Goal: Contribute content: Contribute content

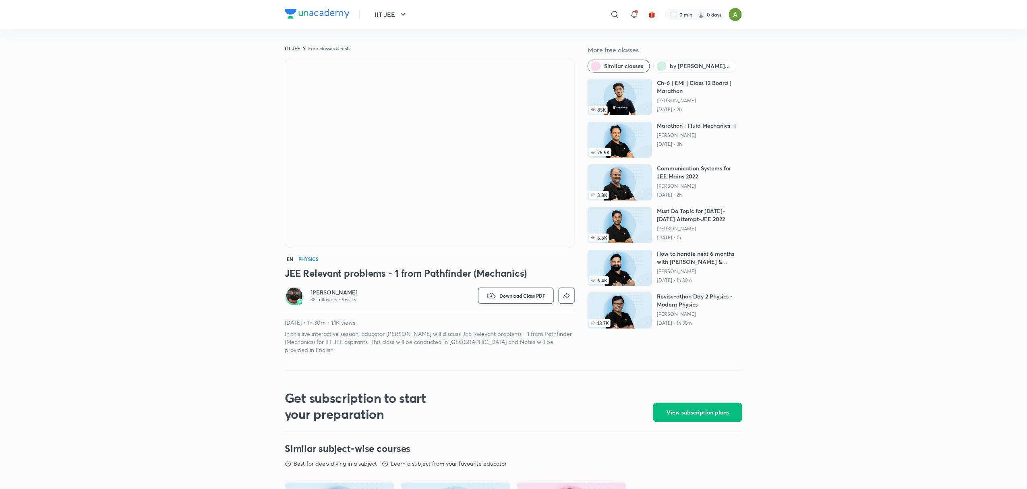
click at [485, 273] on h3 "JEE Relevant problems - 1 from Pathfinder (Mechanics)" at bounding box center [430, 272] width 290 height 13
click at [453, 274] on h3 "JEE Relevant problems - 1 from Pathfinder (Mechanics)" at bounding box center [430, 272] width 290 height 13
click at [405, 274] on h3 "JEE Relevant problems - 1 from Pathfinder (Mechanics)" at bounding box center [430, 272] width 290 height 13
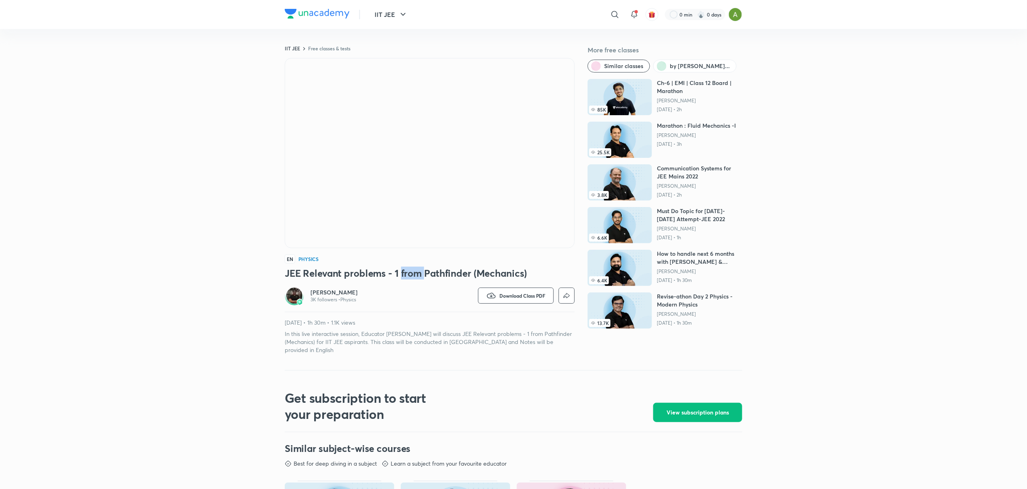
click at [405, 274] on h3 "JEE Relevant problems - 1 from Pathfinder (Mechanics)" at bounding box center [430, 272] width 290 height 13
click at [351, 273] on h3 "JEE Relevant problems - 1 from Pathfinder (Mechanics)" at bounding box center [430, 272] width 290 height 13
click at [337, 273] on h3 "JEE Relevant problems - 1 from Pathfinder (Mechanics)" at bounding box center [430, 272] width 290 height 13
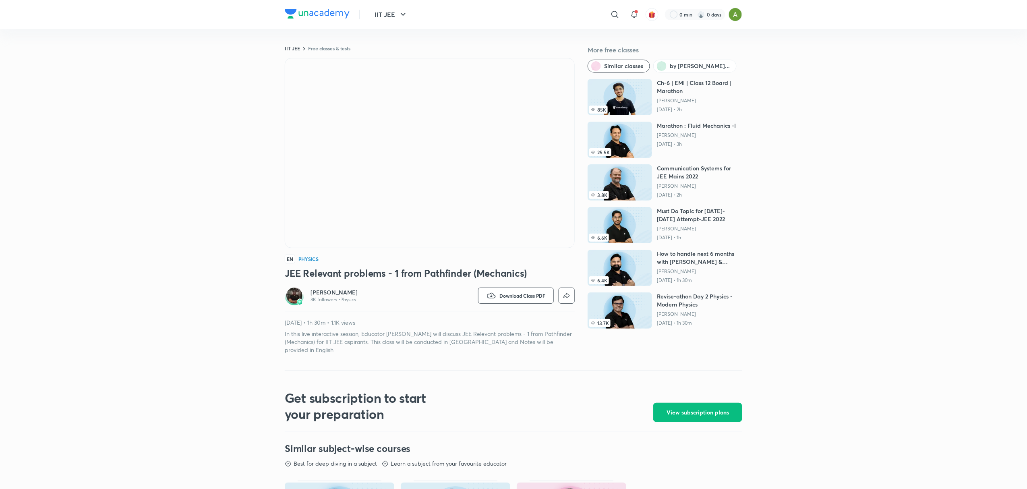
click at [289, 274] on h3 "JEE Relevant problems - 1 from Pathfinder (Mechanics)" at bounding box center [430, 272] width 290 height 13
click at [332, 267] on h3 "JEE Relevant problems - 1 from Pathfinder (Mechanics)" at bounding box center [430, 272] width 290 height 13
click at [356, 272] on h3 "JEE Relevant problems - 1 from Pathfinder (Mechanics)" at bounding box center [430, 272] width 290 height 13
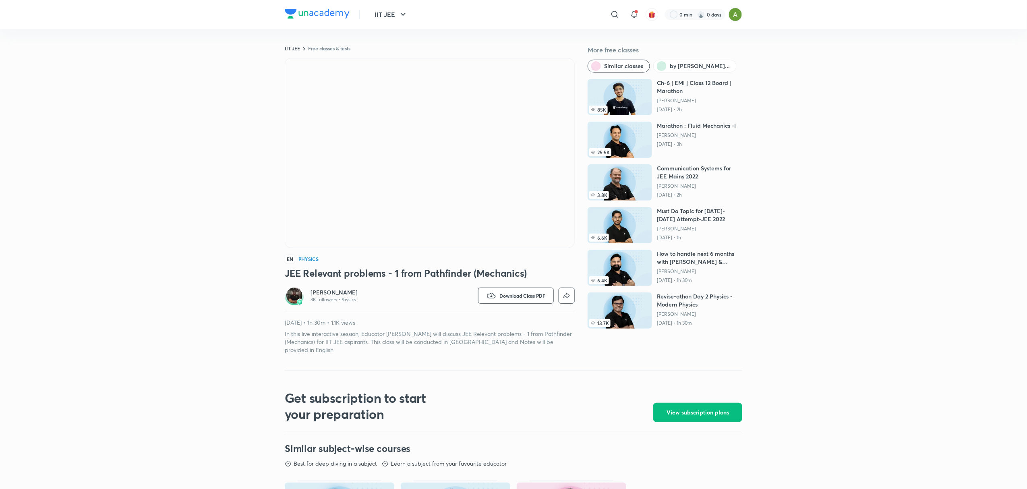
click at [356, 272] on h3 "JEE Relevant problems - 1 from Pathfinder (Mechanics)" at bounding box center [430, 272] width 290 height 13
click at [372, 273] on h3 "JEE Relevant problems - 1 from Pathfinder (Mechanics)" at bounding box center [430, 272] width 290 height 13
click at [411, 271] on h3 "JEE Relevant problems - 1 from Pathfinder (Mechanics)" at bounding box center [430, 272] width 290 height 13
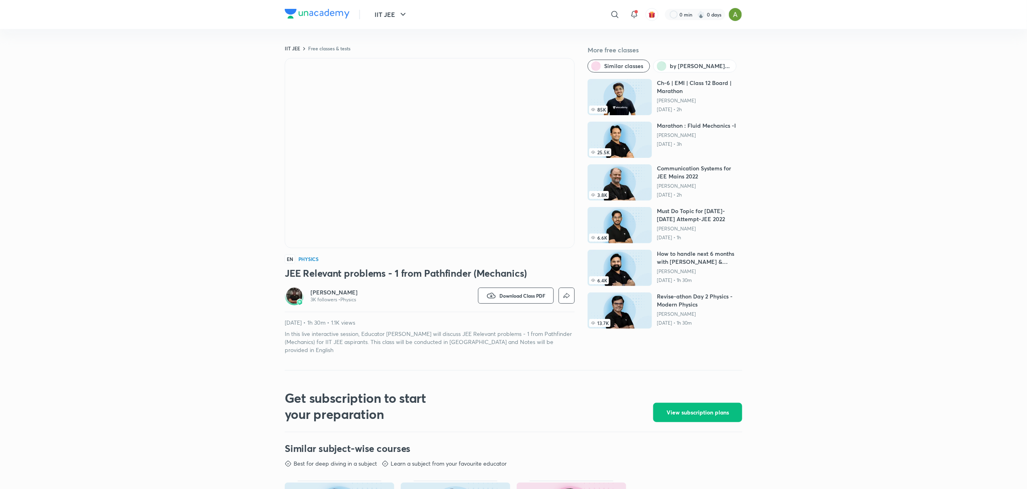
click at [411, 271] on h3 "JEE Relevant problems - 1 from Pathfinder (Mechanics)" at bounding box center [430, 272] width 290 height 13
click at [432, 272] on h3 "JEE Relevant problems - 1 from Pathfinder (Mechanics)" at bounding box center [430, 272] width 290 height 13
click at [397, 273] on h3 "JEE Relevant problems - 1 from Pathfinder (Mechanics)" at bounding box center [430, 272] width 290 height 13
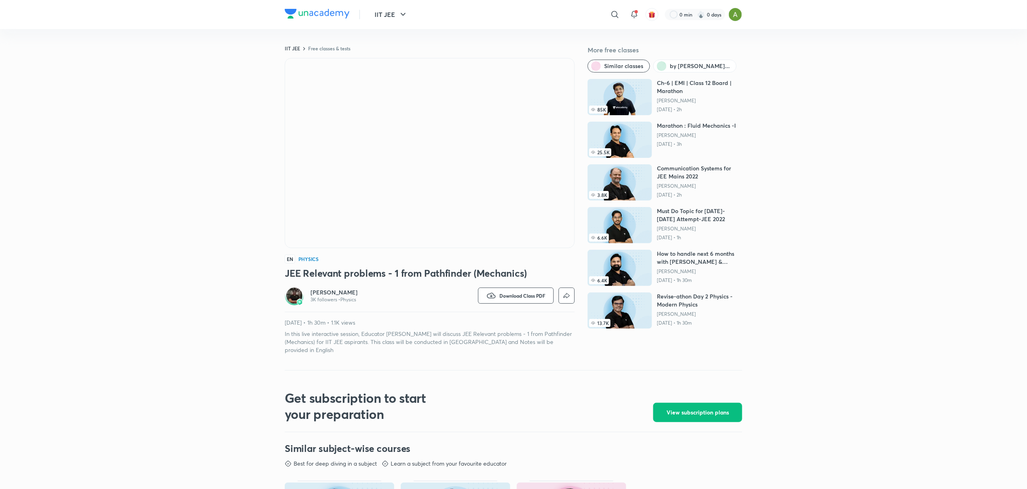
click at [397, 273] on h3 "JEE Relevant problems - 1 from Pathfinder (Mechanics)" at bounding box center [430, 272] width 290 height 13
click at [485, 276] on h3 "JEE Relevant problems - 1 from Pathfinder (Mechanics)" at bounding box center [430, 272] width 290 height 13
drag, startPoint x: 485, startPoint y: 276, endPoint x: 512, endPoint y: 277, distance: 27.0
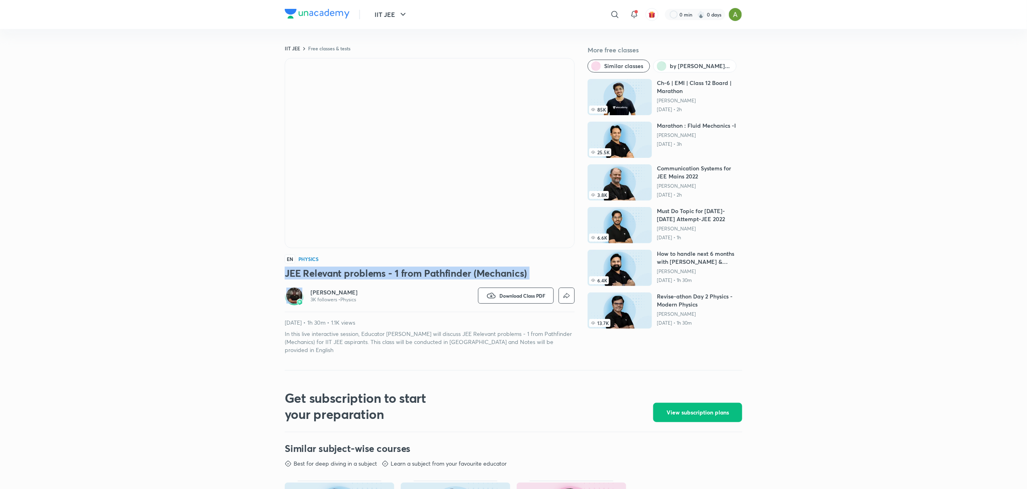
click at [512, 277] on h3 "JEE Relevant problems - 1 from Pathfinder (Mechanics)" at bounding box center [430, 272] width 290 height 13
click at [527, 276] on h3 "JEE Relevant problems - 1 from Pathfinder (Mechanics)" at bounding box center [430, 272] width 290 height 13
click at [475, 330] on p "In this live interactive session, Educator Janardhan sir will discuss JEE Relev…" at bounding box center [430, 342] width 290 height 24
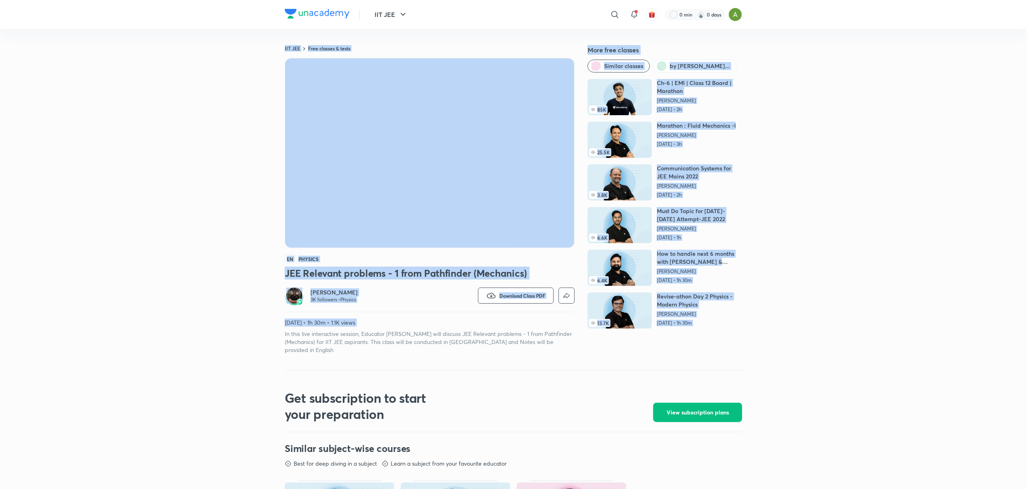
click at [475, 330] on p "In this live interactive session, Educator Janardhan sir will discuss JEE Relev…" at bounding box center [430, 342] width 290 height 24
click at [366, 333] on p "In this live interactive session, Educator Janardhan sir will discuss JEE Relev…" at bounding box center [430, 342] width 290 height 24
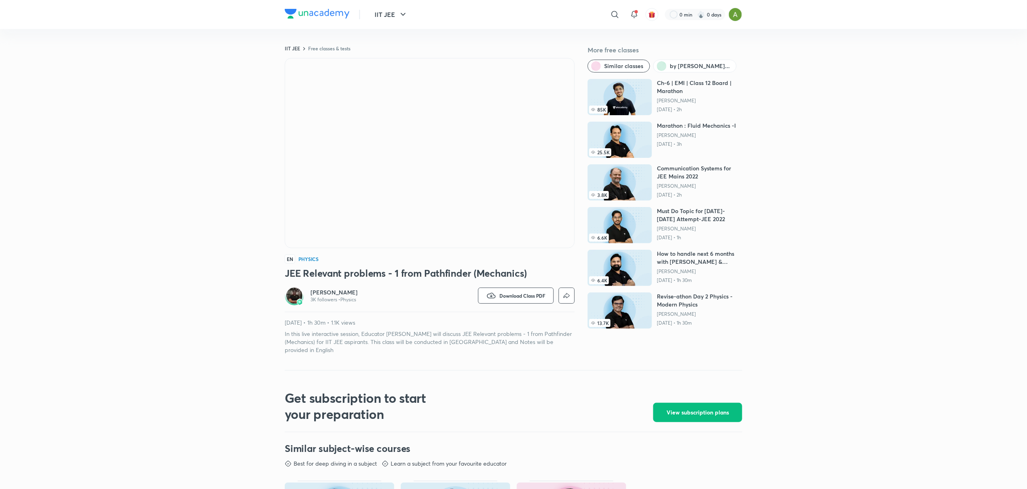
click at [406, 333] on p "In this live interactive session, Educator Janardhan sir will discuss JEE Relev…" at bounding box center [430, 342] width 290 height 24
click at [419, 332] on p "In this live interactive session, Educator Janardhan sir will discuss JEE Relev…" at bounding box center [430, 342] width 290 height 24
click at [430, 332] on p "In this live interactive session, Educator Janardhan sir will discuss JEE Relev…" at bounding box center [430, 342] width 290 height 24
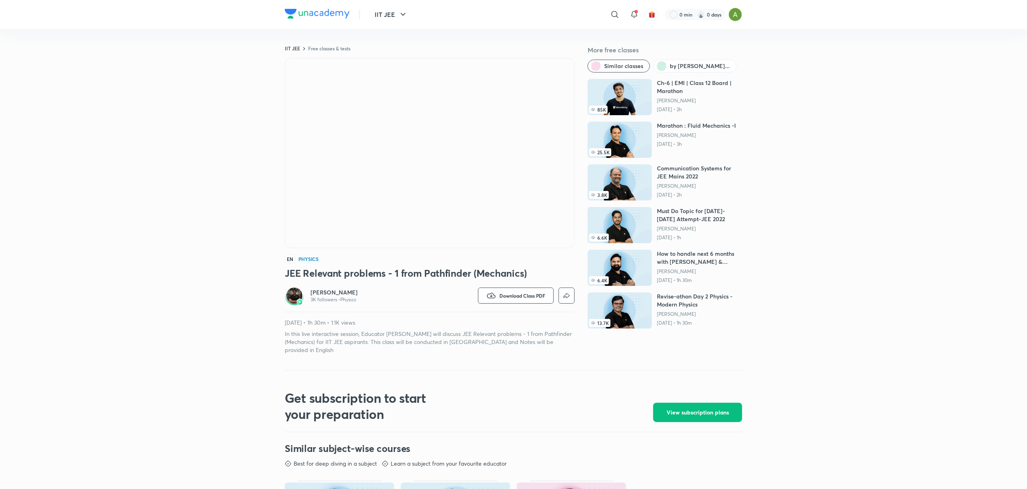
click at [430, 332] on p "In this live interactive session, Educator Janardhan sir will discuss JEE Relev…" at bounding box center [430, 342] width 290 height 24
click at [438, 331] on p "In this live interactive session, Educator Janardhan sir will discuss JEE Relev…" at bounding box center [430, 342] width 290 height 24
click at [456, 331] on p "In this live interactive session, Educator Janardhan sir will discuss JEE Relev…" at bounding box center [430, 342] width 290 height 24
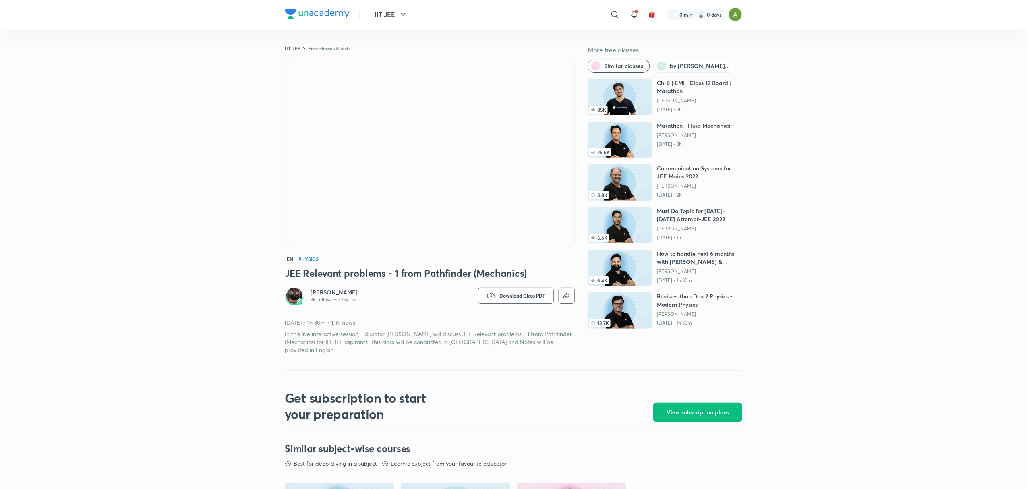
click at [473, 332] on p "In this live interactive session, Educator Janardhan sir will discuss JEE Relev…" at bounding box center [430, 342] width 290 height 24
click at [502, 333] on p "In this live interactive session, Educator Janardhan sir will discuss JEE Relev…" at bounding box center [430, 342] width 290 height 24
click at [518, 334] on p "In this live interactive session, Educator Janardhan sir will discuss JEE Relev…" at bounding box center [430, 342] width 290 height 24
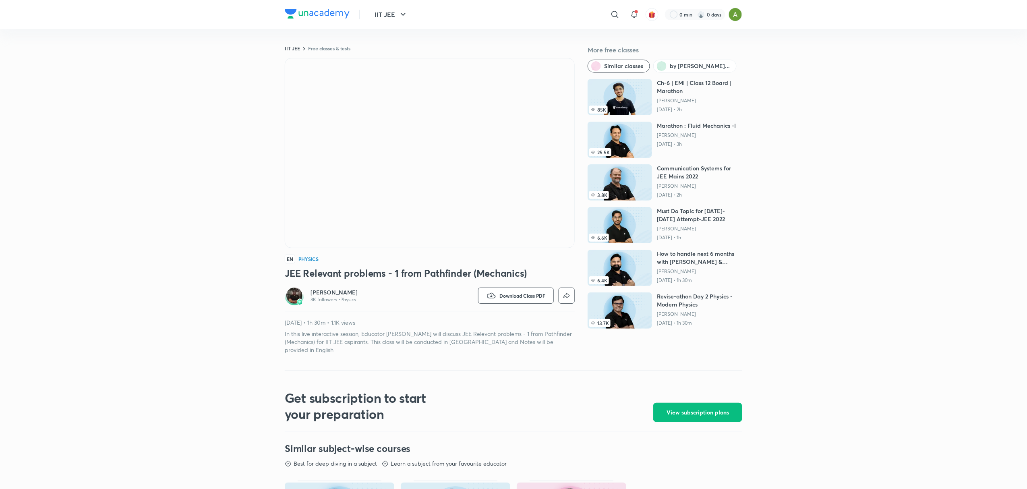
click at [518, 334] on p "In this live interactive session, Educator Janardhan sir will discuss JEE Relev…" at bounding box center [430, 342] width 290 height 24
click at [525, 334] on p "In this live interactive session, Educator Janardhan sir will discuss JEE Relev…" at bounding box center [430, 342] width 290 height 24
click at [552, 331] on p "In this live interactive session, Educator Janardhan sir will discuss JEE Relev…" at bounding box center [430, 342] width 290 height 24
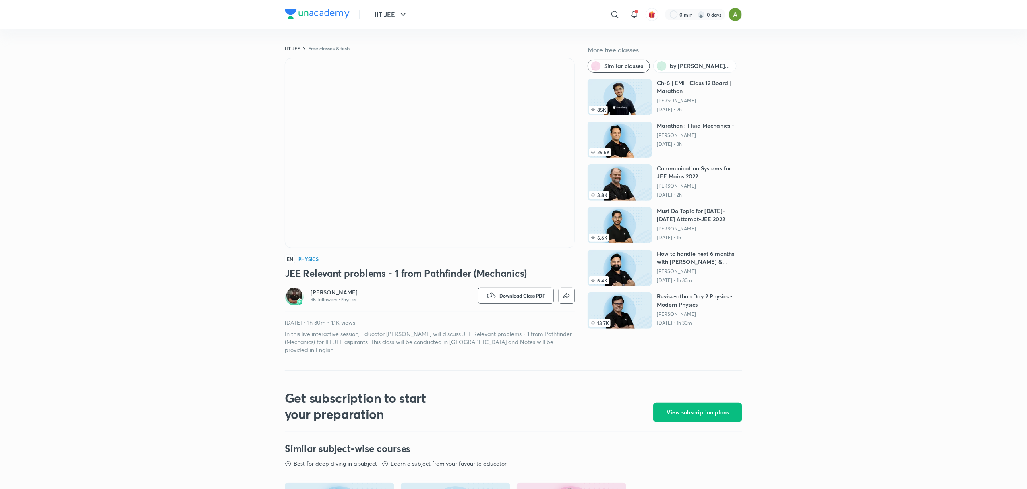
click at [477, 340] on p "In this live interactive session, Educator Janardhan sir will discuss JEE Relev…" at bounding box center [430, 342] width 290 height 24
click at [500, 342] on p "In this live interactive session, Educator Janardhan sir will discuss JEE Relev…" at bounding box center [430, 342] width 290 height 24
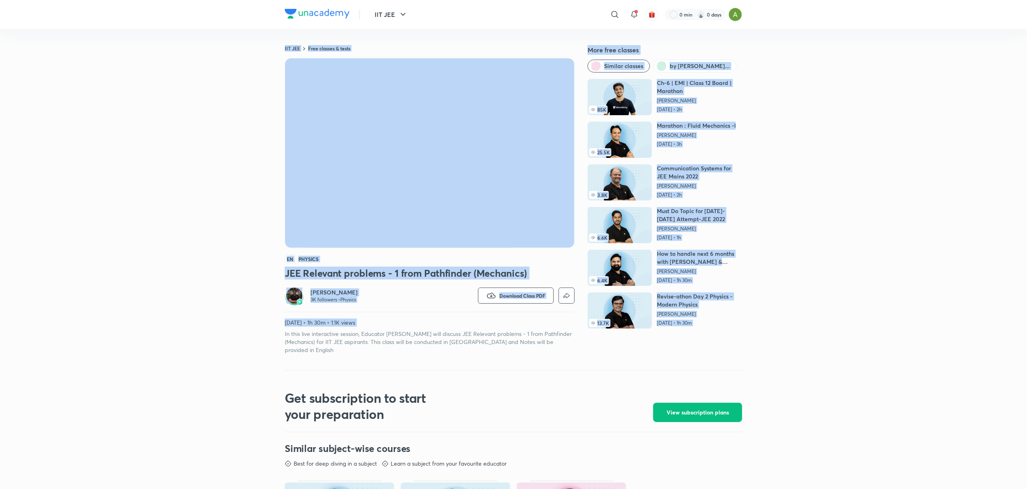
click at [500, 342] on p "In this live interactive session, Educator Janardhan sir will discuss JEE Relev…" at bounding box center [430, 342] width 290 height 24
click at [343, 278] on h3 "JEE Relevant problems - 1 from Pathfinder (Mechanics)" at bounding box center [430, 272] width 290 height 13
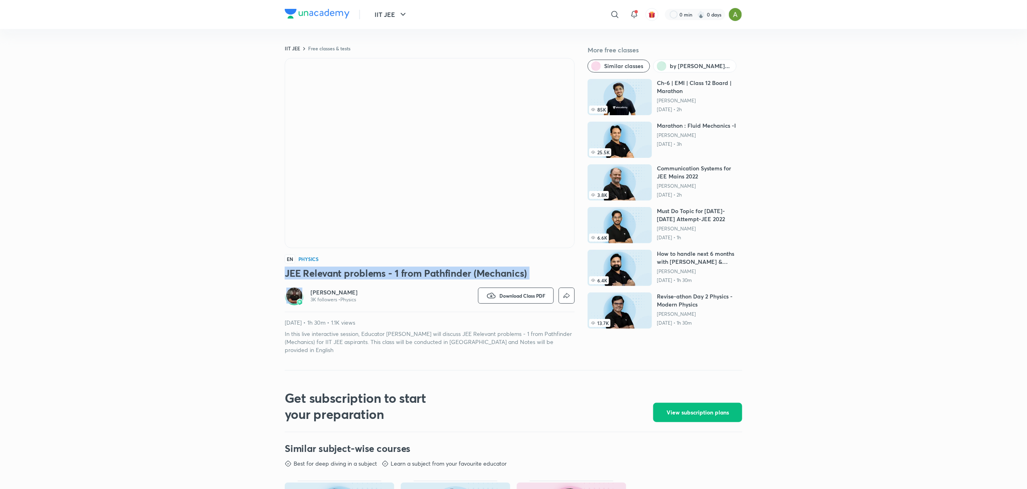
click at [343, 278] on h3 "JEE Relevant problems - 1 from Pathfinder (Mechanics)" at bounding box center [430, 272] width 290 height 13
copy h3 "JEE Relevant problems - 1 from Pathfinder (Mechanics)"
click at [472, 339] on p "In this live interactive session, Educator Janardhan sir will discuss JEE Relev…" at bounding box center [430, 342] width 290 height 24
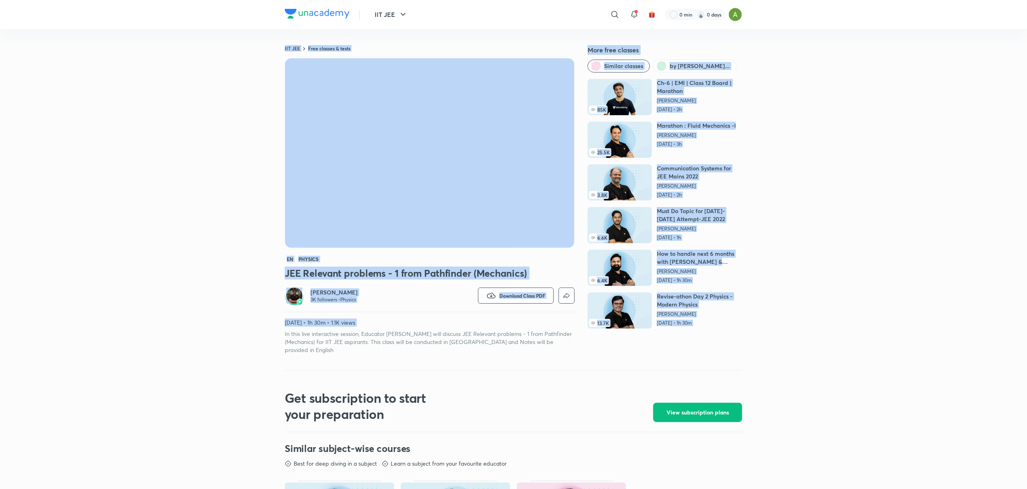
click at [472, 339] on p "In this live interactive session, Educator Janardhan sir will discuss JEE Relev…" at bounding box center [430, 342] width 290 height 24
copy div "IIT JEE Free classes & tests More free classes Similar classes by Janardanudu T…"
click at [449, 337] on p "In this live interactive session, Educator Janardhan sir will discuss JEE Relev…" at bounding box center [430, 342] width 290 height 24
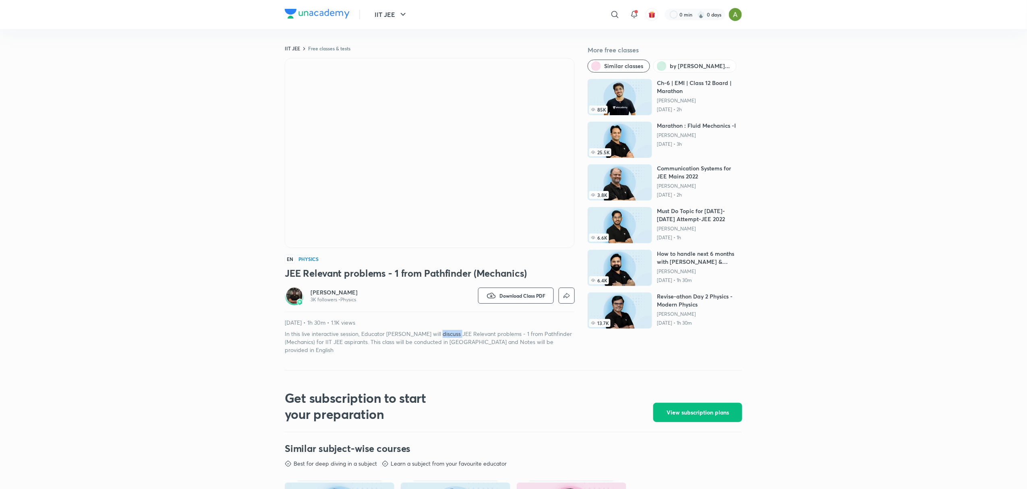
click at [449, 337] on p "In this live interactive session, Educator Janardhan sir will discuss JEE Relev…" at bounding box center [430, 342] width 290 height 24
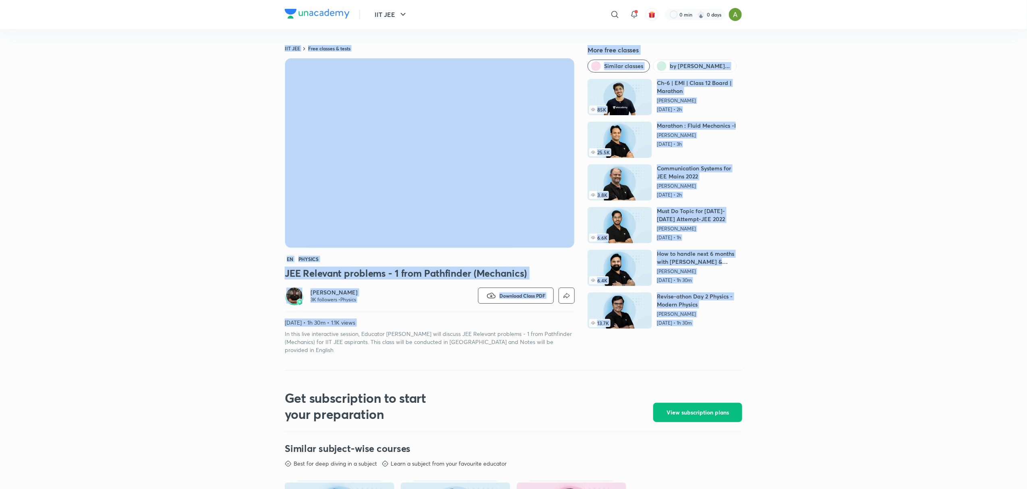
copy div "IIT JEE Free classes & tests More free classes Similar classes by Janardanudu T…"
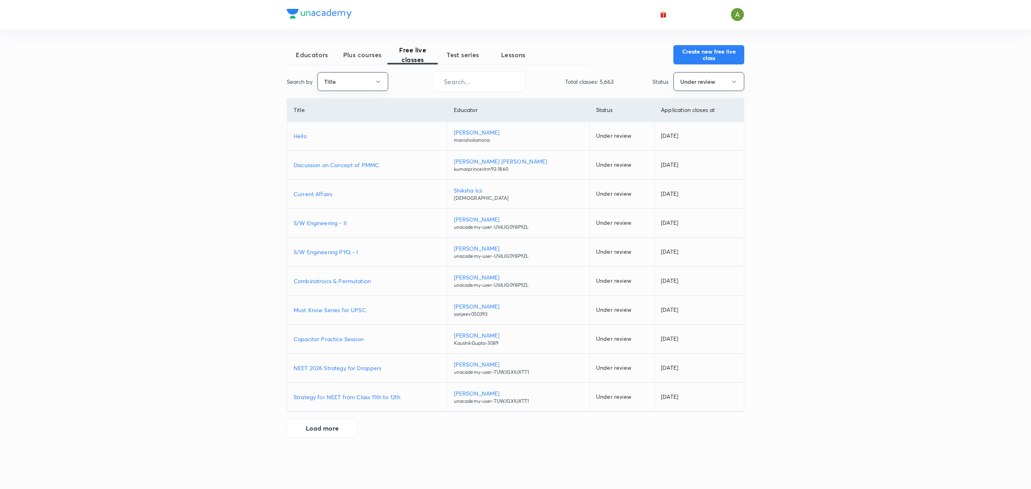
click at [691, 51] on button "Create new free live class" at bounding box center [708, 54] width 71 height 19
click at [685, 57] on button "Create new free live class" at bounding box center [708, 53] width 71 height 19
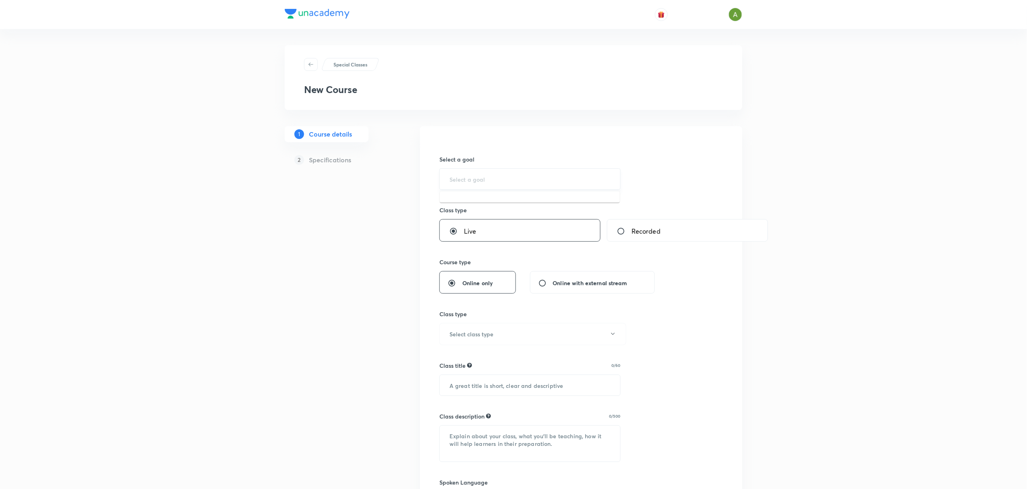
click at [486, 175] on input "text" at bounding box center [529, 179] width 161 height 8
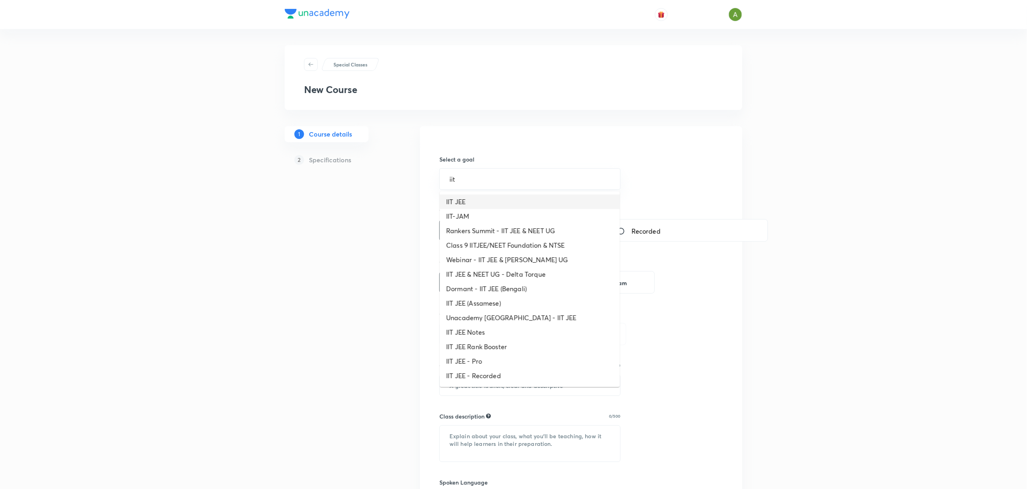
click at [470, 206] on li "IIT JEE" at bounding box center [530, 201] width 180 height 14
type input "IIT JEE"
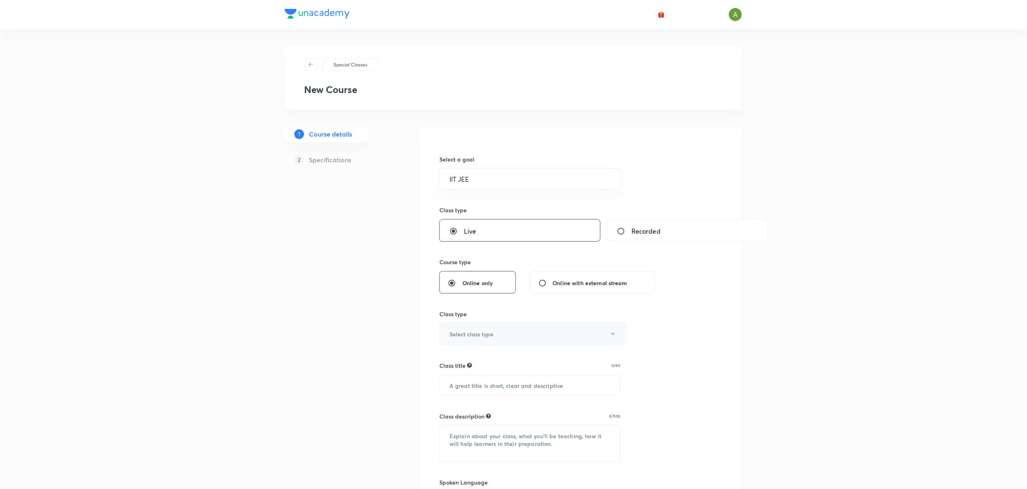
click at [496, 334] on button "Select class type" at bounding box center [532, 334] width 187 height 22
click at [480, 435] on span "Academic classes" at bounding box center [530, 435] width 176 height 8
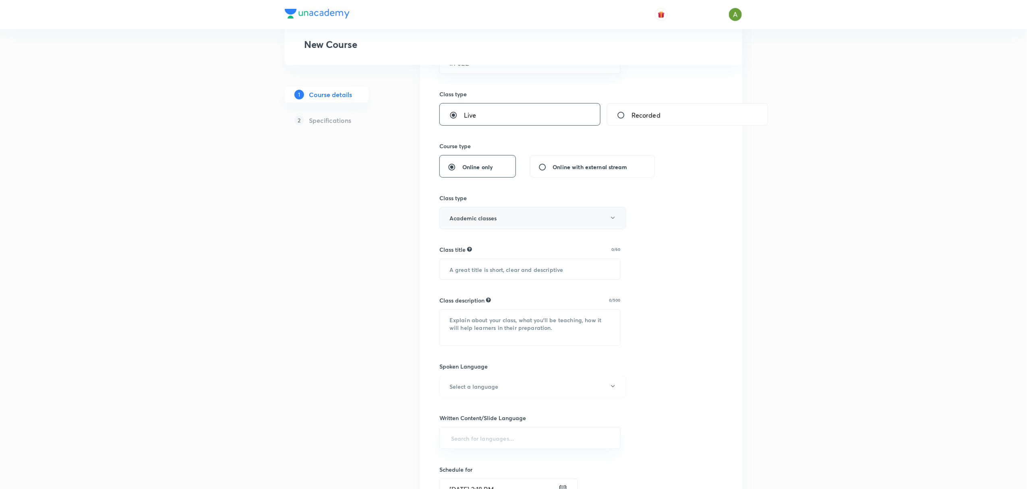
scroll to position [127, 0]
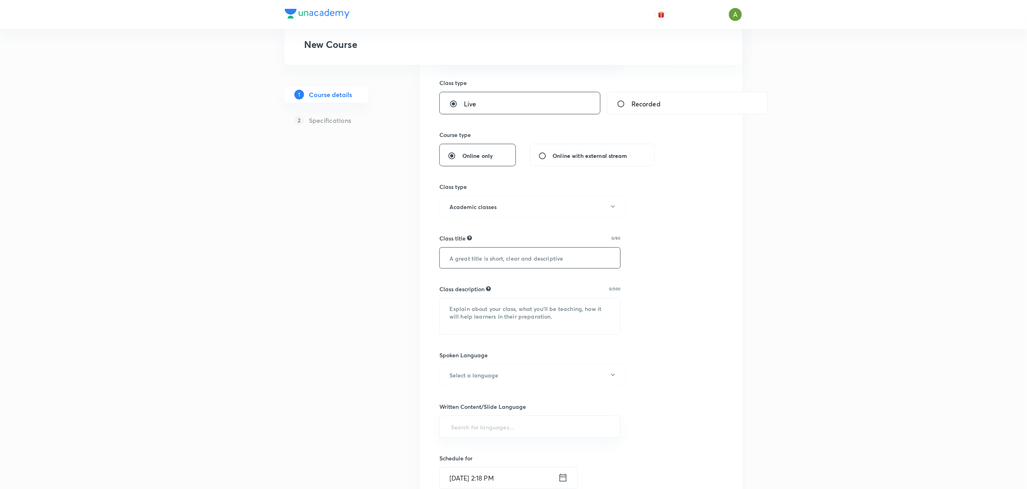
click at [521, 260] on input "text" at bounding box center [530, 258] width 180 height 21
paste input "JEE Relevant problems - 1 from Pathfinder (Mechanics)"
click at [523, 258] on input "JEE Relevant problems - 1 from Pathfinder (Mechanics)" at bounding box center [530, 258] width 180 height 21
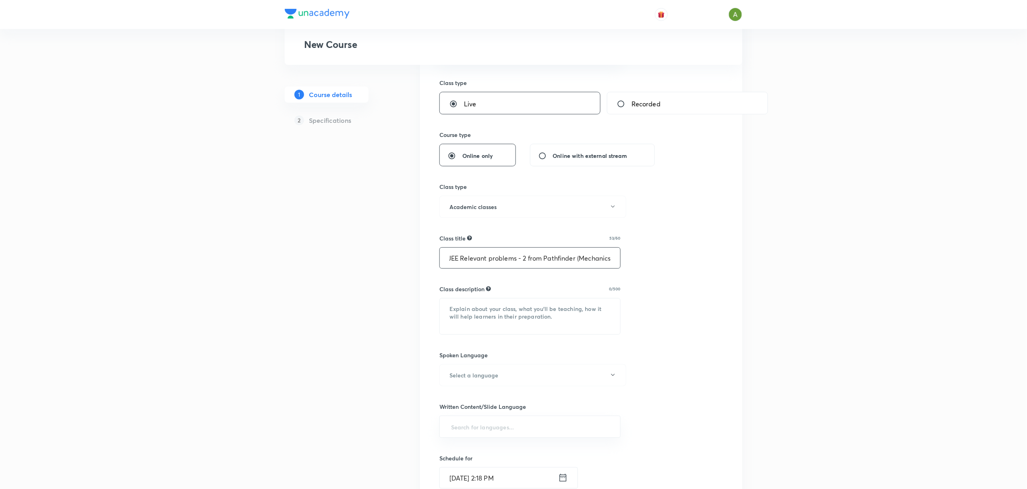
type input "JEE Relevant problems - 2 from Pathfinder (Mechanics)"
click at [504, 307] on textarea at bounding box center [530, 316] width 180 height 36
paste textarea "In this live interactive session, Educator Janardhan sir will discuss JEE Relev…"
click at [570, 316] on textarea "In this live interactive session, Educator Janardhan sir will discuss JEE Relev…" at bounding box center [530, 316] width 180 height 36
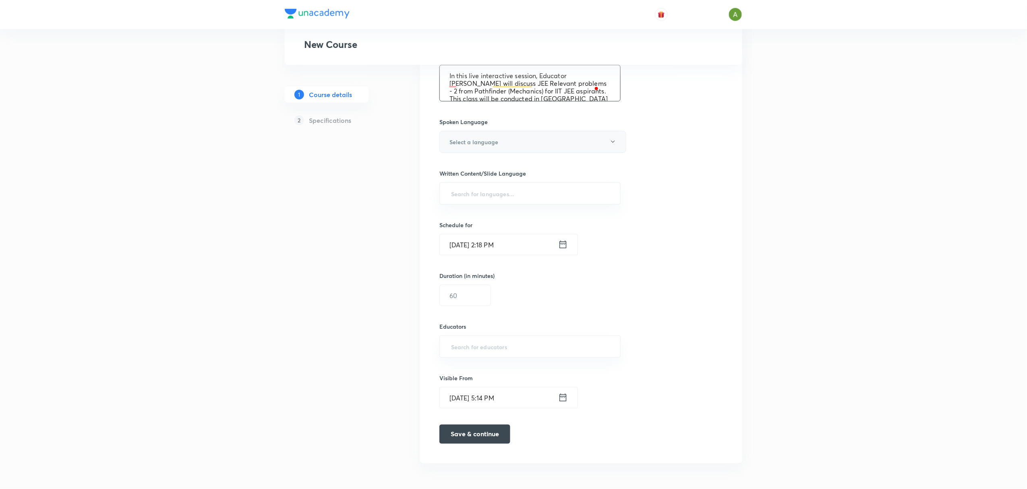
type textarea "In this live interactive session, Educator Janardhan sir will discuss JEE Relev…"
click at [510, 143] on button "Select a language" at bounding box center [532, 142] width 187 height 22
click at [472, 255] on span "Hinglish" at bounding box center [530, 256] width 176 height 8
click at [510, 188] on input "text" at bounding box center [529, 193] width 161 height 15
click at [493, 211] on li "English" at bounding box center [530, 217] width 180 height 13
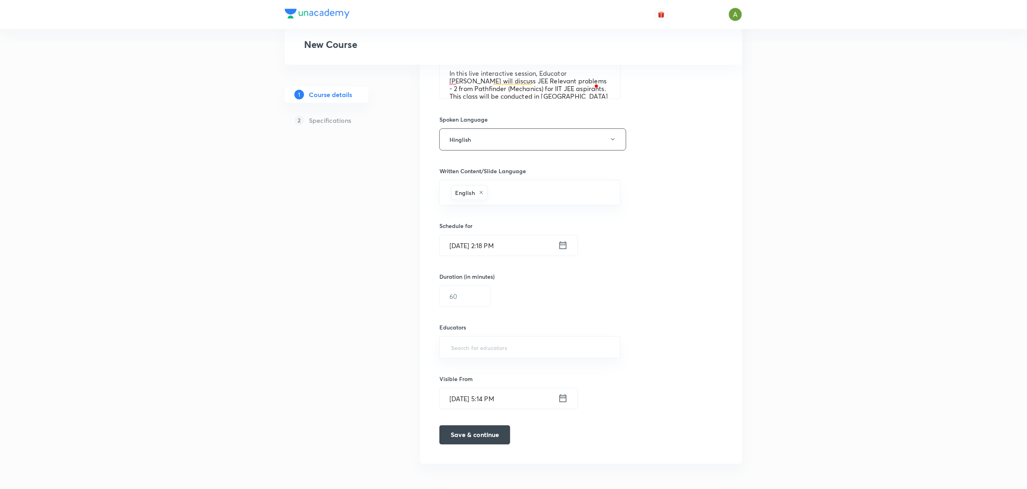
click at [490, 250] on input "Oct 6, 2025, 2:18 PM" at bounding box center [499, 245] width 118 height 21
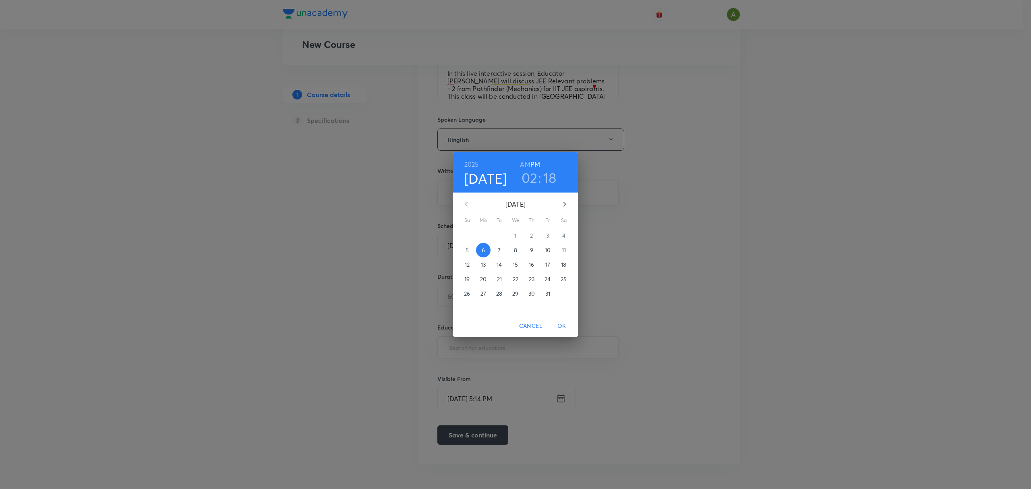
click at [496, 252] on span "7" at bounding box center [499, 250] width 14 height 8
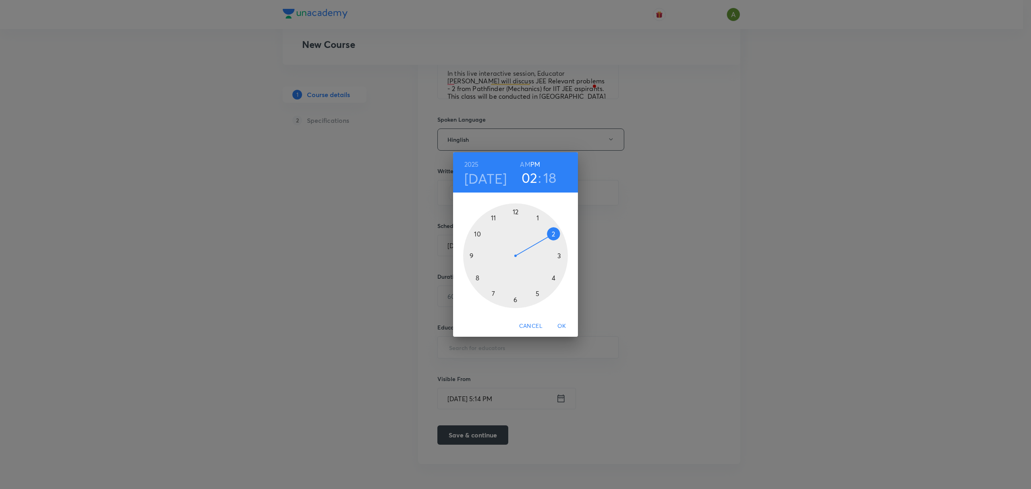
click at [516, 305] on div at bounding box center [515, 255] width 105 height 105
click at [514, 216] on div at bounding box center [515, 255] width 105 height 105
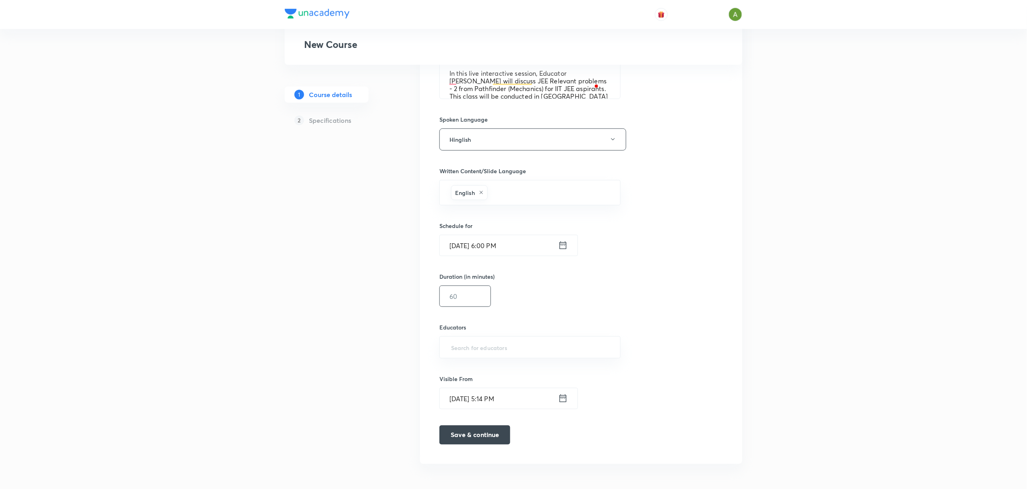
click at [481, 301] on input "text" at bounding box center [465, 296] width 51 height 21
type input "60"
click at [475, 345] on input "text" at bounding box center [529, 347] width 161 height 15
type input "janardhan"
paste input "unacademy-user-E4P5CLQM82TY"
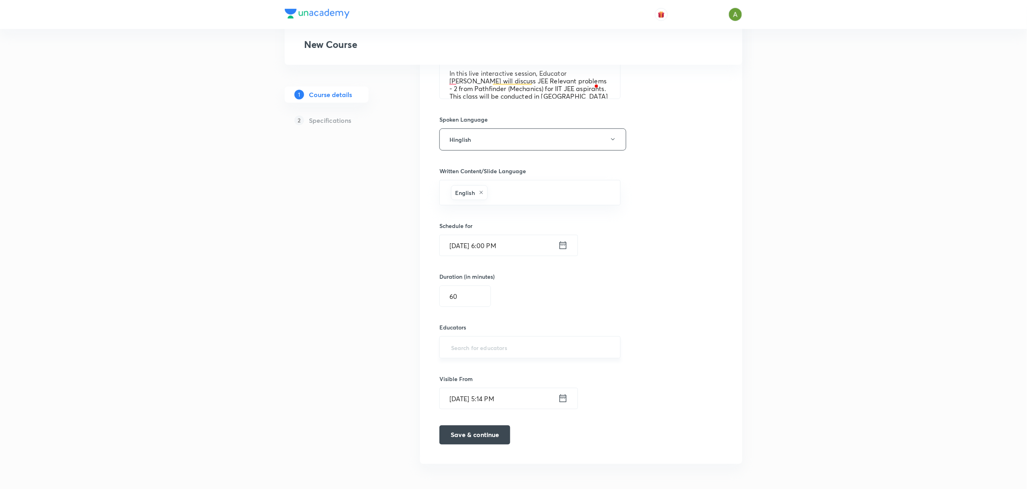
type input "unacademy-user-E4P5CLQM82TY"
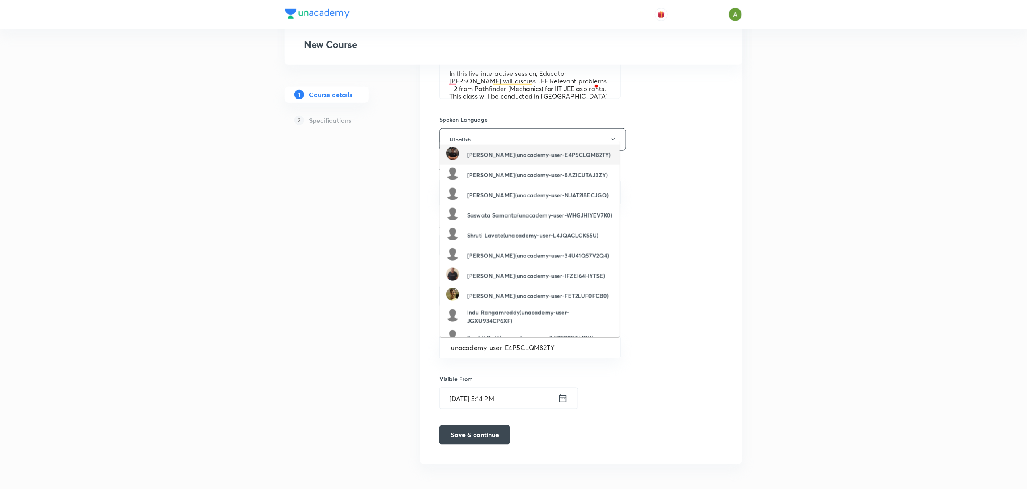
click at [523, 159] on h6 "[PERSON_NAME](unacademy-user-E4P5CLQM82TY)" at bounding box center [538, 155] width 143 height 8
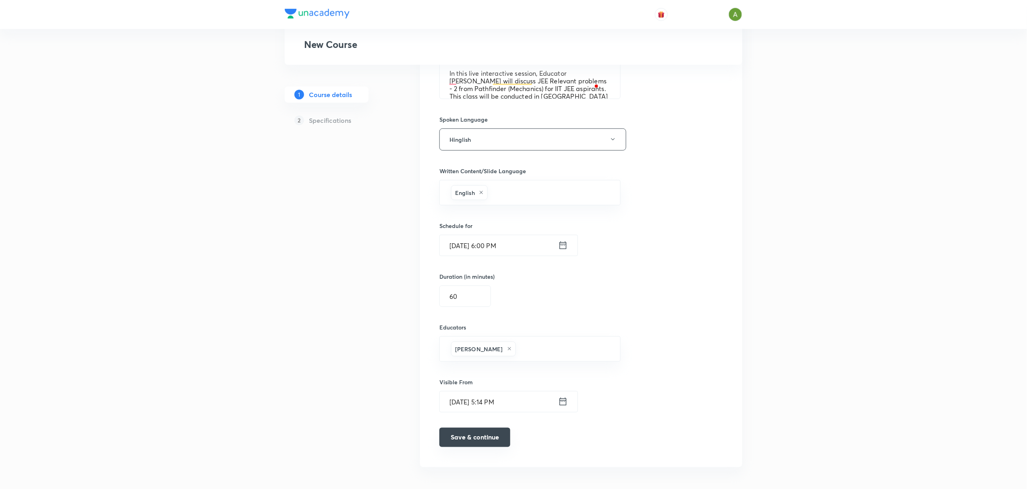
click at [485, 440] on button "Save & continue" at bounding box center [474, 437] width 71 height 19
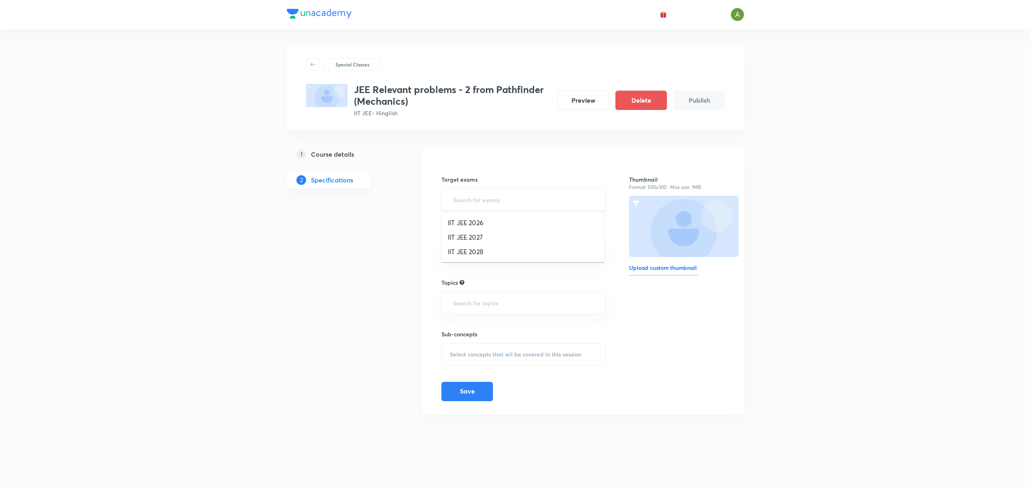
click at [516, 196] on input "text" at bounding box center [523, 199] width 144 height 15
click at [507, 220] on li "IIT JEE 2026" at bounding box center [522, 222] width 163 height 14
click at [534, 205] on input "text" at bounding box center [549, 201] width 91 height 15
drag, startPoint x: 524, startPoint y: 223, endPoint x: 526, endPoint y: 232, distance: 9.1
click at [526, 232] on li "IIT JEE 2027" at bounding box center [522, 226] width 163 height 14
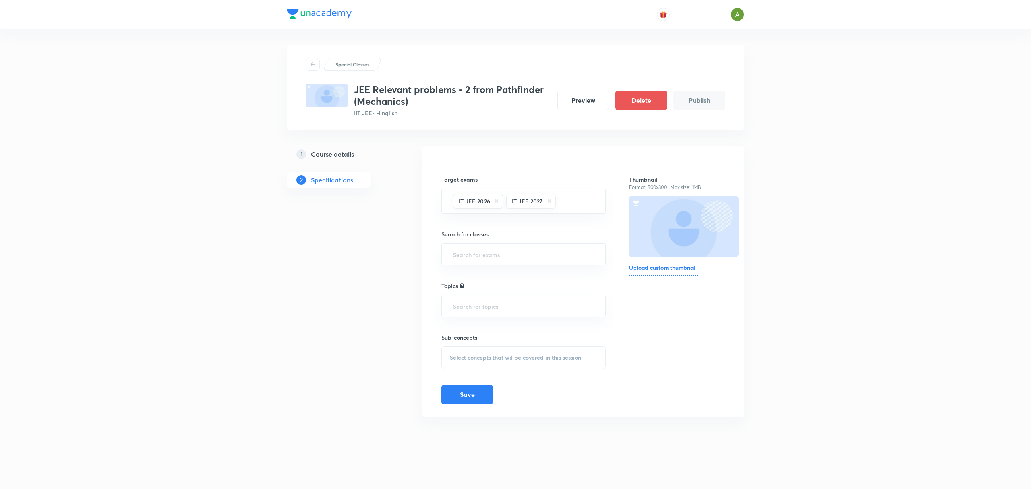
click at [526, 232] on h6 "Search for classes" at bounding box center [523, 234] width 164 height 8
click at [520, 249] on input "text" at bounding box center [523, 254] width 144 height 15
click at [503, 280] on li "Class 11" at bounding box center [522, 278] width 163 height 14
drag, startPoint x: 523, startPoint y: 260, endPoint x: 510, endPoint y: 276, distance: 19.8
click at [510, 276] on body "Special Classes JEE Relevant problems - 2 from Pathfinder (Mechanics) IIT JEE •…" at bounding box center [515, 244] width 1031 height 489
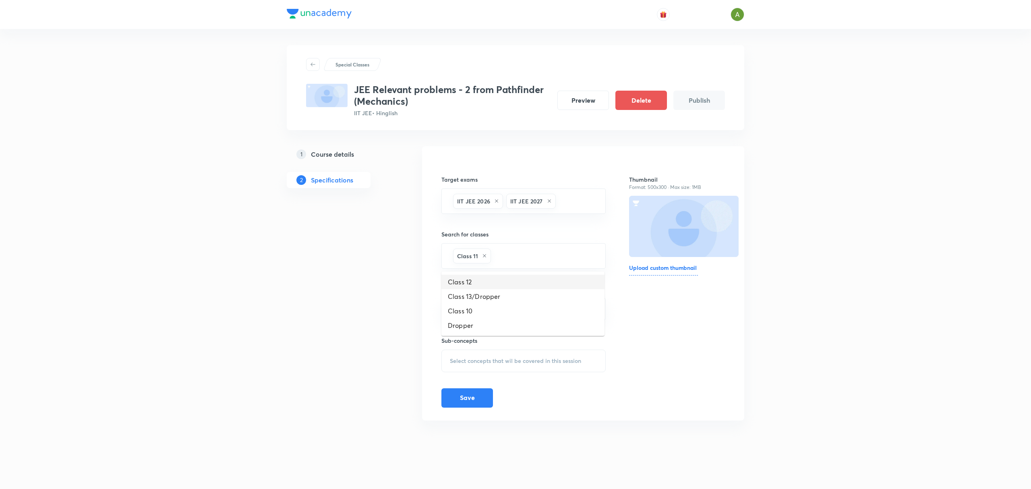
click at [510, 276] on li "Class 12" at bounding box center [522, 282] width 163 height 14
click at [553, 246] on div "Class 11 Class 12 ​" at bounding box center [523, 255] width 164 height 25
drag, startPoint x: 552, startPoint y: 251, endPoint x: 525, endPoint y: 281, distance: 39.3
click at [525, 281] on body "Special Classes JEE Relevant problems - 2 from Pathfinder (Mechanics) IIT JEE •…" at bounding box center [515, 244] width 1031 height 489
click at [525, 281] on li "Class 13/Dropper" at bounding box center [522, 282] width 163 height 14
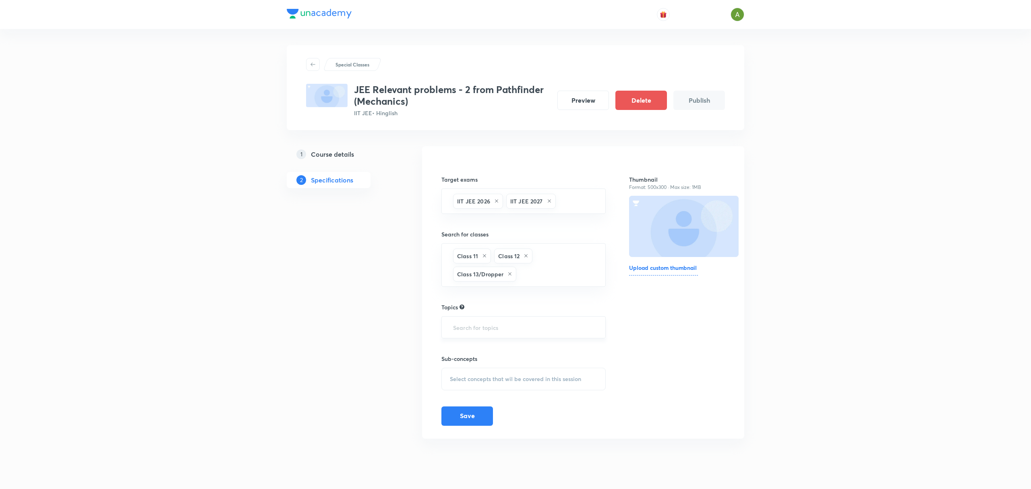
click at [490, 329] on input "text" at bounding box center [523, 327] width 144 height 15
type input "mechanics"
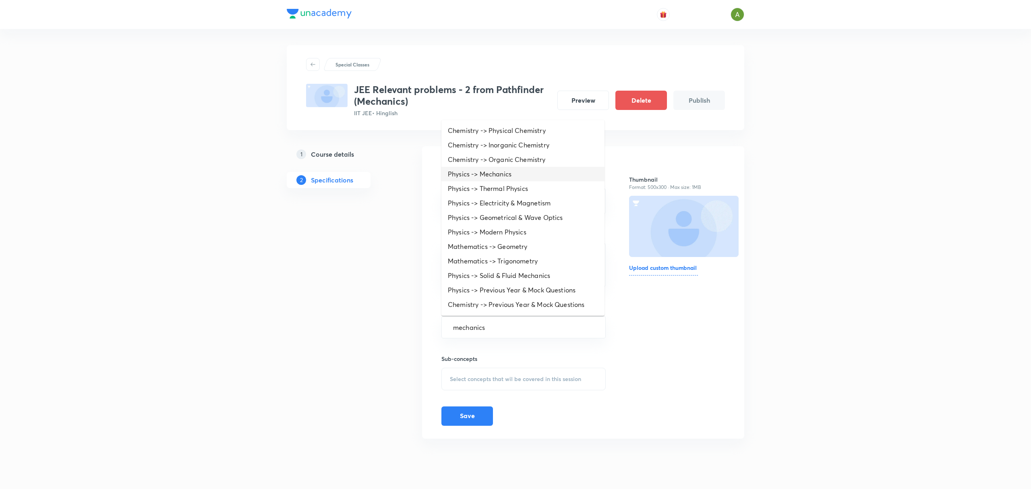
click at [504, 178] on li "Physics -> Mechanics" at bounding box center [522, 174] width 163 height 14
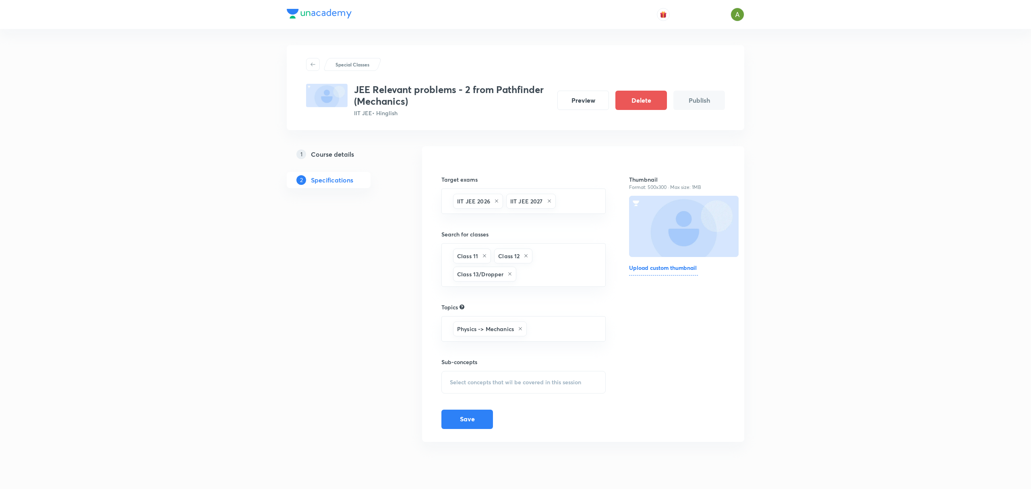
click at [481, 383] on span "Select concepts that wil be covered in this session" at bounding box center [515, 382] width 131 height 6
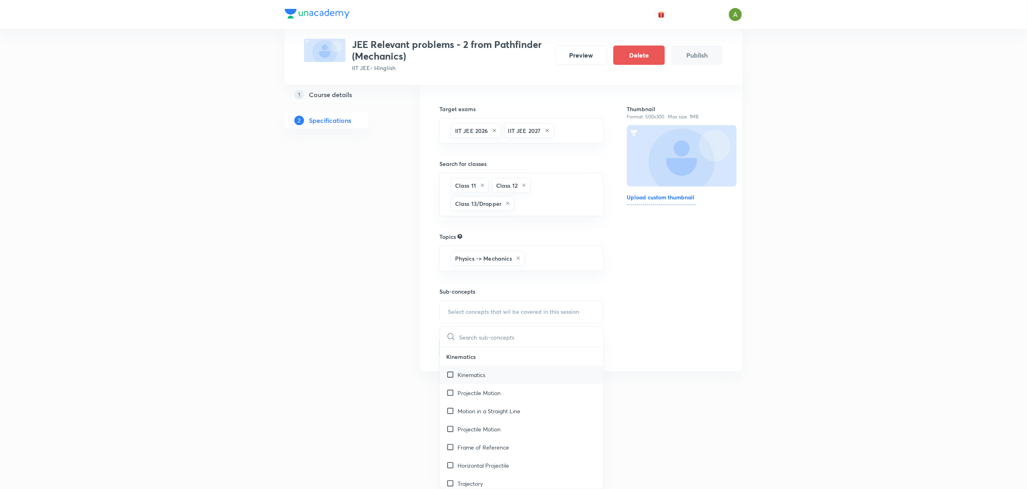
click at [507, 378] on div "Kinematics" at bounding box center [521, 375] width 163 height 18
click at [506, 407] on div "Projectile Motion" at bounding box center [521, 401] width 163 height 18
checkbox input "true"
click at [642, 355] on div "Thumbnail Format: 500x300 · Max size: 1MB Upload custom thumbnail" at bounding box center [675, 226] width 96 height 279
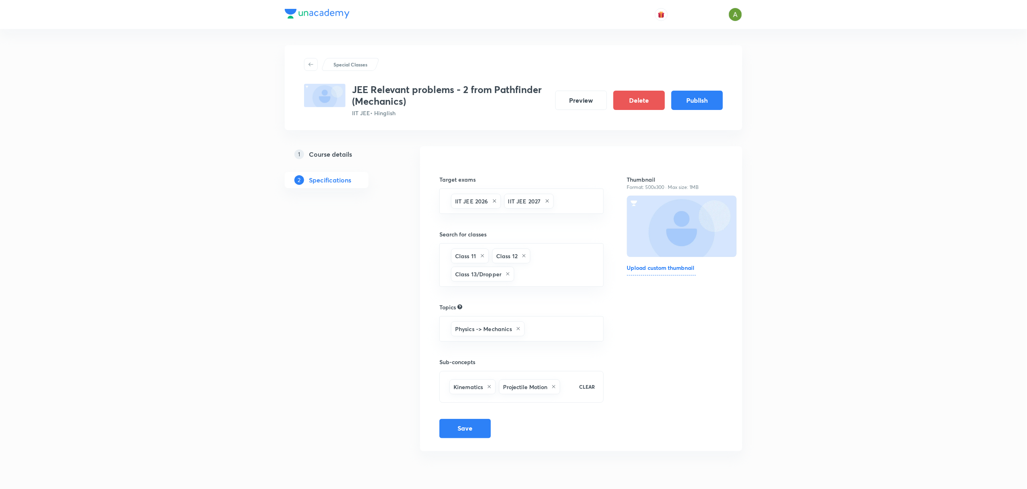
scroll to position [0, 0]
click at [465, 437] on button "Save" at bounding box center [467, 427] width 52 height 19
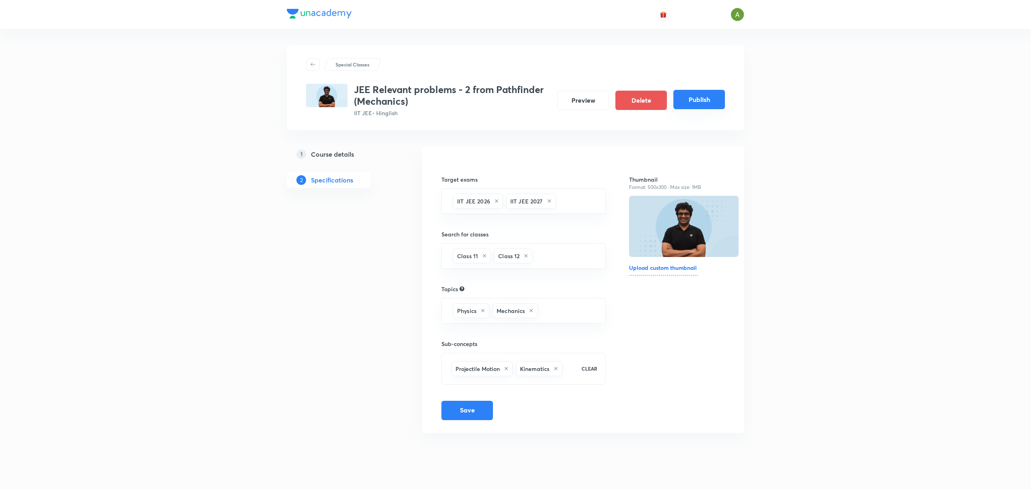
click at [690, 109] on button "Publish" at bounding box center [699, 99] width 52 height 19
click at [446, 88] on h3 "JEE Relevant problems - 2 from Pathfinder (Mechanics)" at bounding box center [452, 95] width 197 height 23
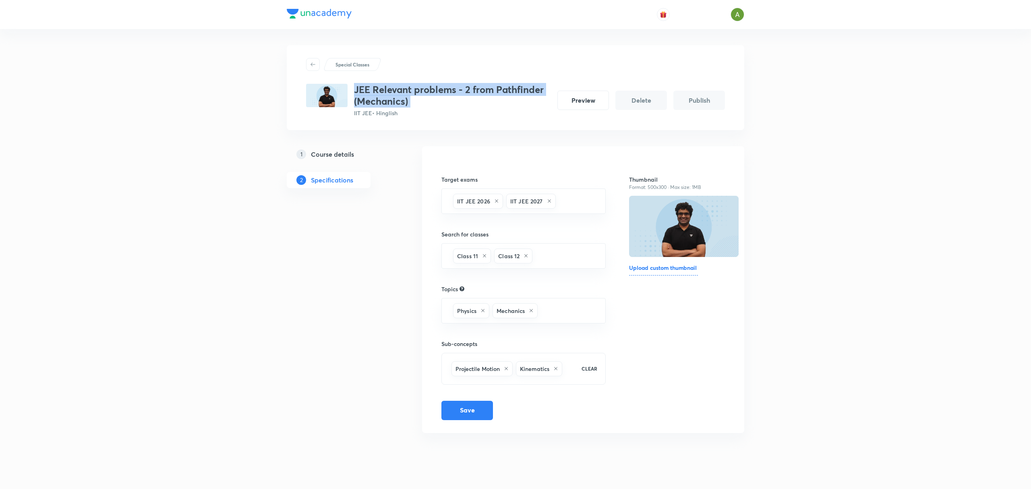
click at [446, 88] on h3 "JEE Relevant problems - 2 from Pathfinder (Mechanics)" at bounding box center [452, 95] width 197 height 23
copy h3 "JEE Relevant problems - 2 from Pathfinder (Mechanics)"
click at [585, 105] on button "Preview" at bounding box center [583, 99] width 52 height 19
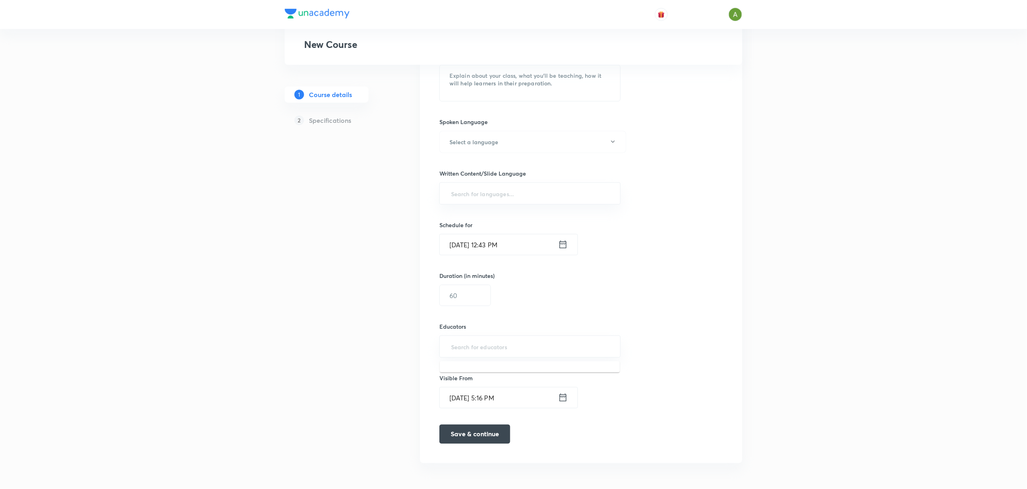
type input "unacademy-user-E4P5CLQM82TY"
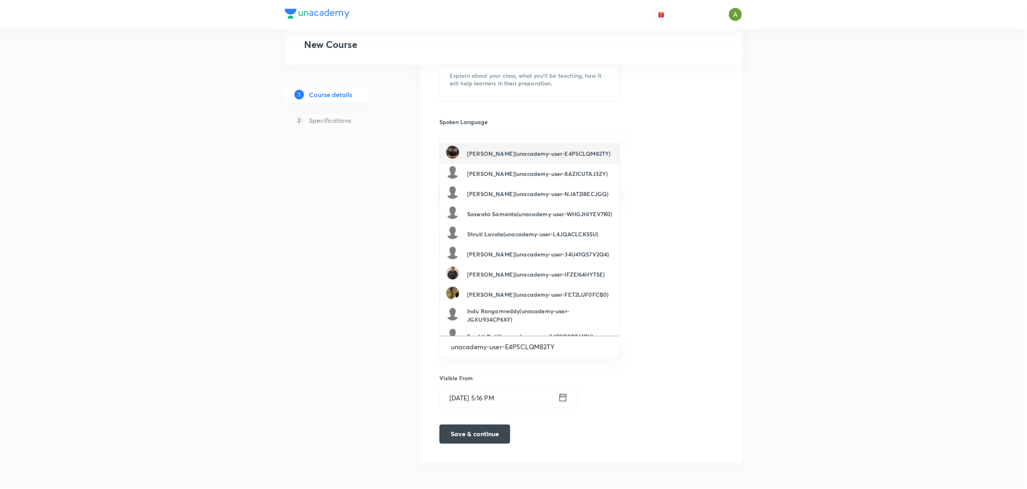
click at [506, 149] on h6 "Janardanudu Thallaparthi(unacademy-user-E4P5CLQM82TY)" at bounding box center [538, 153] width 143 height 8
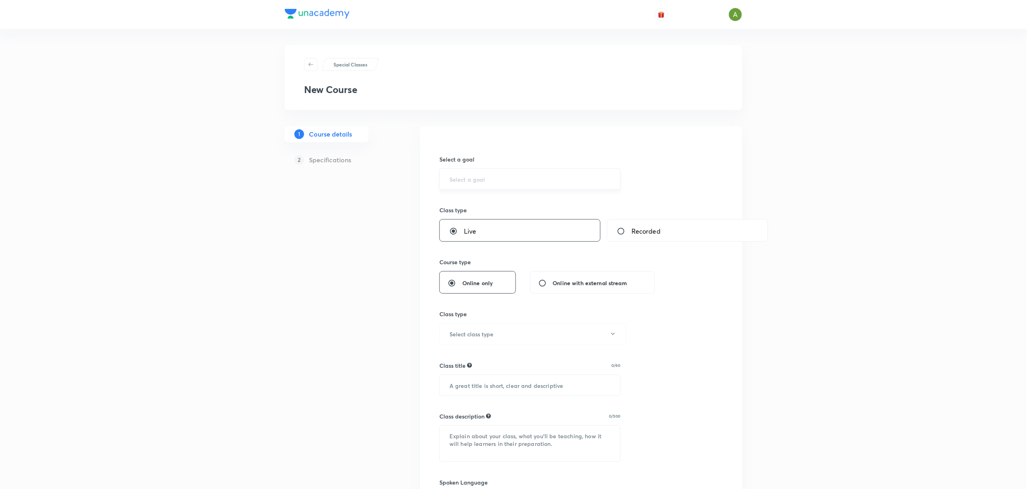
click at [528, 184] on div "​" at bounding box center [529, 178] width 181 height 21
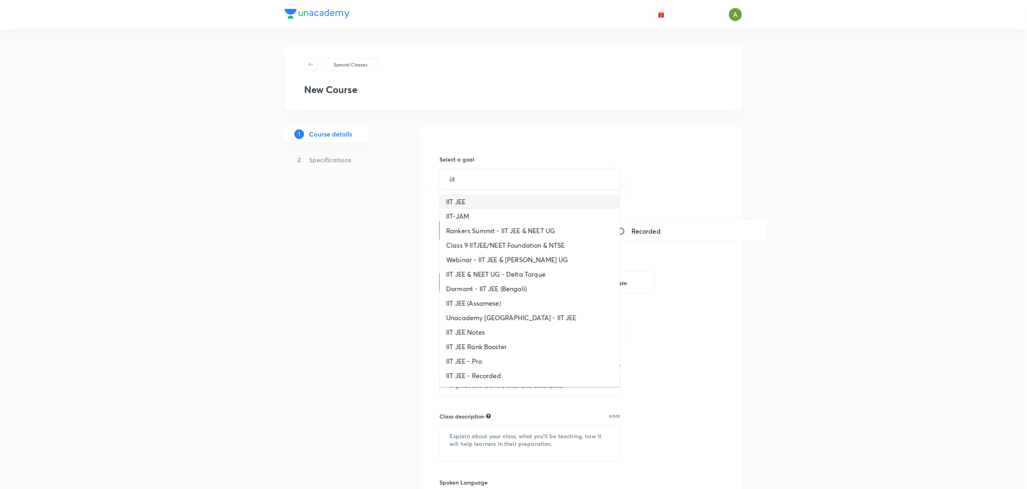
click at [524, 197] on li "IIT JEE" at bounding box center [530, 201] width 180 height 14
type input "IIT JEE"
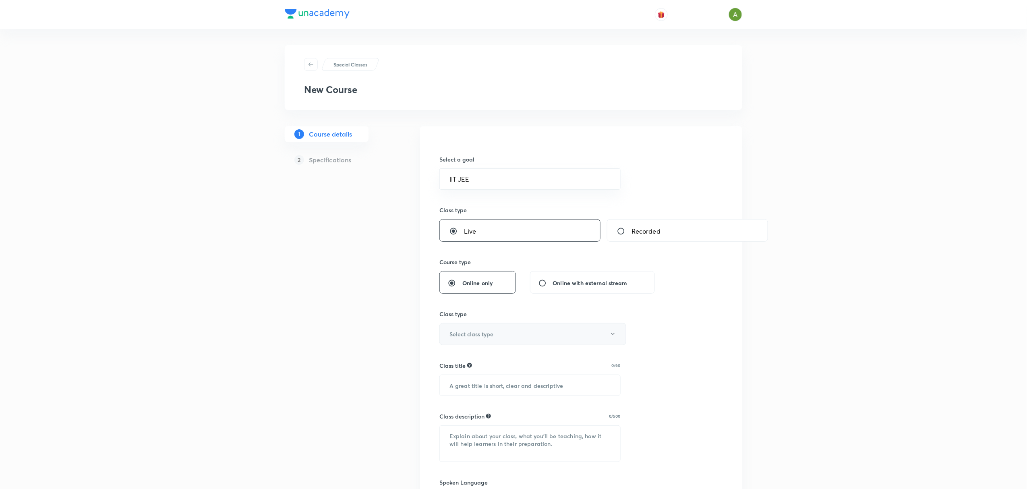
click at [509, 330] on button "Select class type" at bounding box center [532, 334] width 187 height 22
click at [448, 432] on span "Academic classes" at bounding box center [530, 435] width 176 height 8
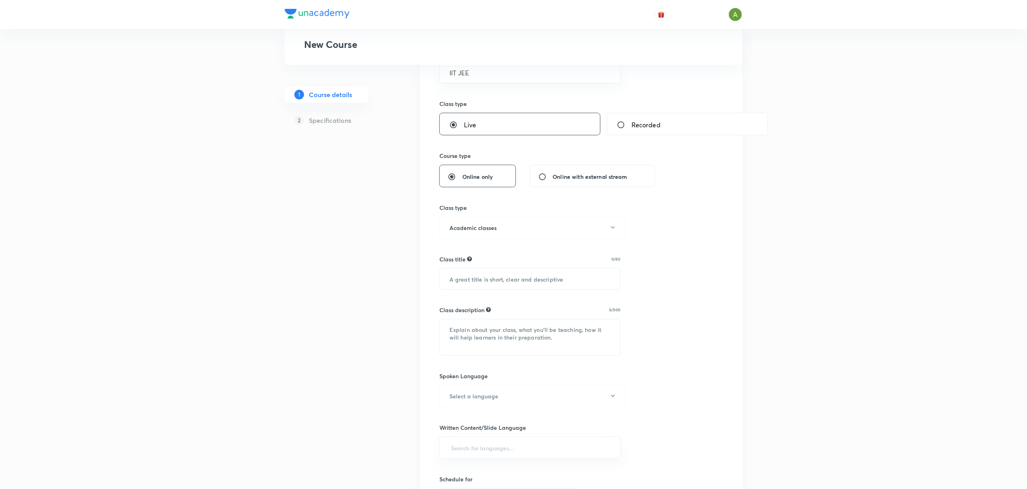
scroll to position [111, 0]
paste input "JEE Relevant problems - 4 from Pathfinder (Mechanics)"
click at [521, 281] on input "text" at bounding box center [530, 274] width 180 height 21
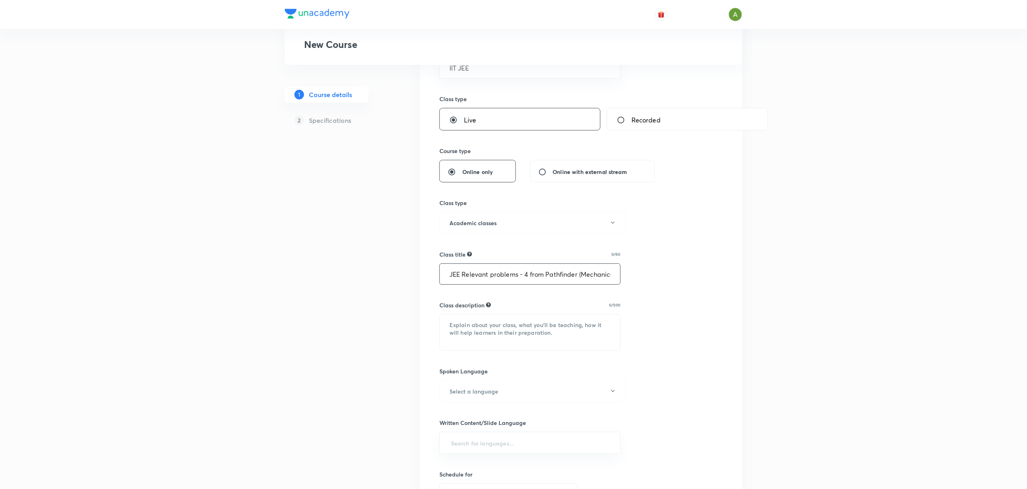
scroll to position [0, 5]
click at [522, 279] on input "JEE Relevant problems - 4 from Pathfinder (Mechanics)" at bounding box center [530, 274] width 180 height 21
type input "JEE Relevant problems - 5 from Pathfinder (Mechanics)"
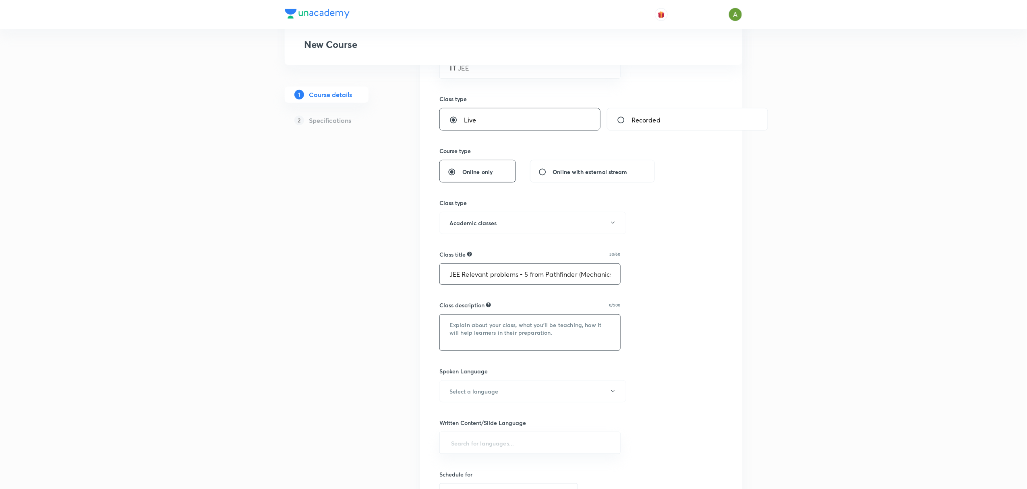
paste textarea "In this live interactive session, Educator Janardhan sir will discuss JEE Relev…"
click at [464, 324] on textarea at bounding box center [530, 332] width 180 height 36
click at [570, 333] on textarea "In this live interactive session, Educator [PERSON_NAME] will discuss JEE Relev…" at bounding box center [530, 332] width 180 height 36
type textarea "In this live interactive session, Educator Janardhan sir will discuss JEE Relev…"
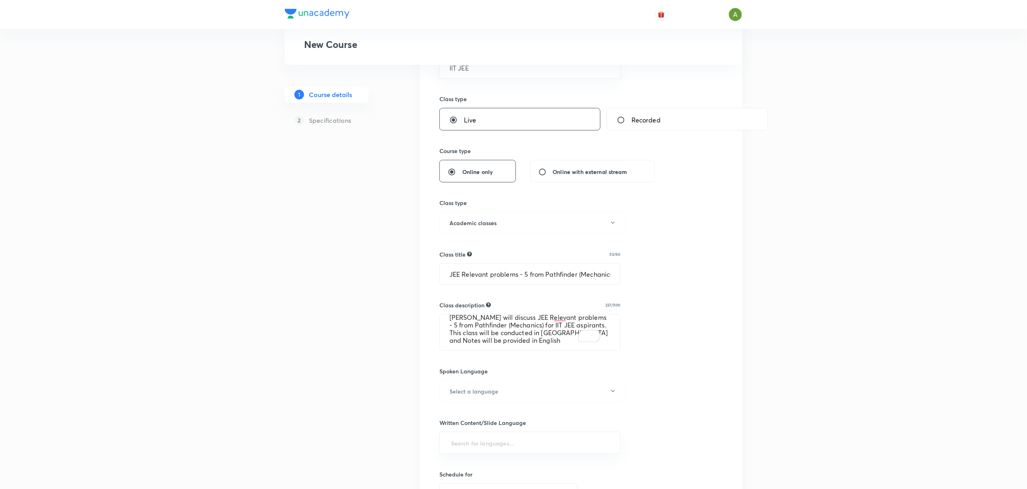
drag, startPoint x: 528, startPoint y: 388, endPoint x: 574, endPoint y: 368, distance: 50.1
click at [574, 368] on div "Spoken Language Select a language" at bounding box center [529, 384] width 181 height 35
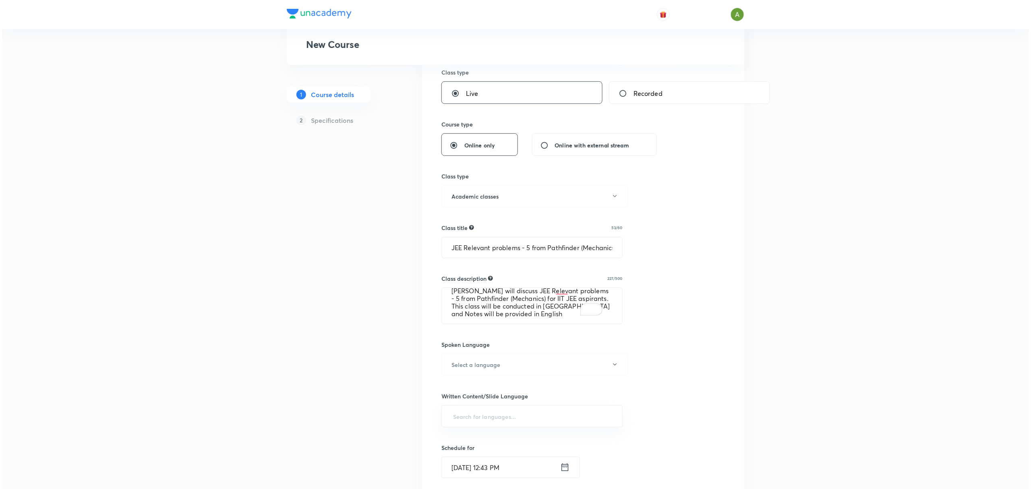
scroll to position [139, 0]
click at [556, 366] on button "Select a language" at bounding box center [532, 363] width 187 height 22
click at [475, 478] on span "Hinglish" at bounding box center [530, 475] width 176 height 8
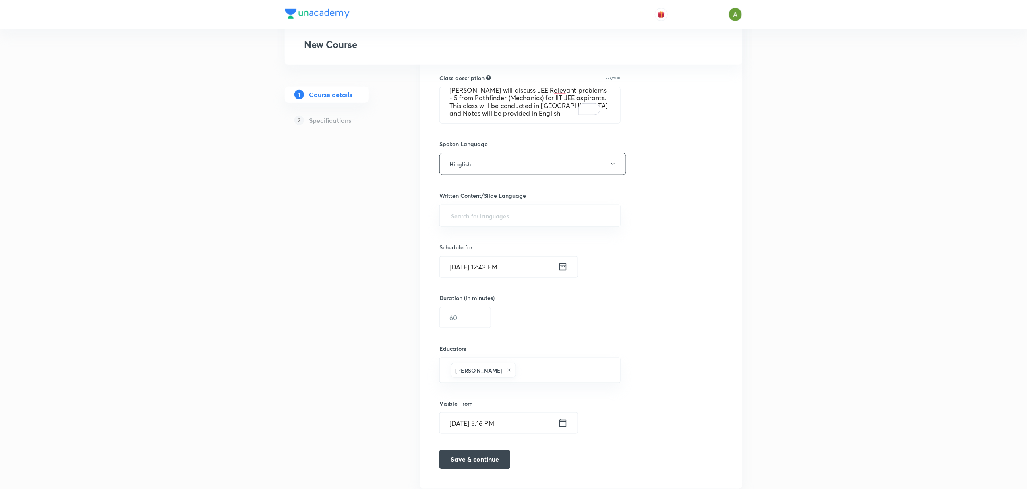
scroll to position [345, 0]
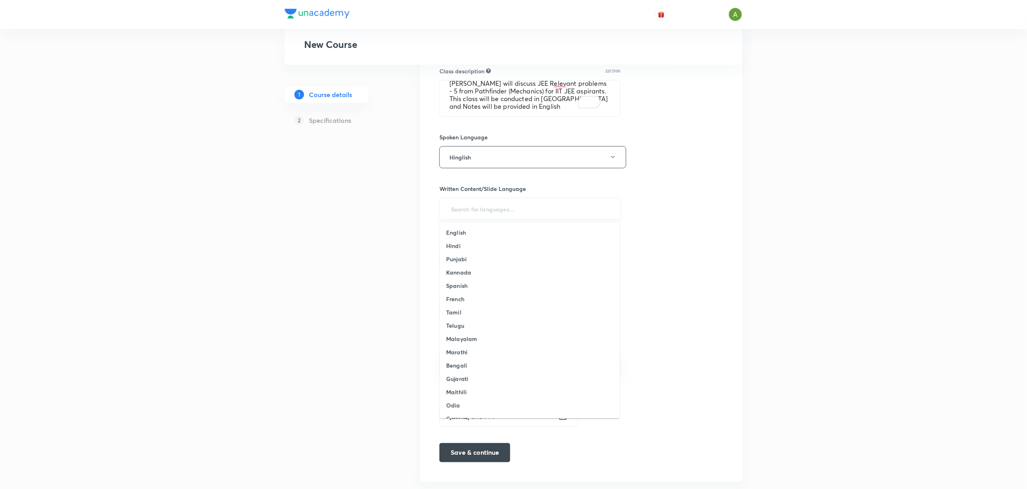
click at [554, 209] on input "text" at bounding box center [529, 208] width 161 height 15
click at [507, 236] on li "English" at bounding box center [530, 232] width 180 height 13
click at [480, 266] on input "Oct 6, 2025, 12:43 PM" at bounding box center [499, 263] width 118 height 21
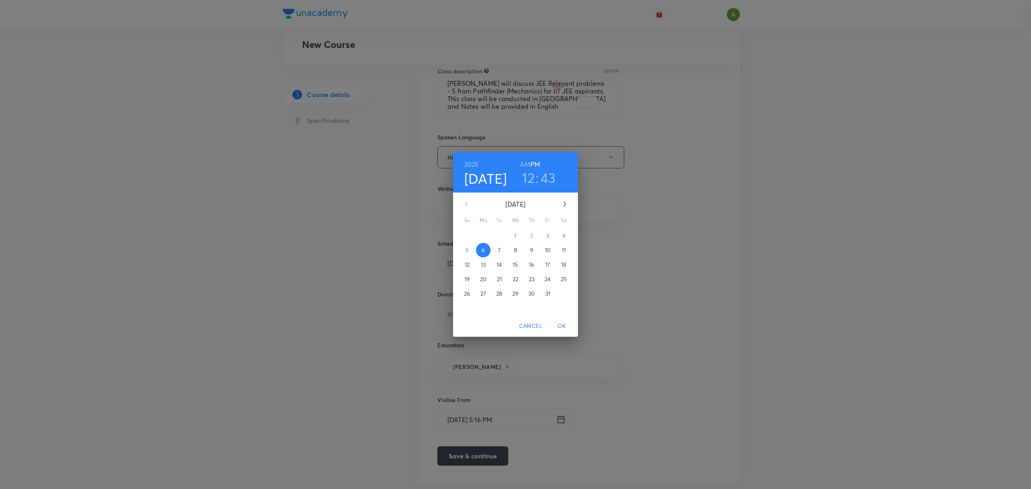
click at [527, 266] on span "16" at bounding box center [531, 264] width 14 height 8
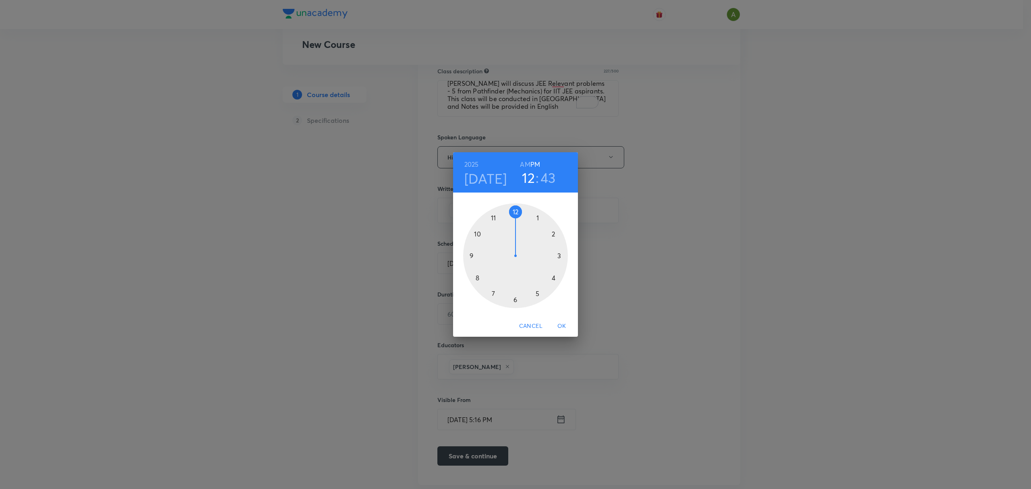
click at [514, 301] on div at bounding box center [515, 255] width 105 height 105
click at [515, 221] on div at bounding box center [515, 255] width 105 height 105
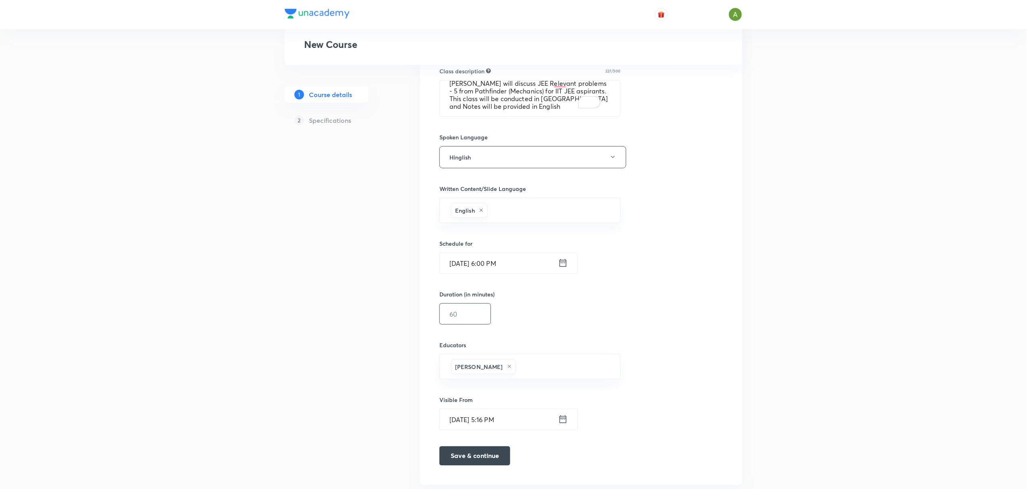
click at [489, 322] on input "text" at bounding box center [465, 314] width 51 height 21
type input "60"
click at [456, 456] on button "Save & continue" at bounding box center [474, 454] width 71 height 19
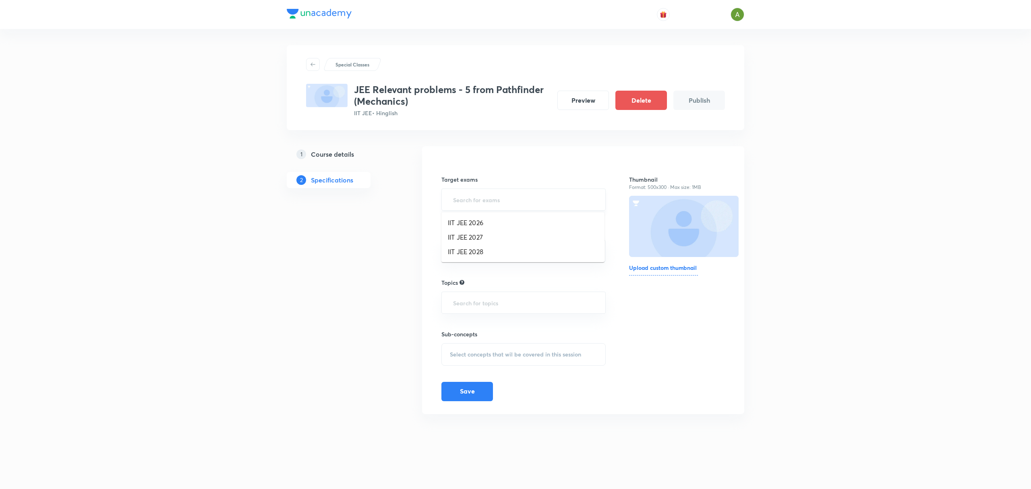
click at [511, 195] on input "text" at bounding box center [523, 199] width 144 height 15
click at [503, 221] on li "IIT JEE 2026" at bounding box center [522, 222] width 163 height 14
click at [548, 197] on input "text" at bounding box center [549, 201] width 91 height 15
click at [527, 226] on li "IIT JEE 2027" at bounding box center [522, 226] width 163 height 14
click at [520, 253] on input "text" at bounding box center [523, 254] width 144 height 15
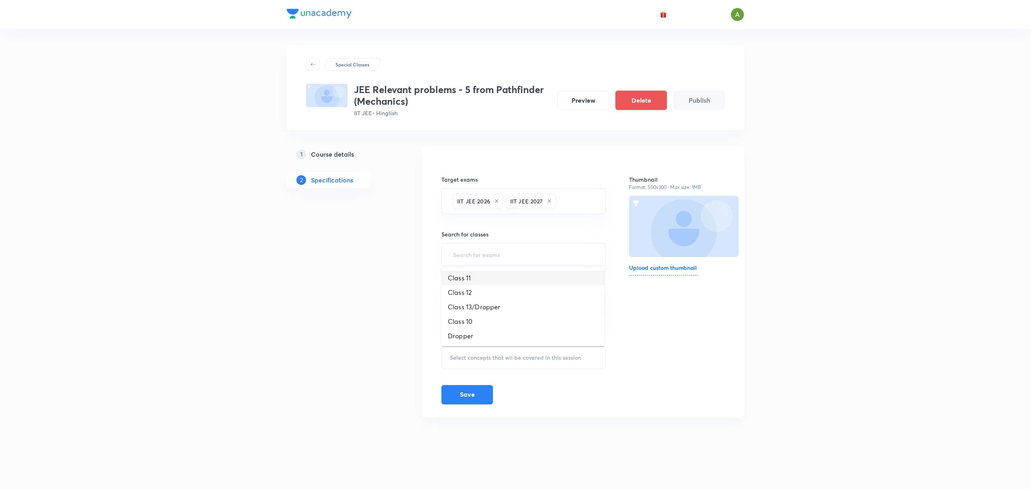
click at [508, 272] on li "Class 11" at bounding box center [522, 278] width 163 height 14
drag, startPoint x: 558, startPoint y: 247, endPoint x: 554, endPoint y: 252, distance: 6.6
click at [554, 252] on div "Class 11 ​" at bounding box center [523, 255] width 164 height 25
click at [554, 252] on input "text" at bounding box center [543, 255] width 103 height 15
click at [535, 275] on li "Class 12" at bounding box center [522, 282] width 163 height 14
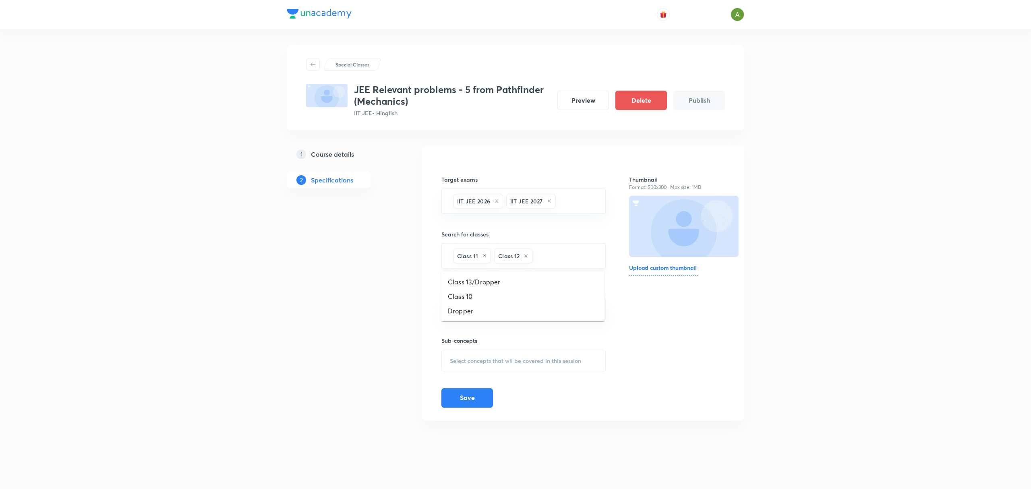
click at [558, 262] on input "text" at bounding box center [564, 255] width 61 height 15
click at [539, 278] on li "Class 13/Dropper" at bounding box center [522, 282] width 163 height 14
click at [521, 324] on input "text" at bounding box center [523, 327] width 144 height 15
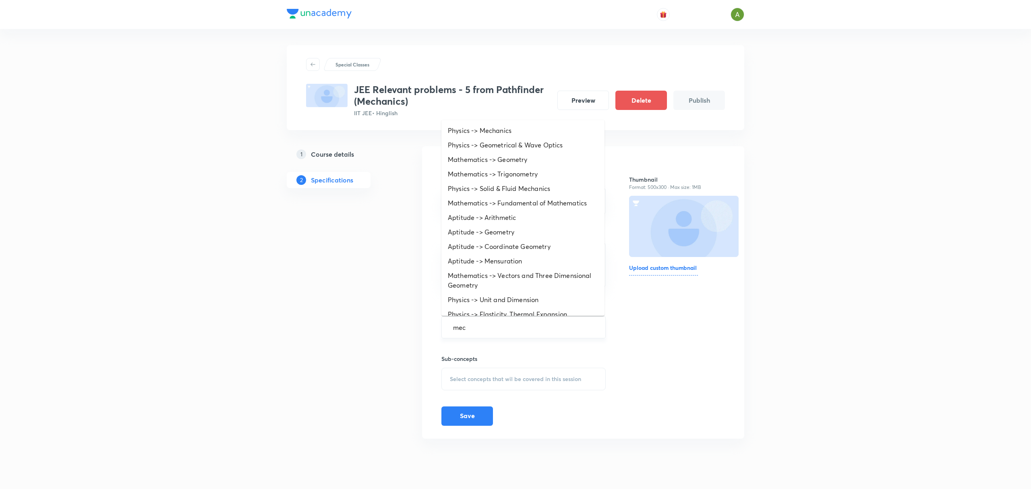
type input "mech"
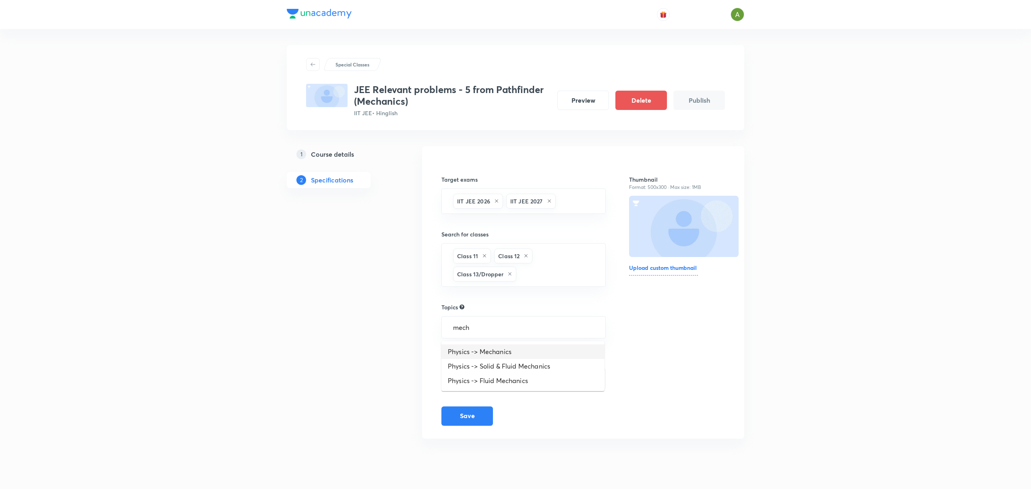
click at [503, 350] on li "Physics -> Mechanics" at bounding box center [522, 351] width 163 height 14
click at [470, 383] on span "Select concepts that wil be covered in this session" at bounding box center [515, 382] width 131 height 6
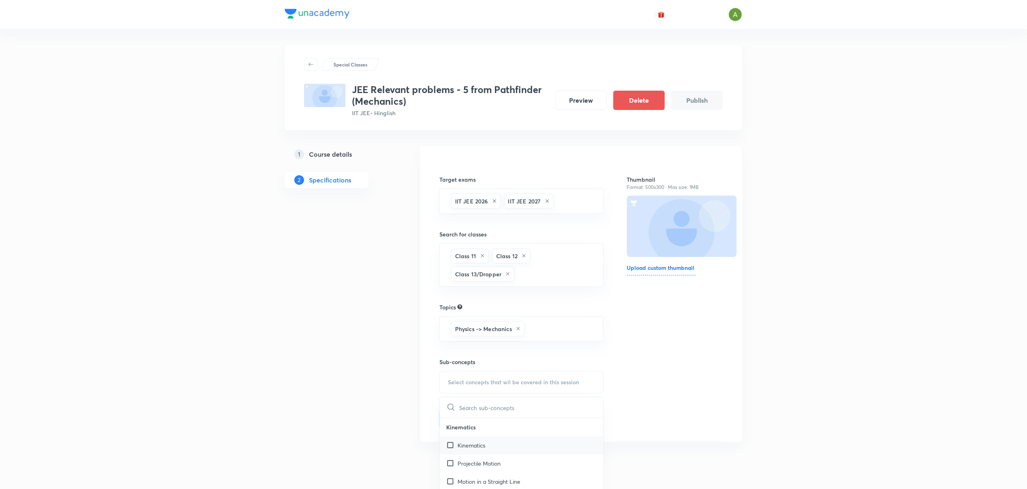
click at [485, 446] on p "Kinematics" at bounding box center [471, 445] width 28 height 8
checkbox input "true"
click at [657, 382] on div "Thumbnail Format: 500x300 · Max size: 1MB Upload custom thumbnail" at bounding box center [675, 298] width 96 height 279
click at [477, 436] on button "Save" at bounding box center [467, 427] width 52 height 19
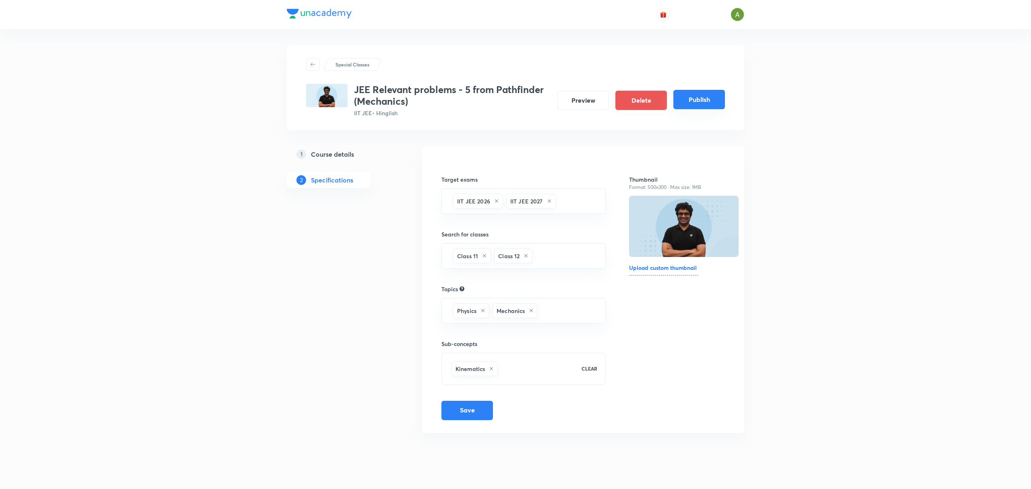
click at [685, 98] on button "Publish" at bounding box center [699, 99] width 52 height 19
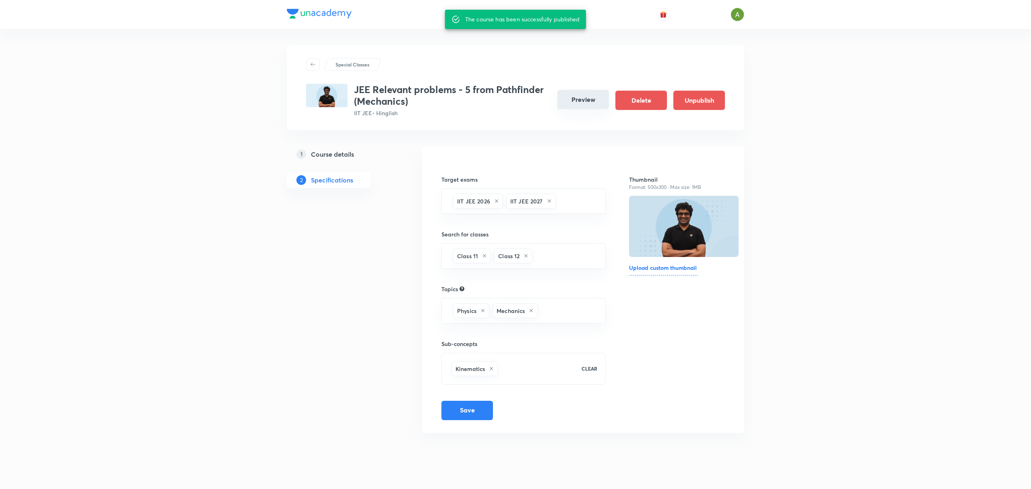
click at [570, 100] on button "Preview" at bounding box center [583, 99] width 52 height 19
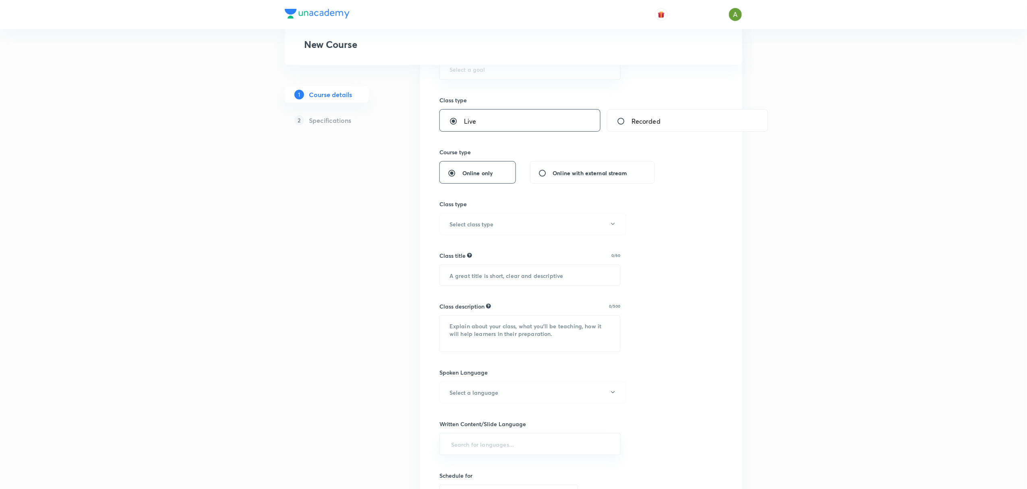
scroll to position [363, 0]
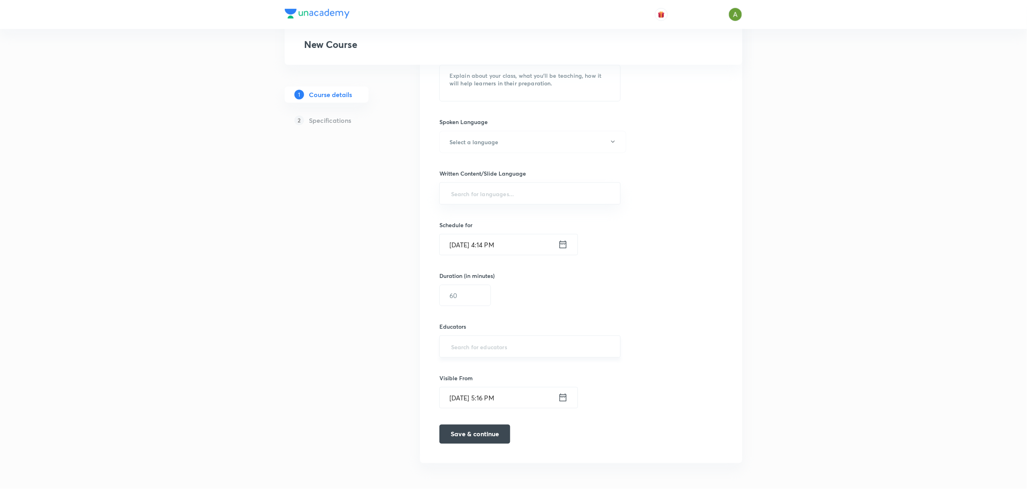
click at [492, 344] on input "text" at bounding box center [529, 346] width 161 height 15
paste input "unacademy-user-E4P5CLQM82TY"
type input "unacademy-user-E4P5CLQM82TY"
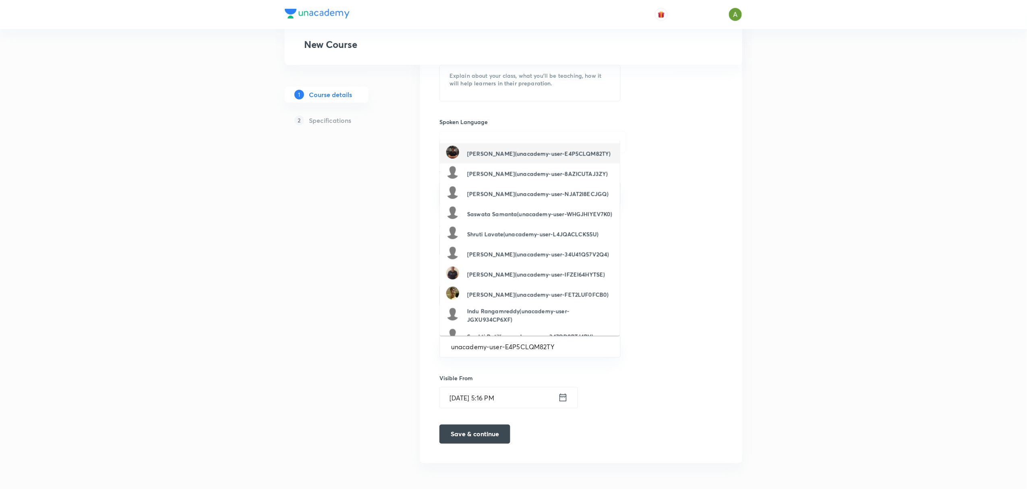
click at [555, 152] on h6 "[PERSON_NAME](unacademy-user-E4P5CLQM82TY)" at bounding box center [538, 153] width 143 height 8
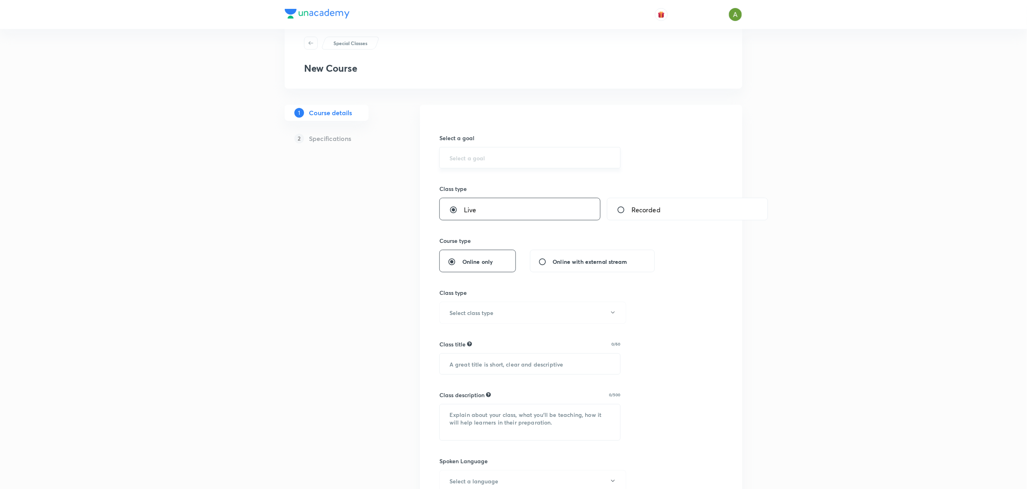
scroll to position [18, 0]
click at [493, 164] on input "text" at bounding box center [529, 161] width 161 height 8
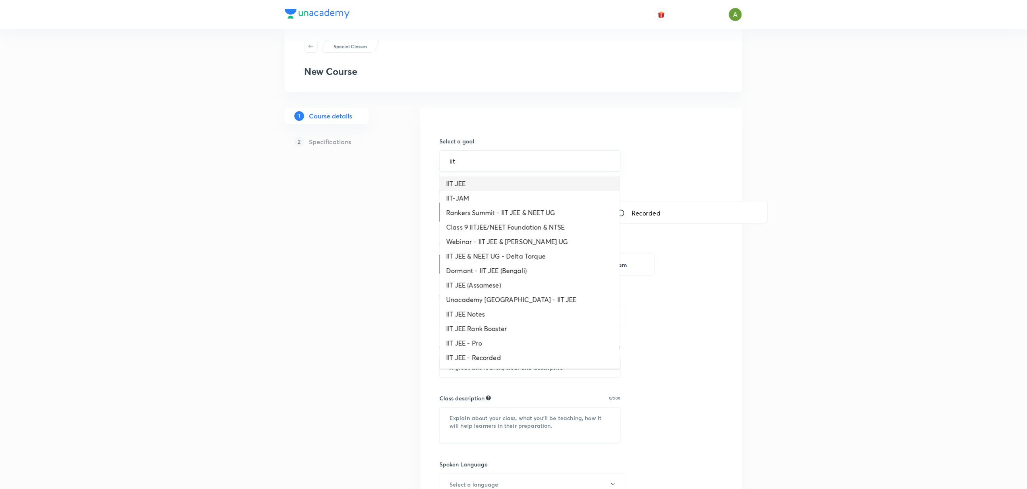
click at [497, 188] on li "IIT JEE" at bounding box center [530, 183] width 180 height 14
type input "IIT JEE"
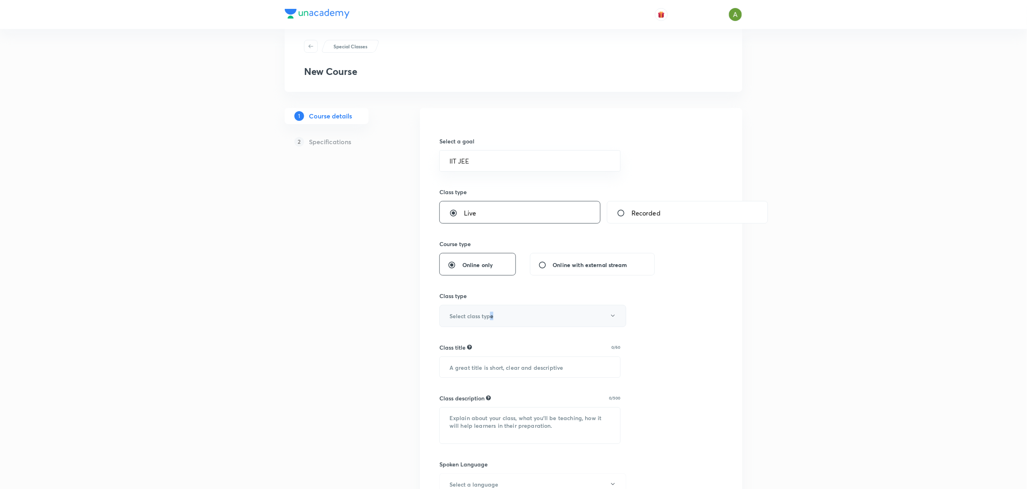
drag, startPoint x: 491, startPoint y: 328, endPoint x: 498, endPoint y: 319, distance: 11.6
click at [498, 319] on div "Select a goal IIT JEE ​ Class type Live Recorded Course type Online only Online…" at bounding box center [580, 458] width 283 height 675
click at [498, 319] on button "Select class type" at bounding box center [532, 316] width 187 height 22
click at [485, 366] on span "Academic classes" at bounding box center [530, 417] width 176 height 8
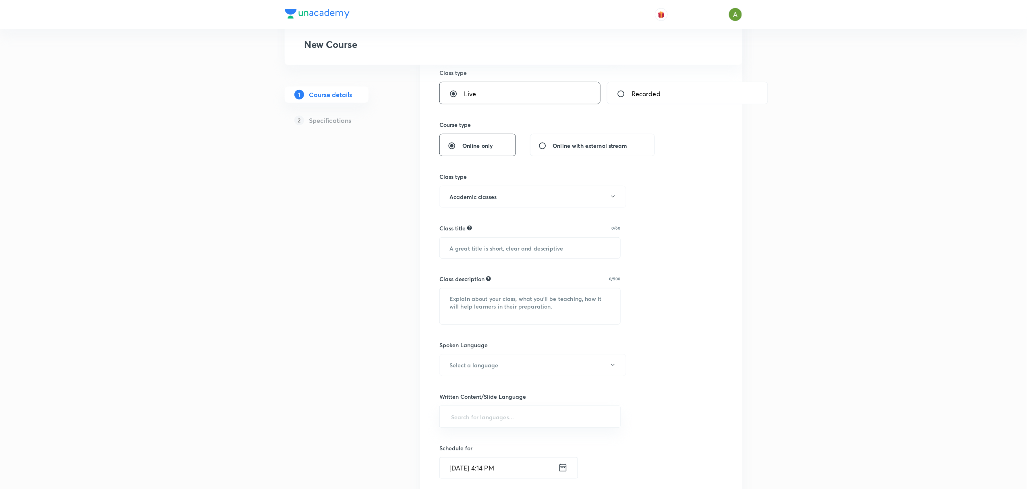
scroll to position [147, 0]
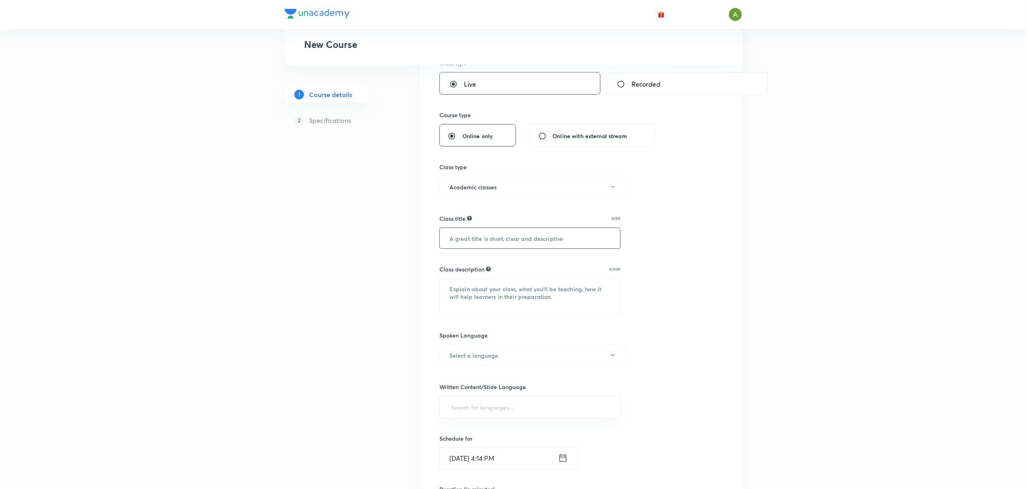
click at [514, 242] on input "text" at bounding box center [530, 238] width 180 height 21
paste input "JEE Relevant problems - 3 from Pathfinder (Mechanics)"
click at [523, 239] on input "JEE Relevant problems - 3 from Pathfinder (Mechanics)" at bounding box center [530, 238] width 180 height 21
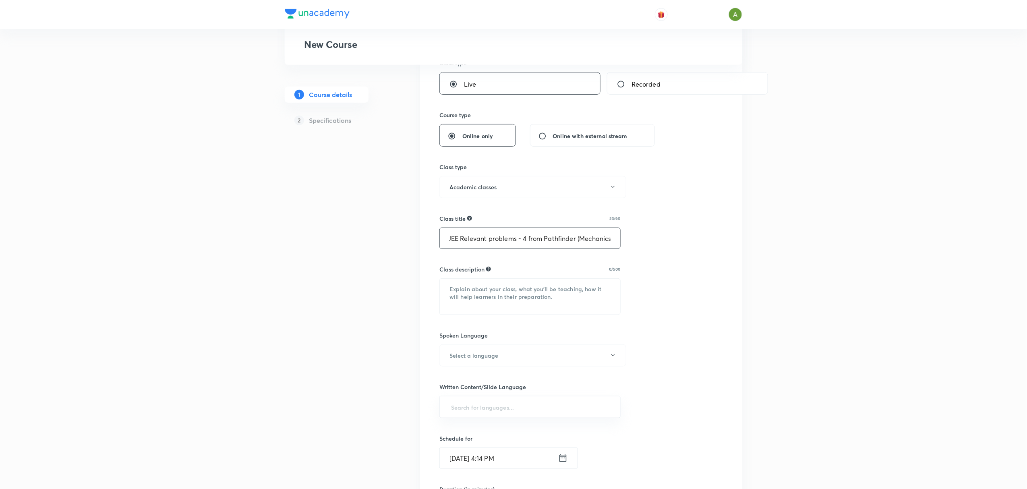
type input "JEE Relevant problems - 4 from Pathfinder (Mechanics)"
paste textarea "In this live interactive session, Educator [PERSON_NAME] will discuss JEE Relev…"
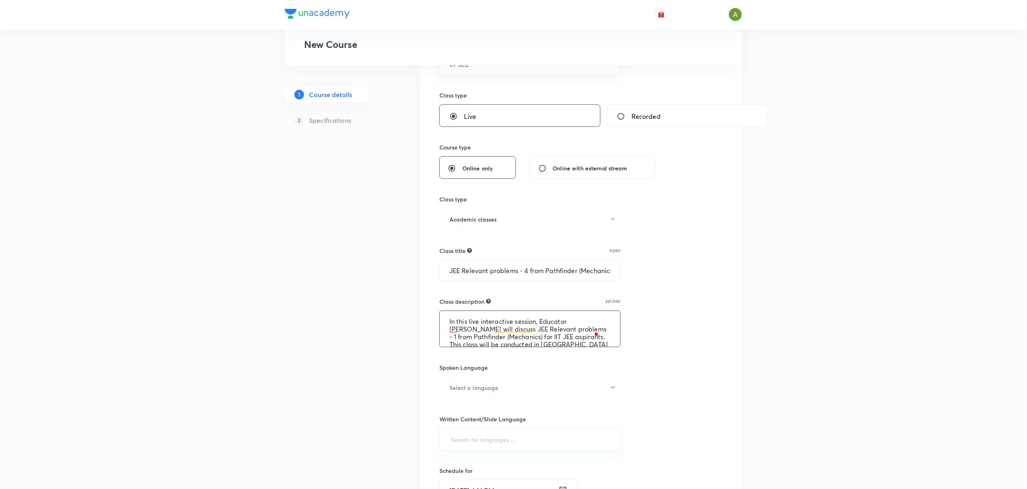
click at [569, 328] on textarea "In this live interactive session, Educator [PERSON_NAME] will discuss JEE Relev…" at bounding box center [530, 329] width 180 height 36
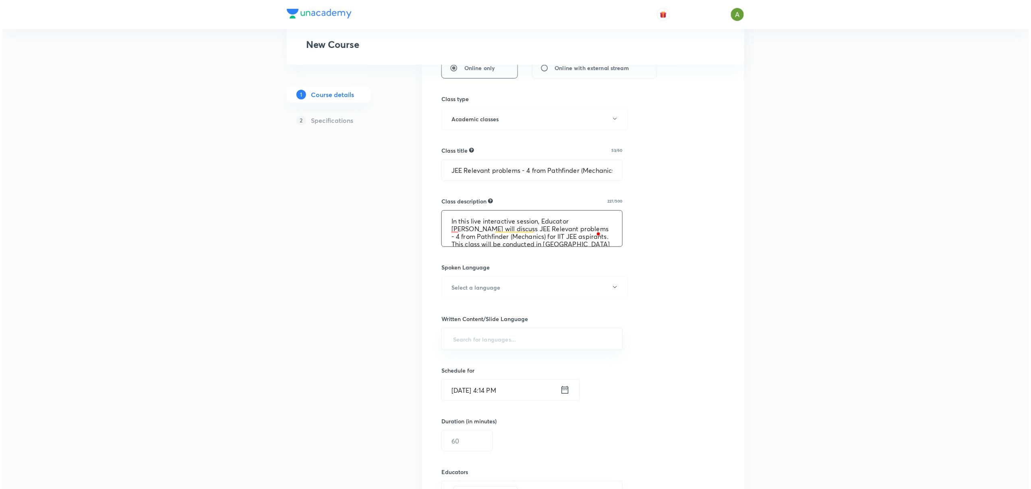
scroll to position [229, 0]
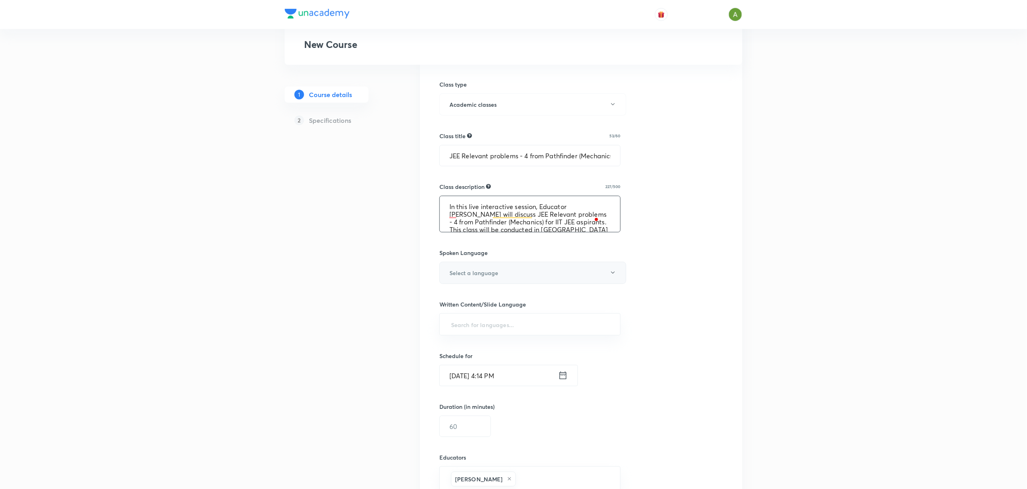
type textarea "In this live interactive session, Educator [PERSON_NAME] will discuss JEE Relev…"
click at [557, 268] on button "Select a language" at bounding box center [532, 273] width 187 height 22
click at [469, 366] on span "Hinglish" at bounding box center [530, 388] width 176 height 8
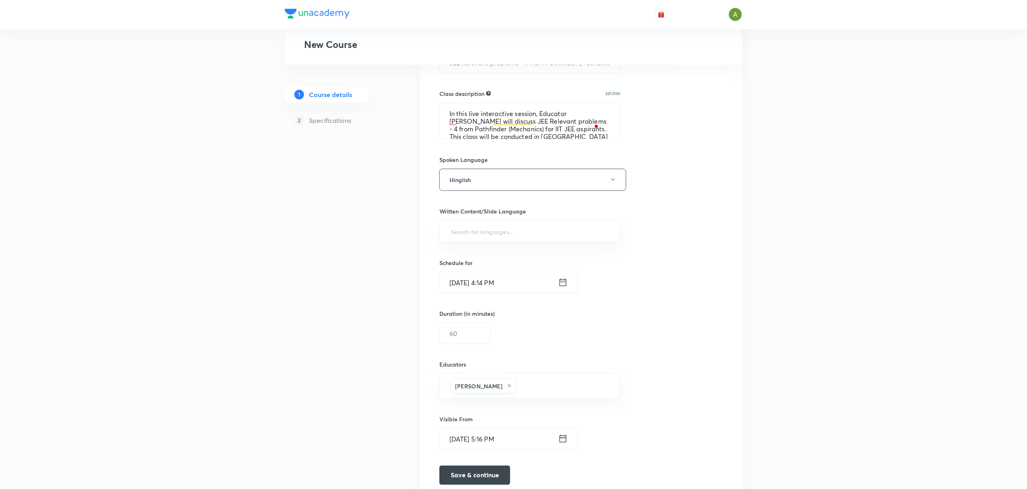
scroll to position [324, 0]
click at [531, 232] on input "text" at bounding box center [529, 229] width 161 height 15
click at [517, 259] on li "English" at bounding box center [530, 253] width 180 height 13
click at [487, 292] on input "[DATE] 4:14 PM" at bounding box center [499, 284] width 118 height 21
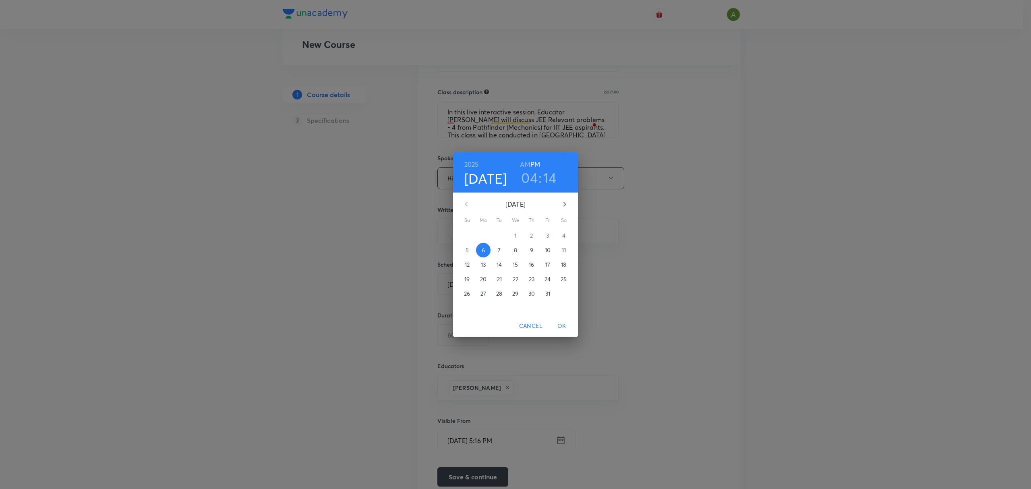
click at [482, 263] on p "13" at bounding box center [483, 264] width 5 height 8
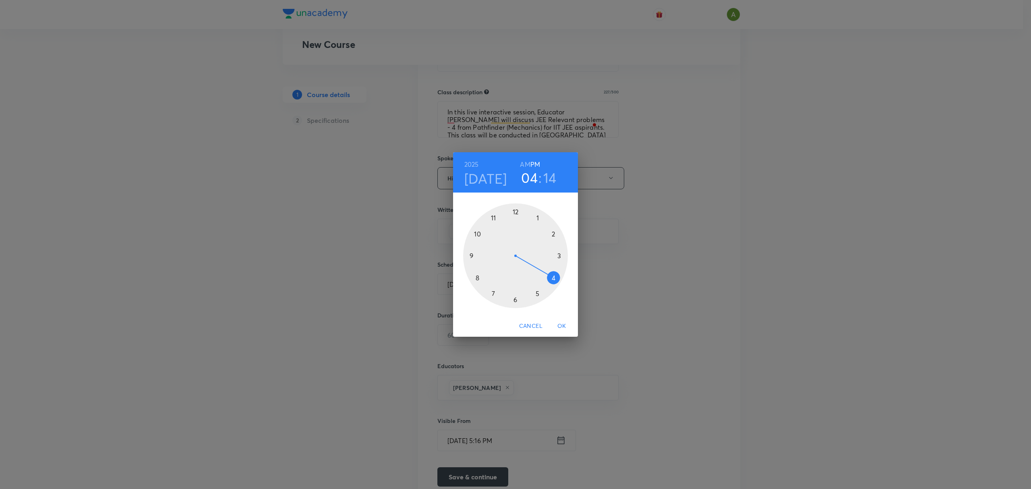
click at [514, 304] on div at bounding box center [515, 255] width 105 height 105
click at [514, 221] on div at bounding box center [515, 255] width 105 height 105
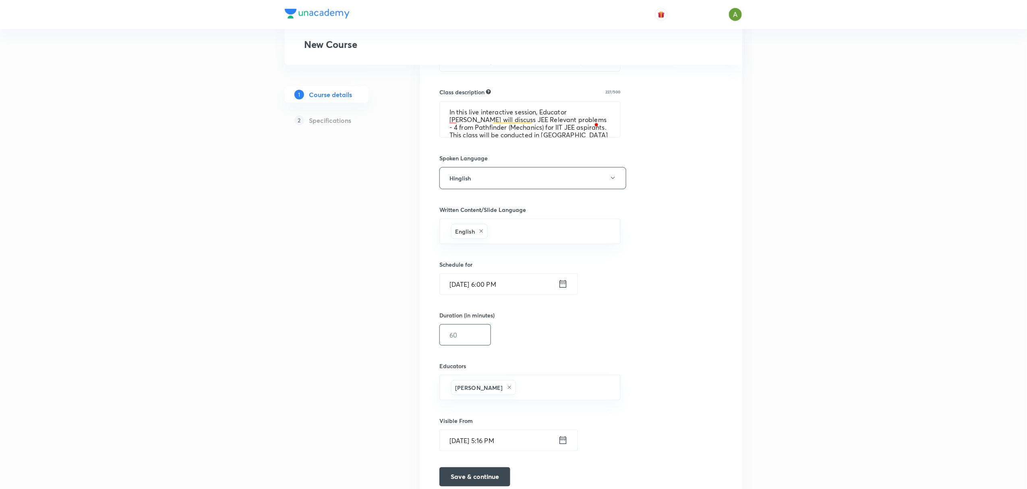
click at [483, 340] on input "text" at bounding box center [465, 334] width 51 height 21
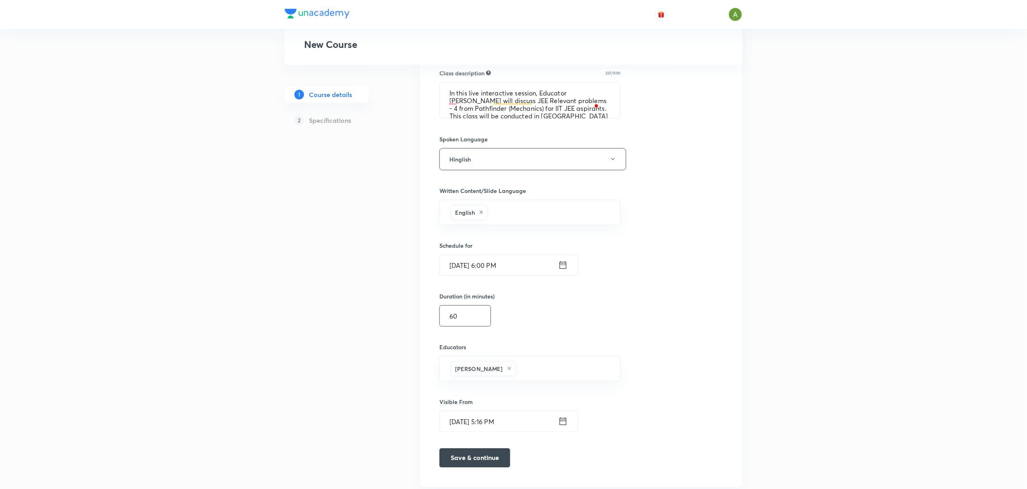
scroll to position [370, 0]
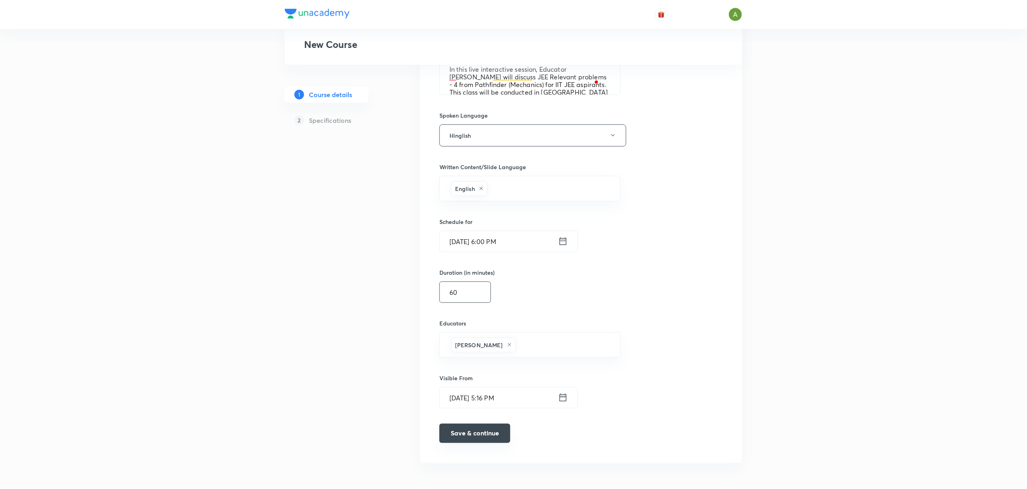
type input "60"
click at [473, 366] on button "Save & continue" at bounding box center [474, 432] width 71 height 19
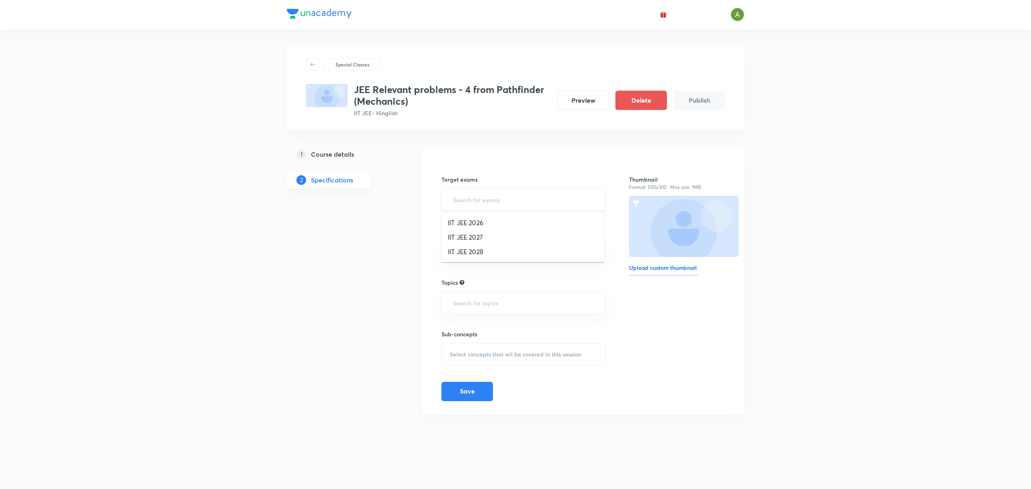
click at [535, 200] on input "text" at bounding box center [523, 199] width 144 height 15
click at [516, 223] on li "IIT JEE 2026" at bounding box center [522, 222] width 163 height 14
drag, startPoint x: 562, startPoint y: 187, endPoint x: 559, endPoint y: 192, distance: 6.3
click at [559, 192] on div "Target exams IIT JEE 2026 ​" at bounding box center [523, 194] width 164 height 39
click at [559, 192] on div "IIT JEE 2026 ​" at bounding box center [523, 200] width 164 height 25
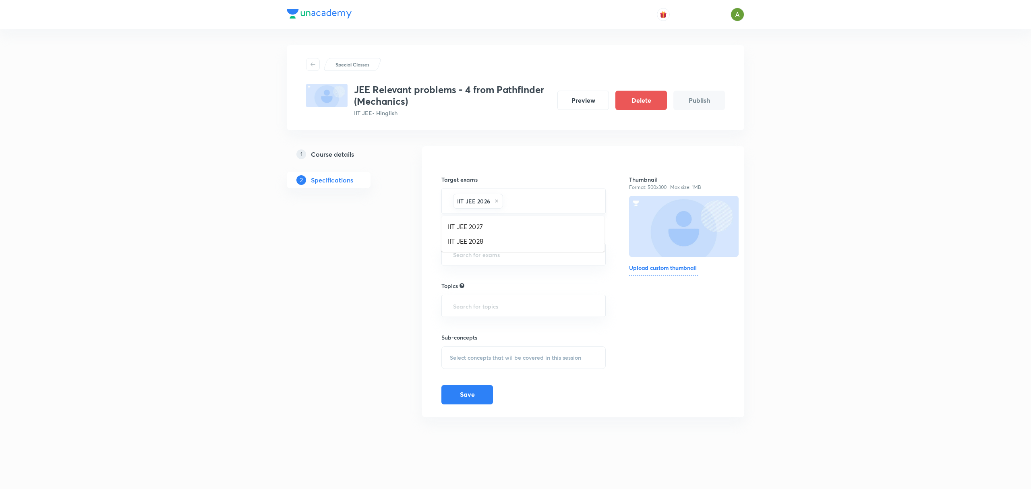
click at [553, 202] on input "text" at bounding box center [549, 201] width 91 height 15
click at [521, 232] on li "IIT JEE 2027" at bounding box center [522, 226] width 163 height 14
click at [518, 258] on input "text" at bounding box center [523, 254] width 144 height 15
click at [506, 273] on li "Class 11" at bounding box center [522, 278] width 163 height 14
click at [536, 254] on input "text" at bounding box center [543, 255] width 103 height 15
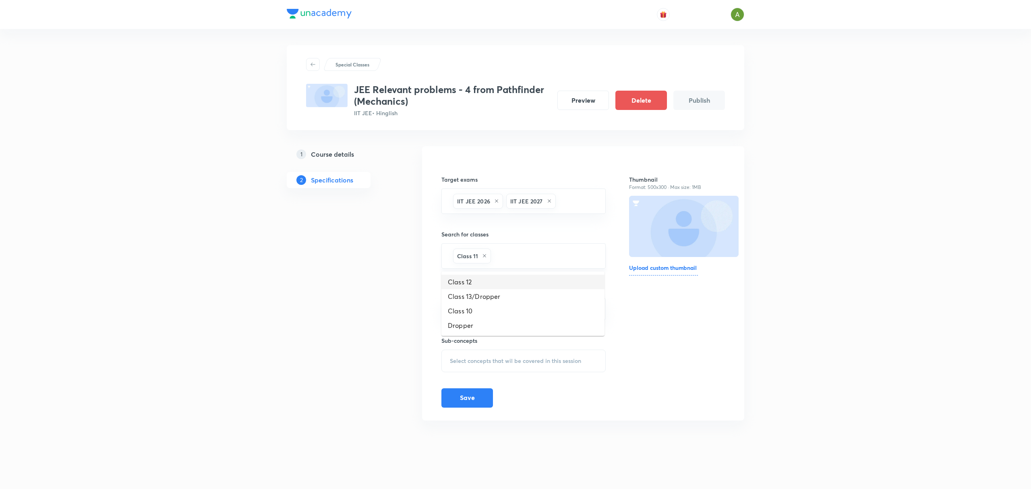
drag, startPoint x: 521, startPoint y: 275, endPoint x: 550, endPoint y: 258, distance: 33.9
click at [550, 258] on body "Special Classes JEE Relevant problems - 4 from Pathfinder (Mechanics) IIT JEE •…" at bounding box center [515, 244] width 1031 height 489
click at [550, 258] on input "text" at bounding box center [543, 255] width 103 height 15
click at [541, 262] on input "text" at bounding box center [543, 255] width 103 height 15
click at [514, 277] on li "Class 12" at bounding box center [522, 282] width 163 height 14
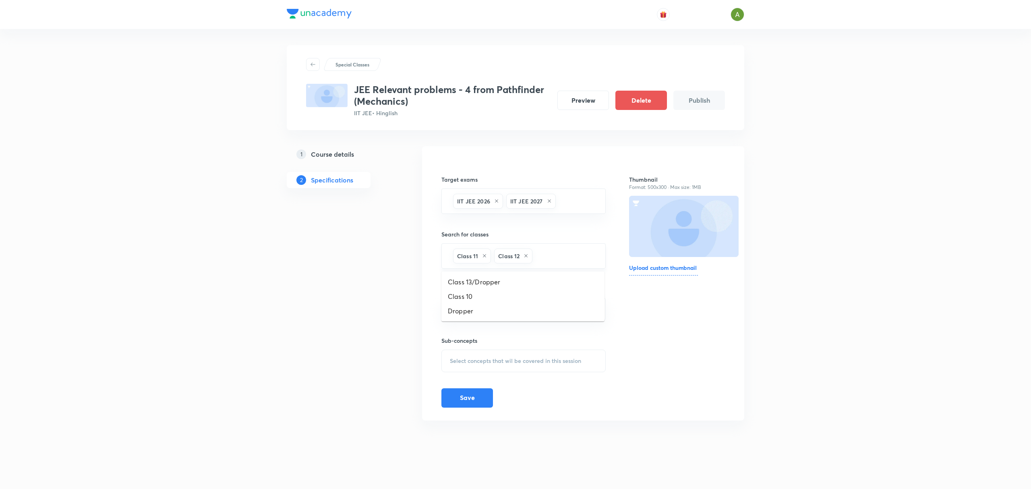
click at [537, 263] on input "text" at bounding box center [564, 255] width 61 height 15
click at [522, 276] on li "Class 13/Dropper" at bounding box center [522, 282] width 163 height 14
click at [496, 327] on input "text" at bounding box center [523, 327] width 144 height 15
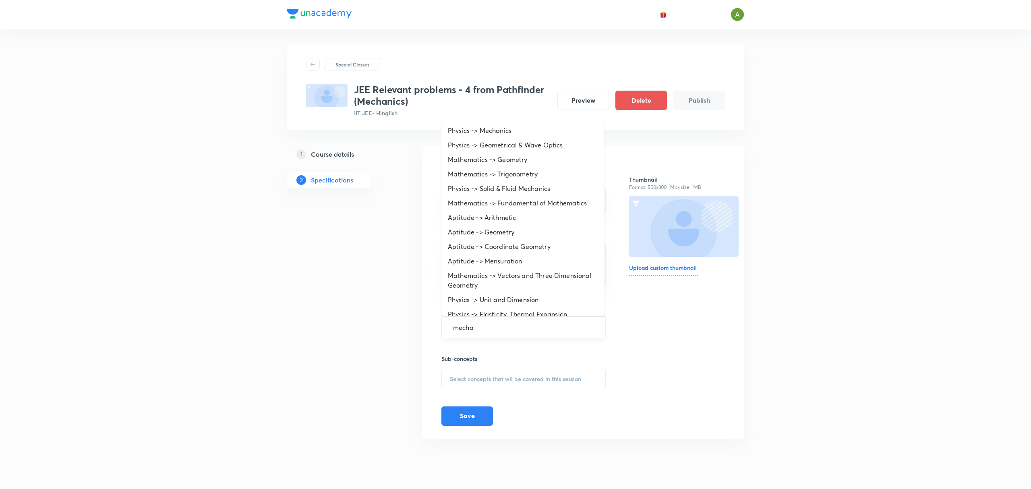
type input "mechan"
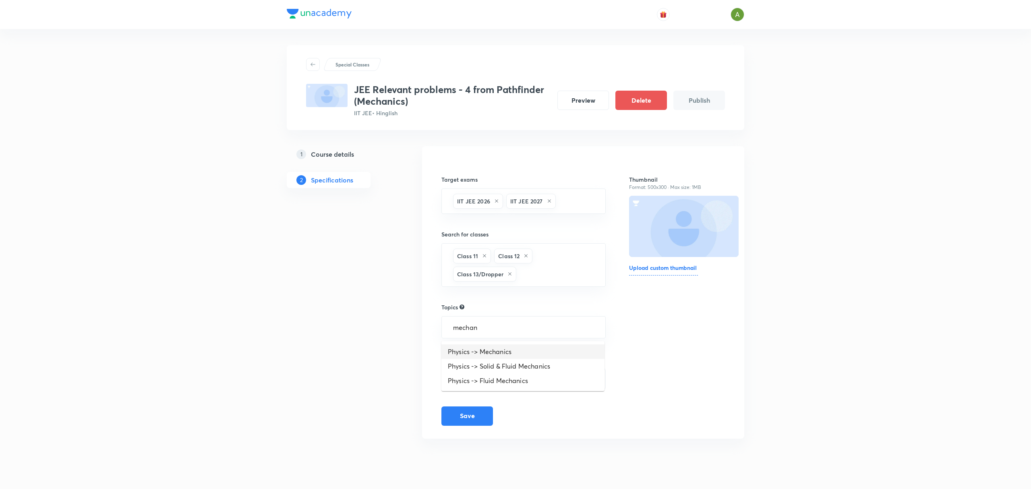
click at [501, 346] on li "Physics -> Mechanics" at bounding box center [522, 351] width 163 height 14
click at [483, 366] on span "Select concepts that wil be covered in this session" at bounding box center [515, 382] width 131 height 6
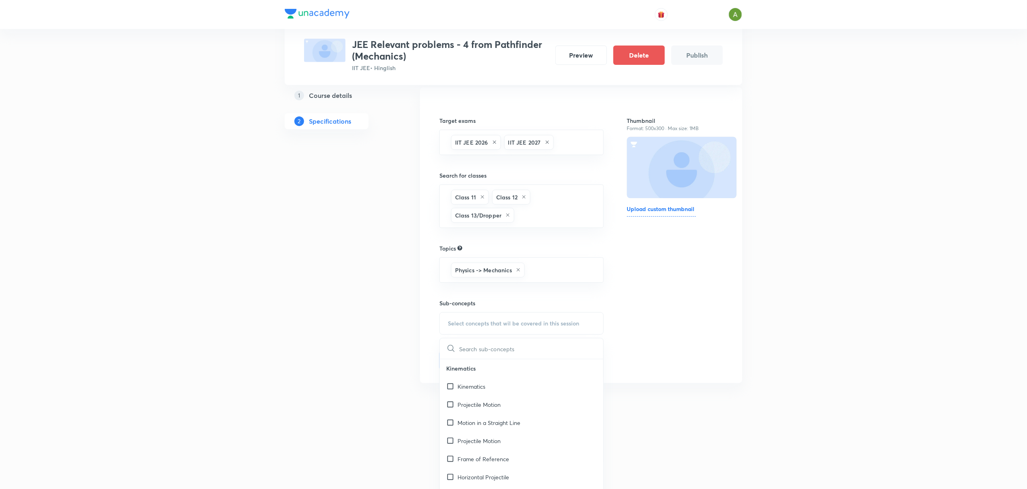
scroll to position [71, 0]
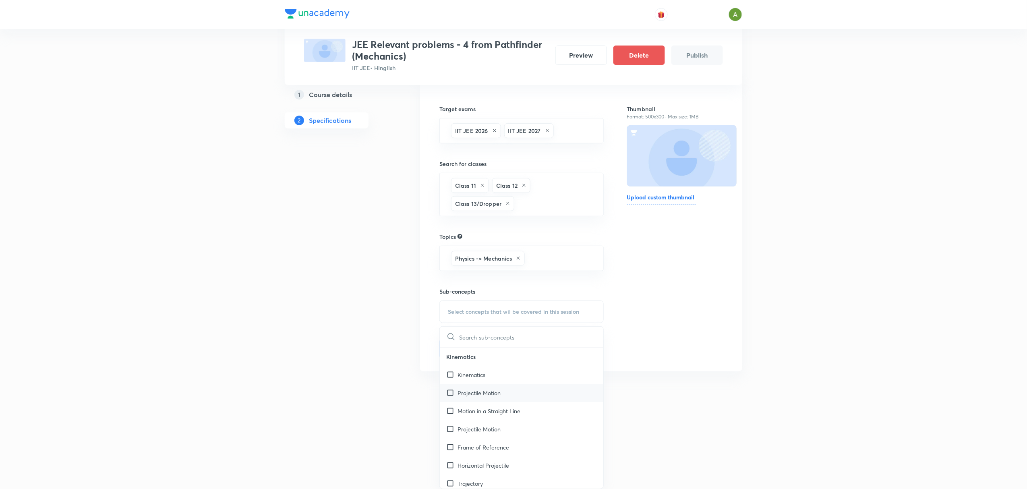
click at [499, 366] on div "Projectile Motion" at bounding box center [521, 393] width 163 height 18
checkbox input "true"
click at [665, 322] on div "Thumbnail Format: 500x300 · Max size: 1MB Upload custom thumbnail" at bounding box center [675, 227] width 96 height 279
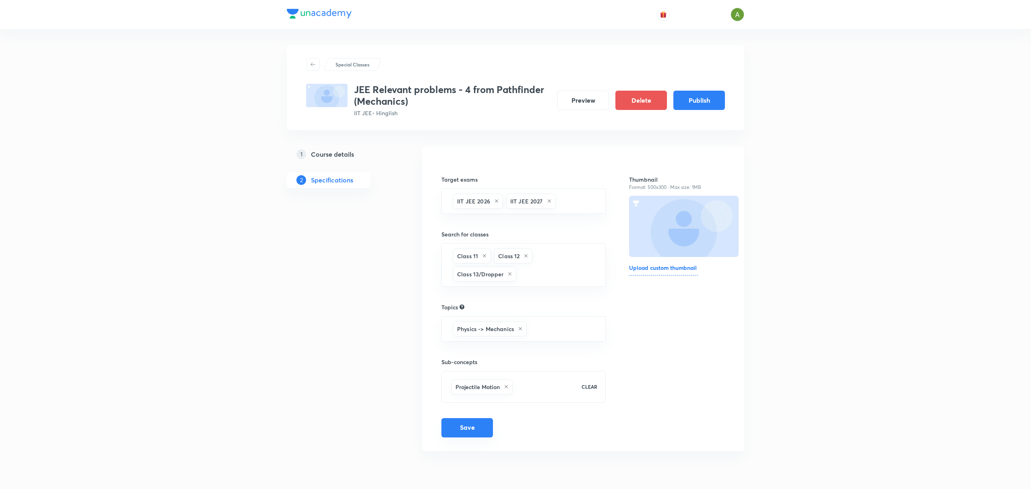
click at [466, 366] on button "Save" at bounding box center [467, 427] width 52 height 19
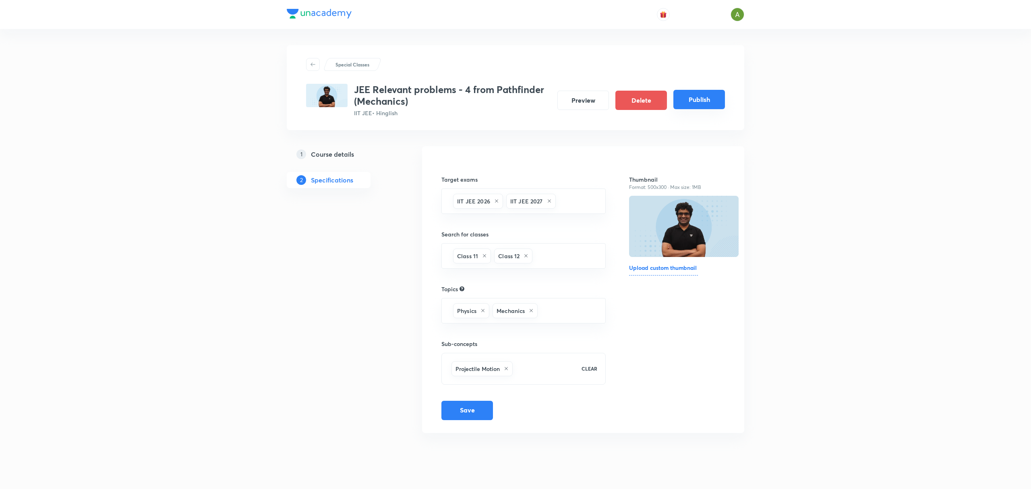
click at [704, 109] on div "JEE Relevant problems - 4 from Pathfinder (Mechanics) IIT JEE • Hinglish Previe…" at bounding box center [515, 100] width 419 height 33
click at [704, 109] on button "Publish" at bounding box center [699, 99] width 52 height 19
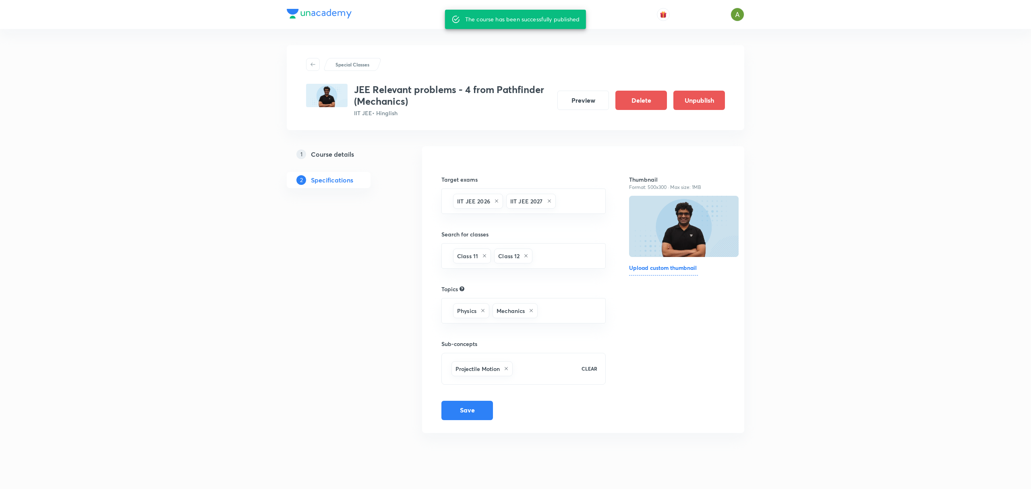
click at [495, 86] on h3 "JEE Relevant problems - 4 from Pathfinder (Mechanics)" at bounding box center [452, 95] width 197 height 23
copy h3 "JEE Relevant problems - 4 from Pathfinder (Mechanics)"
click at [329, 151] on h5 "Course details" at bounding box center [332, 154] width 43 height 10
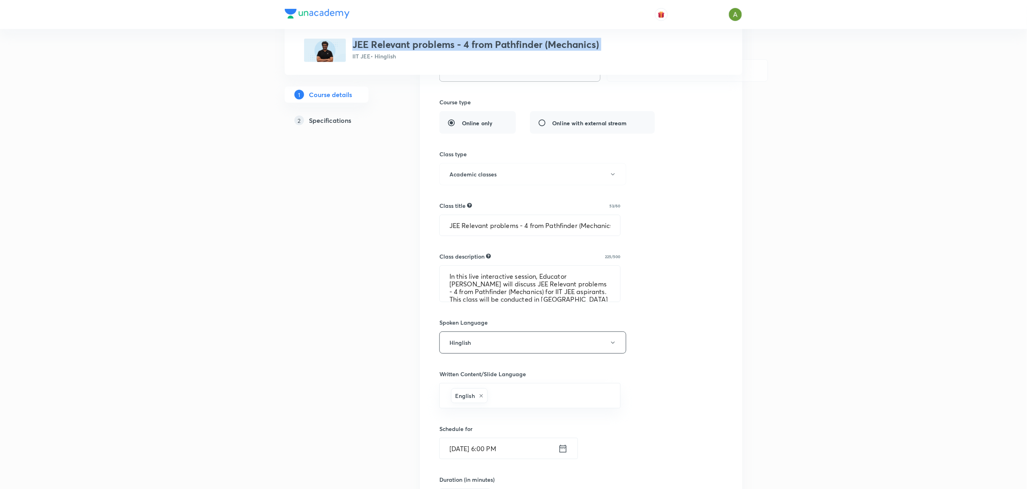
scroll to position [374, 0]
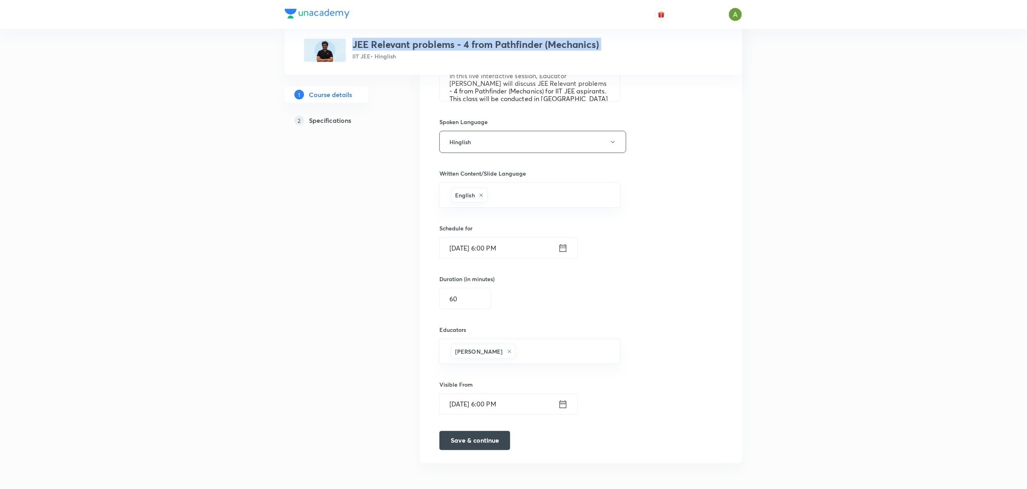
click at [324, 123] on h5 "Specifications" at bounding box center [330, 121] width 42 height 10
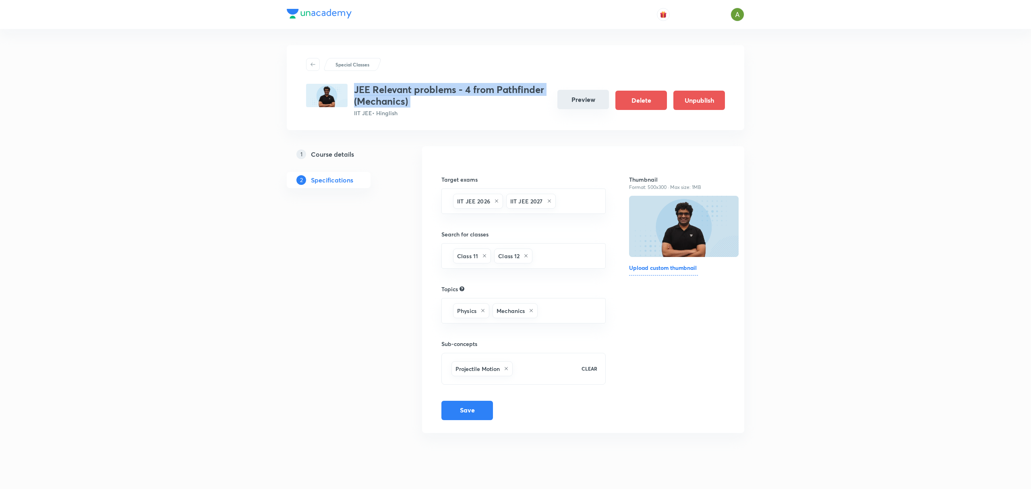
click at [568, 102] on button "Preview" at bounding box center [583, 99] width 52 height 19
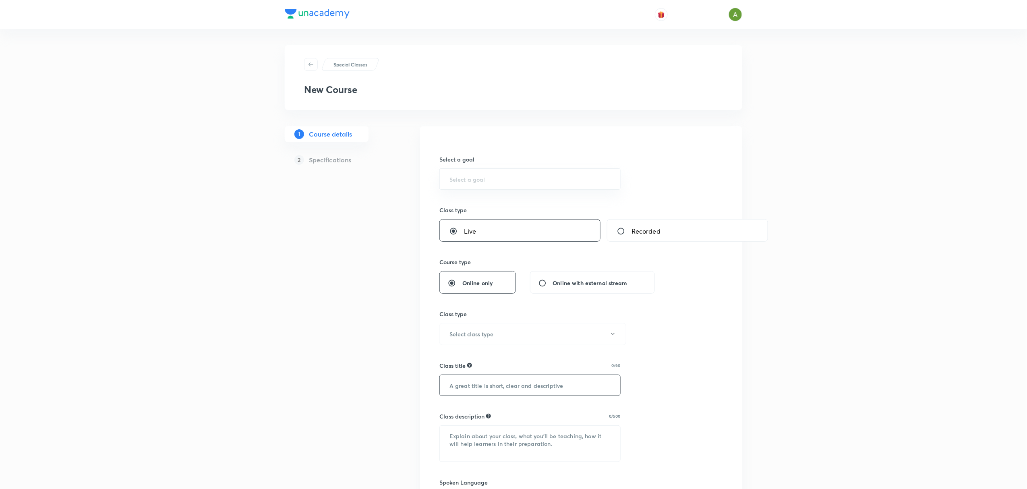
scroll to position [363, 0]
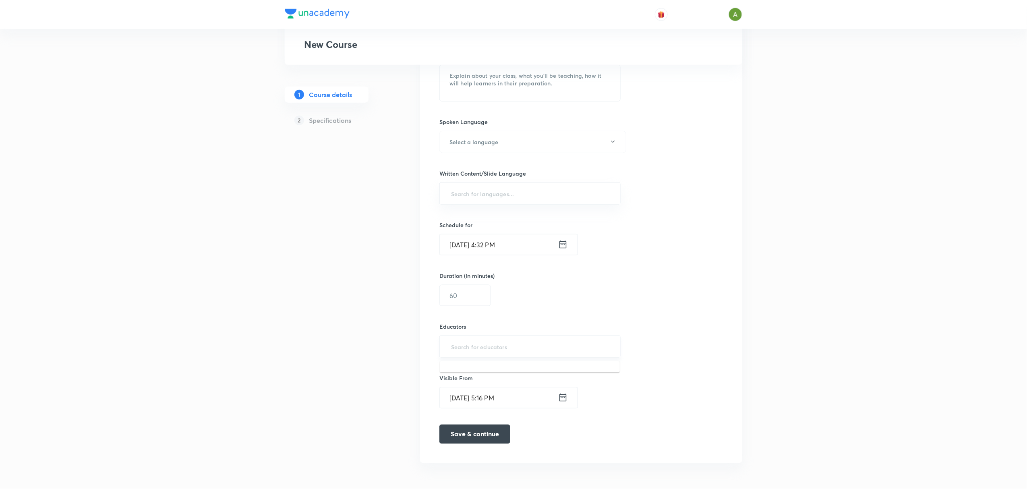
click at [499, 348] on input "text" at bounding box center [529, 346] width 161 height 15
paste input "unacademy-user-E4P5CLQM82TY"
type input "unacademy-user-E4P5CLQM82TY"
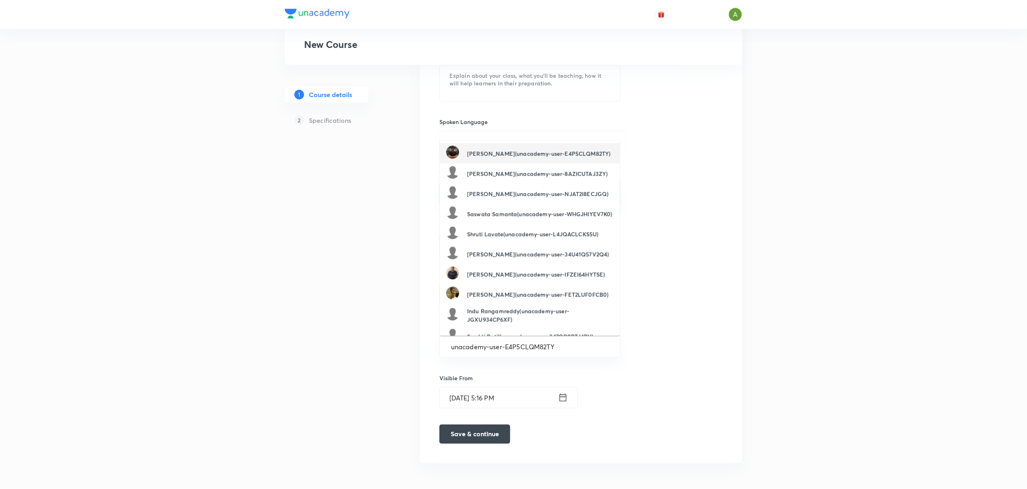
click at [529, 150] on h6 "[PERSON_NAME](unacademy-user-E4P5CLQM82TY)" at bounding box center [538, 153] width 143 height 8
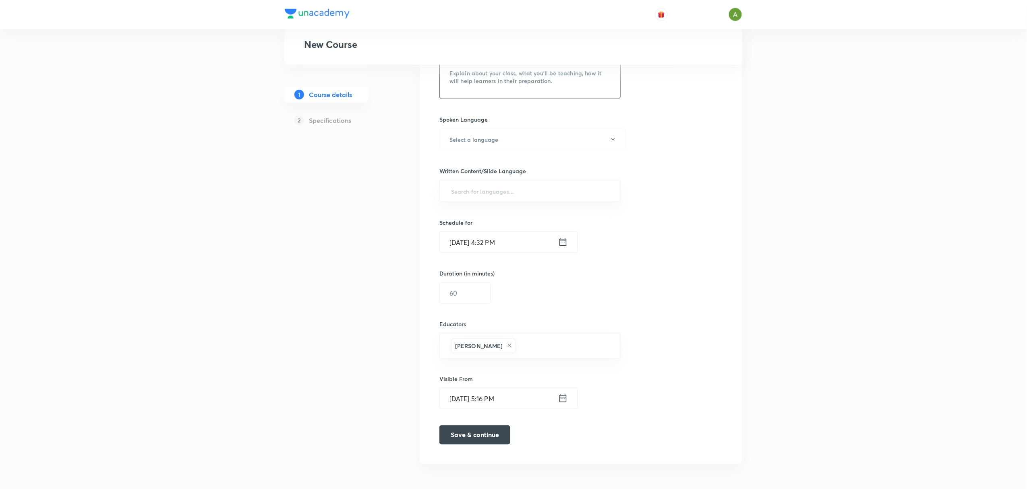
scroll to position [0, 0]
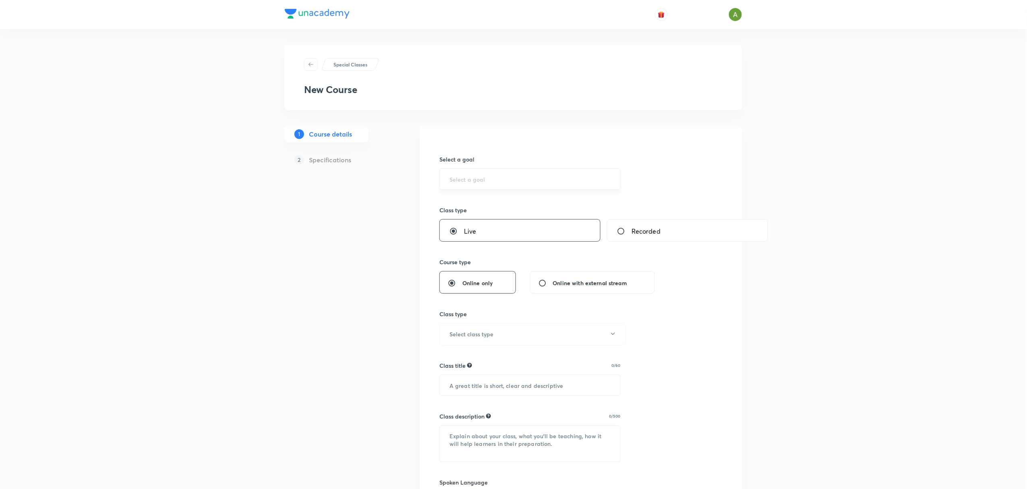
click at [498, 173] on div "​" at bounding box center [529, 178] width 181 height 21
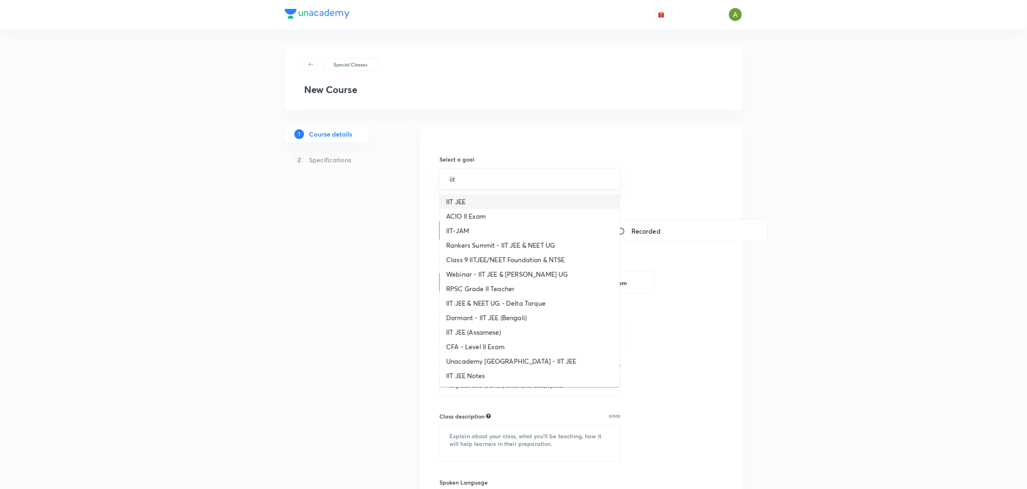
click at [498, 197] on li "IIT JEE" at bounding box center [530, 201] width 180 height 14
type input "IIT JEE"
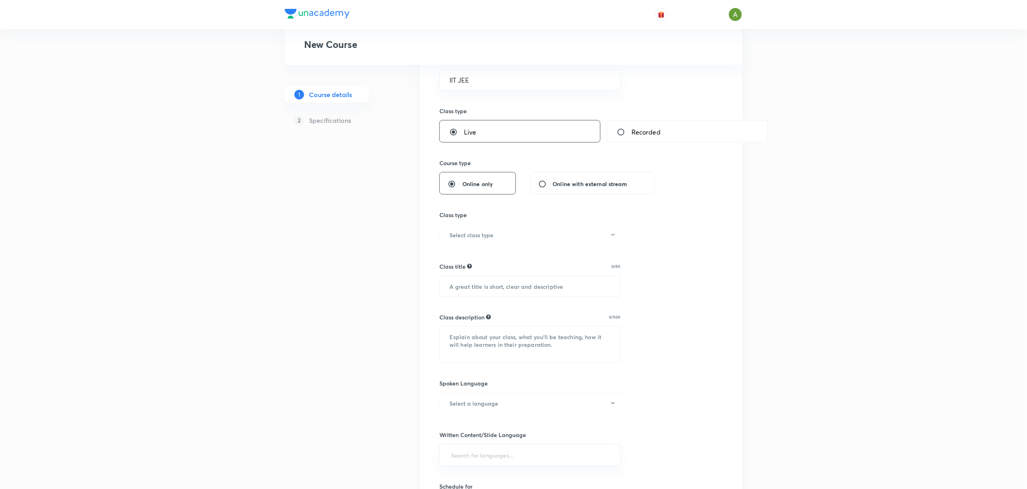
scroll to position [103, 0]
click at [514, 233] on button "Select class type" at bounding box center [532, 230] width 187 height 22
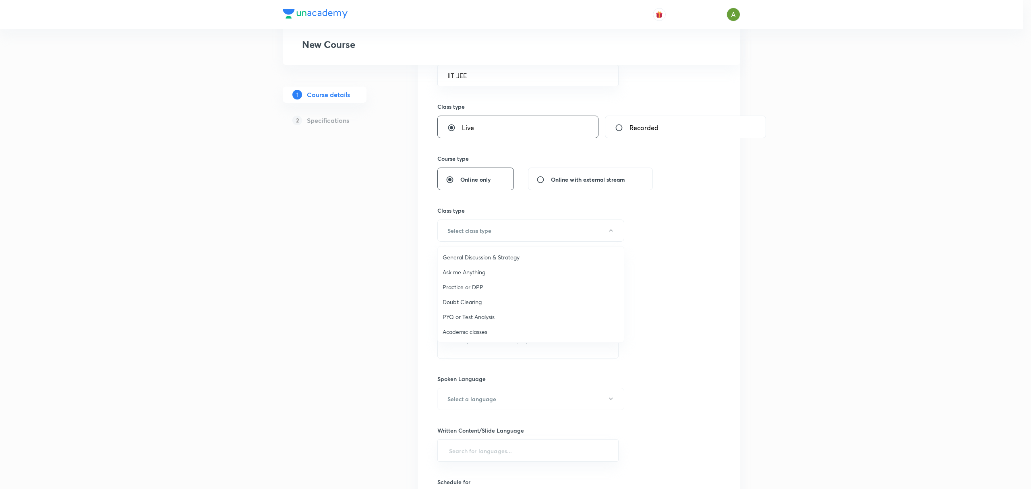
click at [489, 330] on span "Academic classes" at bounding box center [530, 331] width 176 height 8
click at [504, 290] on input "text" at bounding box center [530, 281] width 180 height 21
paste input "JEE Relevant problems - 2 from Pathfinder (Mechanics)"
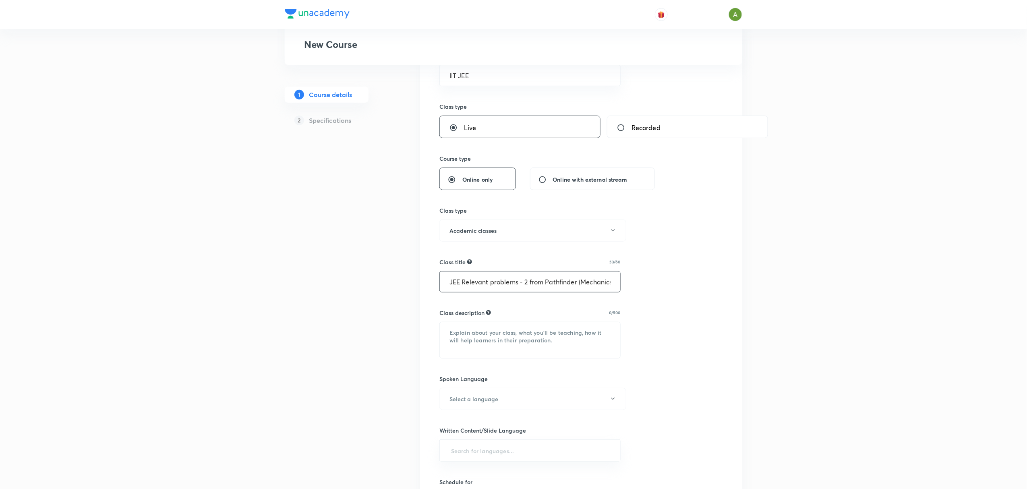
scroll to position [0, 5]
click at [523, 282] on input "JEE Relevant problems - 2 from Pathfinder (Mechanics)" at bounding box center [530, 281] width 180 height 21
type input "JEE Relevant problems - 3 from Pathfinder (Mechanics)"
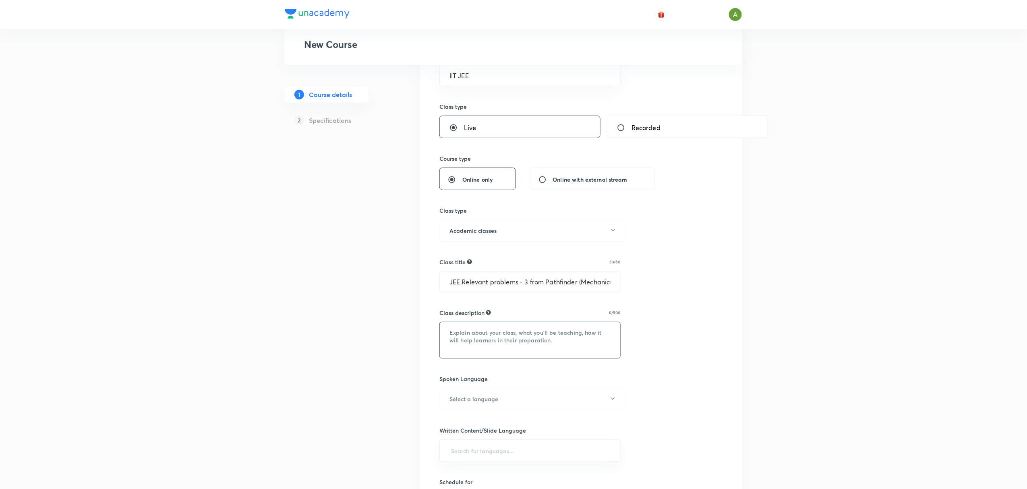
click at [461, 324] on textarea at bounding box center [530, 340] width 180 height 36
paste textarea "JEE Relevant problems - 2 from Pathfinder (Mechanics)"
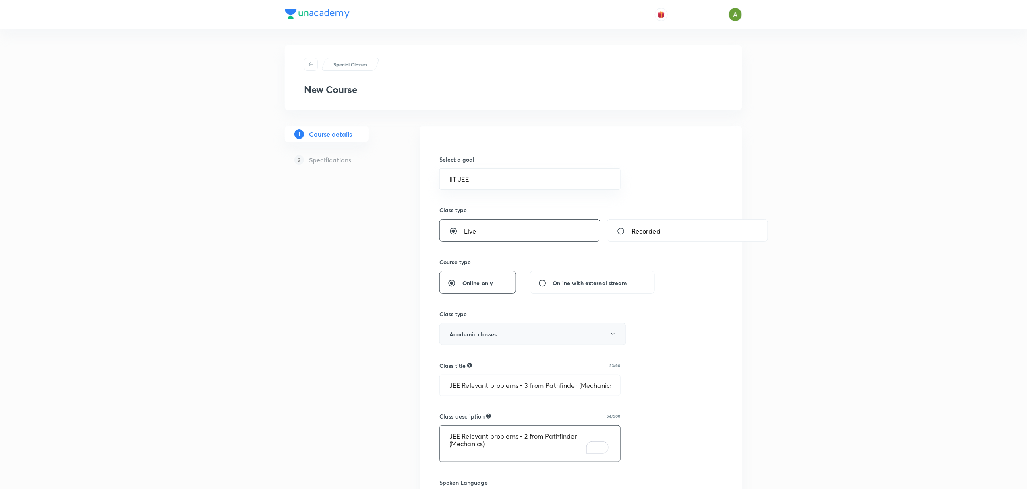
paste textarea "In this live interactive session, Educator [PERSON_NAME] will discuss JEE Relev…"
click at [572, 366] on textarea "In this live interactive session, Educator [PERSON_NAME] will discuss JEE Relev…" at bounding box center [530, 444] width 180 height 36
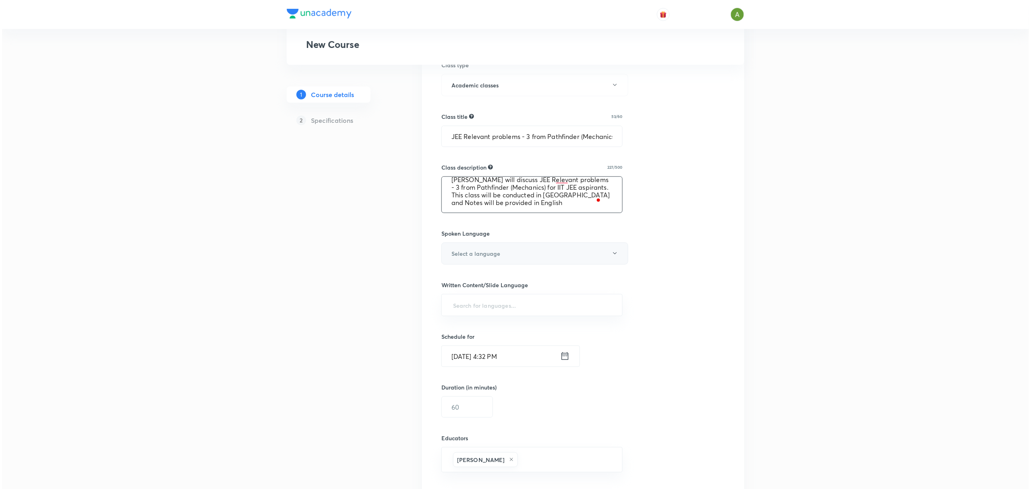
scroll to position [256, 0]
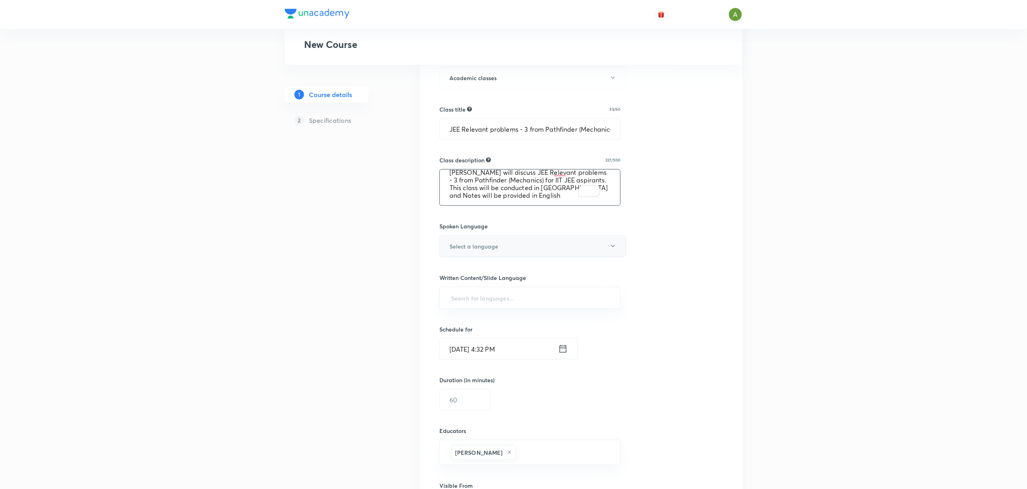
type textarea "In this live interactive session, Educator [PERSON_NAME] will discuss JEE Relev…"
click at [548, 244] on button "Select a language" at bounding box center [532, 246] width 187 height 22
click at [469, 362] on span "Hinglish" at bounding box center [530, 362] width 176 height 8
click at [525, 300] on input "text" at bounding box center [529, 297] width 161 height 15
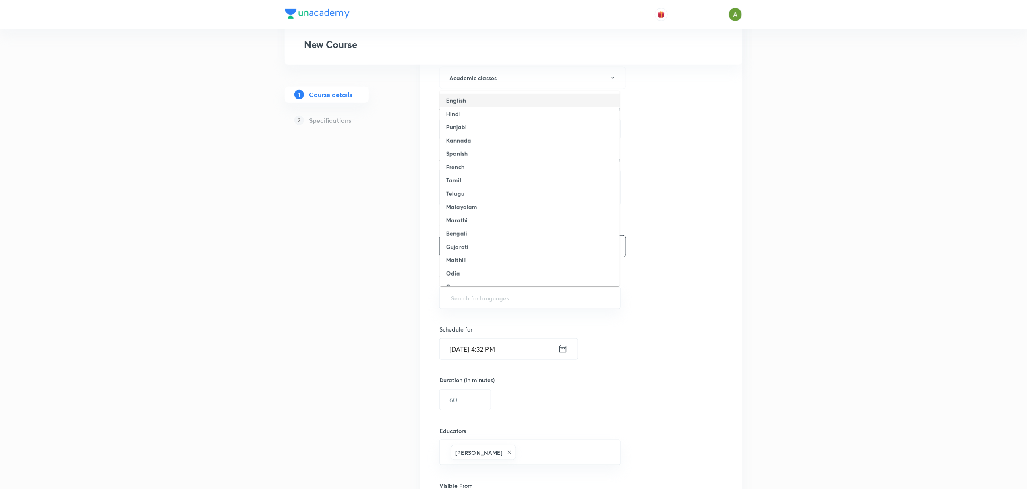
click at [504, 100] on li "English" at bounding box center [530, 100] width 180 height 13
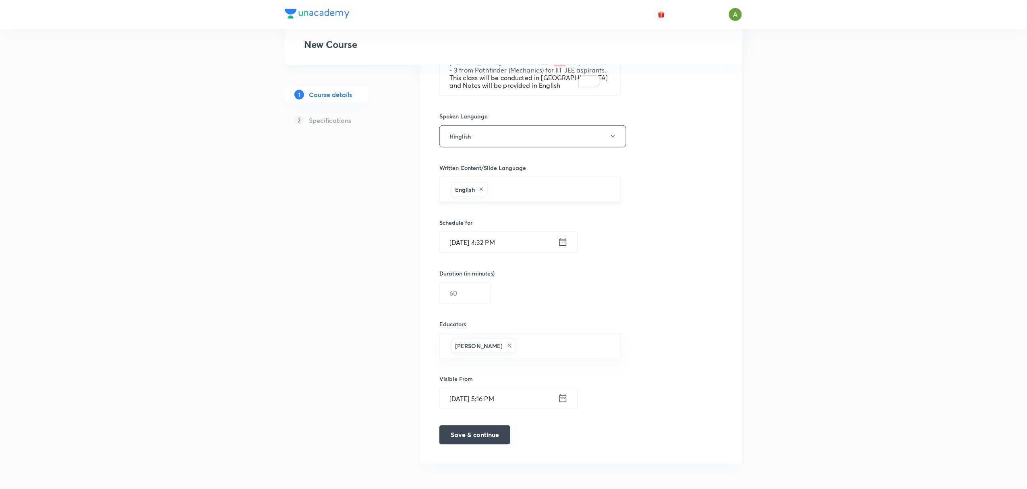
scroll to position [370, 0]
click at [483, 291] on input "text" at bounding box center [465, 292] width 51 height 21
type input "60"
click at [496, 242] on input "[DATE] 4:32 PM" at bounding box center [499, 241] width 118 height 21
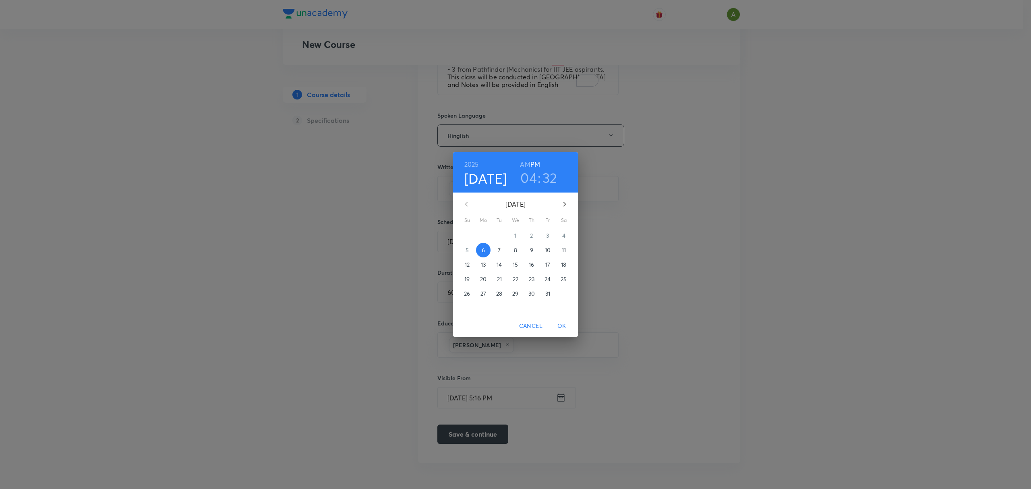
click at [533, 250] on p "9" at bounding box center [531, 250] width 3 height 8
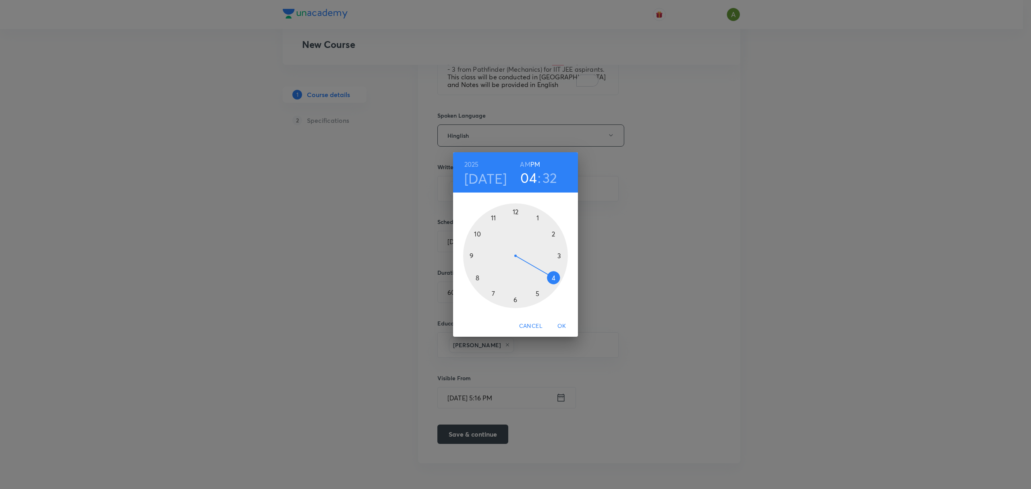
click at [515, 302] on div at bounding box center [515, 255] width 105 height 105
click at [516, 216] on div at bounding box center [515, 255] width 105 height 105
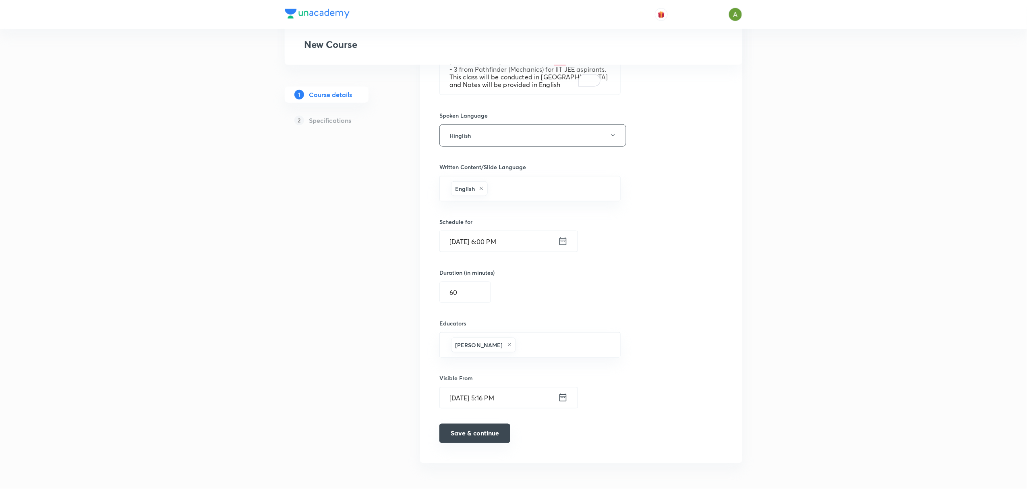
click at [483, 366] on button "Save & continue" at bounding box center [474, 432] width 71 height 19
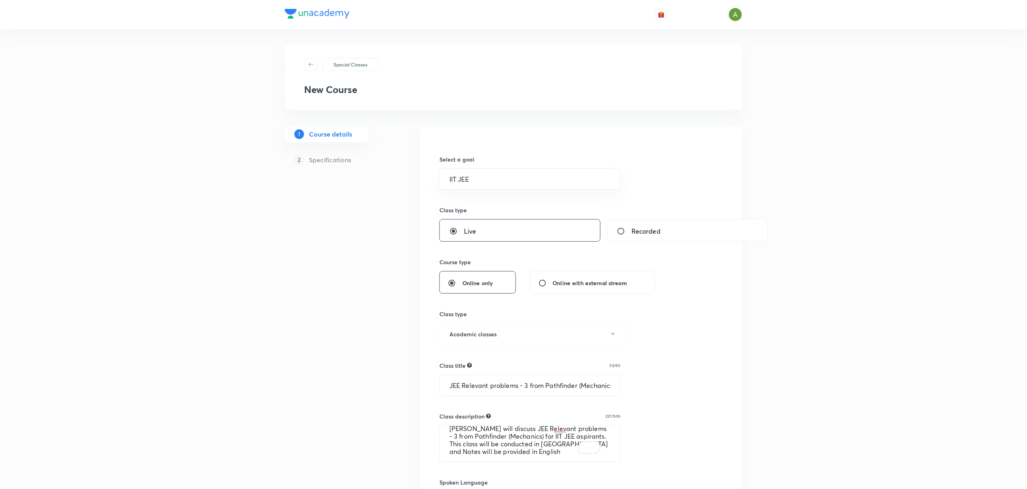
scroll to position [15, 0]
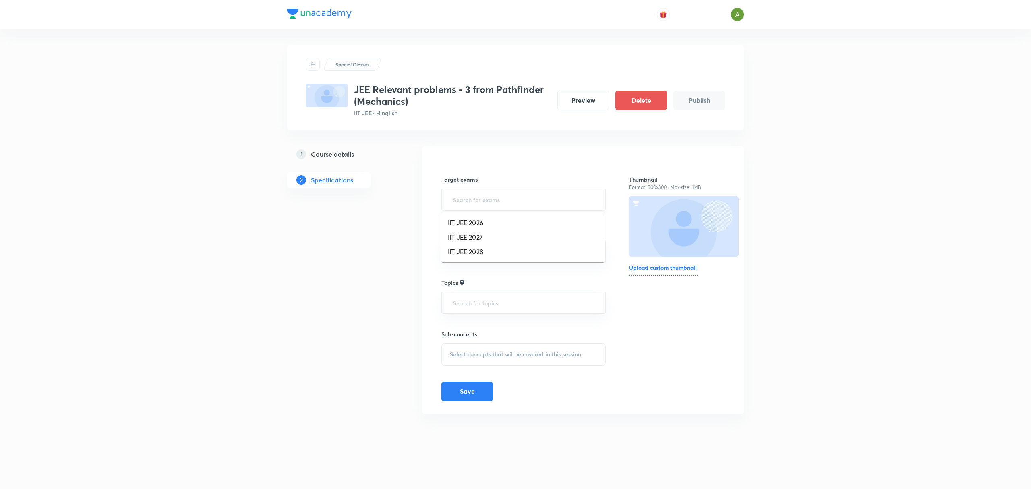
click at [519, 202] on input "text" at bounding box center [523, 199] width 144 height 15
click at [514, 216] on li "IIT JEE 2026" at bounding box center [522, 222] width 163 height 14
click at [525, 210] on div "IIT JEE 2026 ​" at bounding box center [523, 200] width 164 height 25
drag, startPoint x: 524, startPoint y: 204, endPoint x: 513, endPoint y: 229, distance: 28.1
click at [513, 229] on body "Special Classes JEE Relevant problems - 3 from Pathfinder (Mechanics) IIT JEE •…" at bounding box center [515, 244] width 1031 height 489
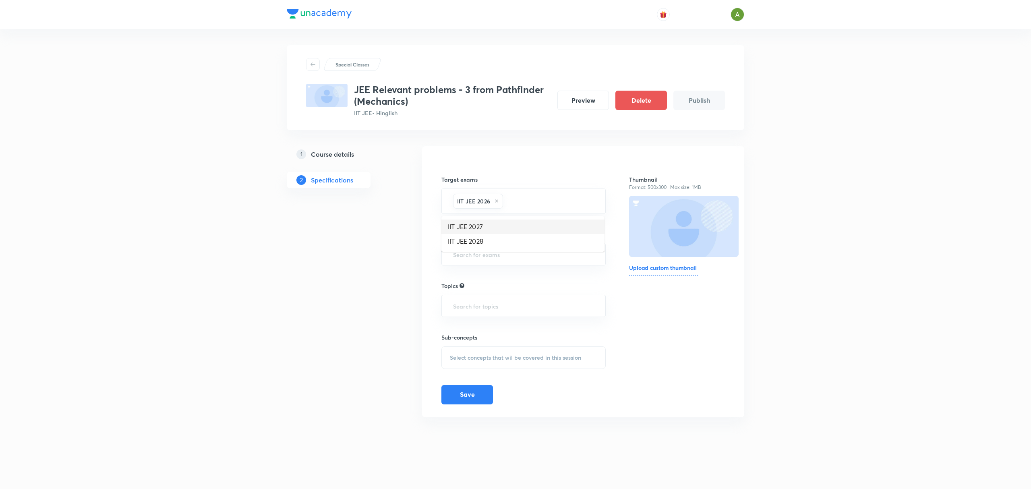
click at [513, 229] on li "IIT JEE 2027" at bounding box center [522, 226] width 163 height 14
click at [514, 253] on input "text" at bounding box center [523, 254] width 144 height 15
drag, startPoint x: 503, startPoint y: 271, endPoint x: 517, endPoint y: 265, distance: 15.3
click at [517, 265] on body "Special Classes JEE Relevant problems - 3 from Pathfinder (Mechanics) IIT JEE •…" at bounding box center [515, 244] width 1031 height 489
click at [518, 274] on li "Class 11" at bounding box center [522, 278] width 163 height 14
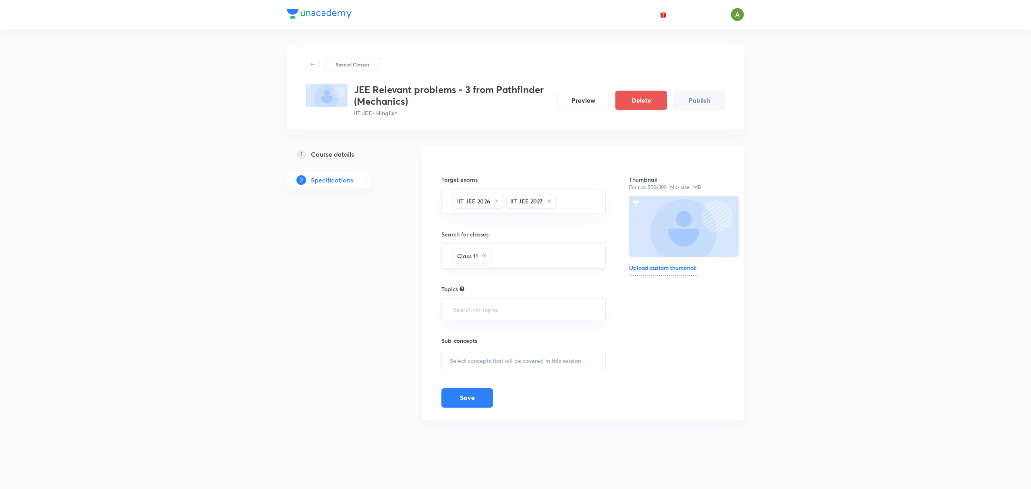
click at [534, 264] on div "Class 11 ​" at bounding box center [523, 255] width 164 height 25
click at [531, 257] on input "text" at bounding box center [543, 255] width 103 height 15
click at [506, 283] on li "Class 12" at bounding box center [522, 282] width 163 height 14
click at [546, 255] on input "text" at bounding box center [564, 255] width 61 height 15
click at [516, 275] on li "Class 13/Dropper" at bounding box center [522, 282] width 163 height 14
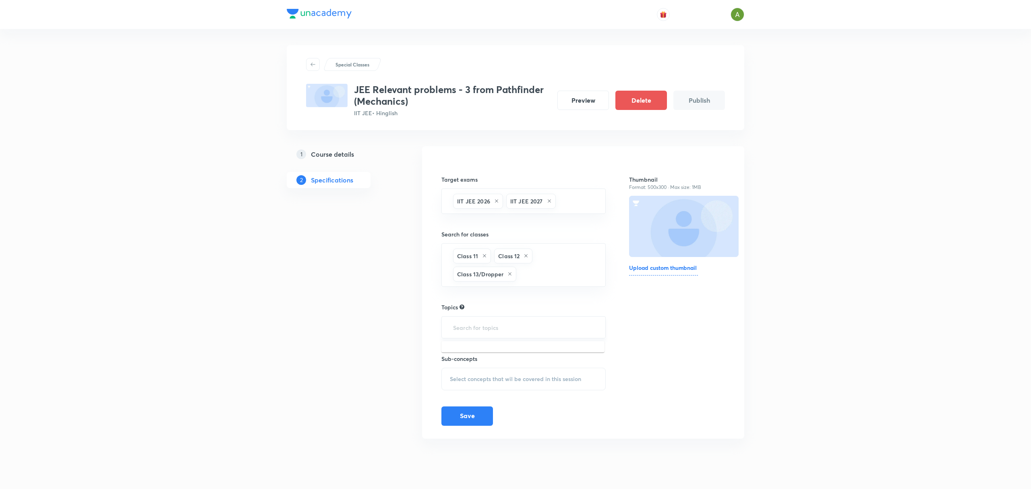
click at [479, 328] on input "text" at bounding box center [523, 327] width 144 height 15
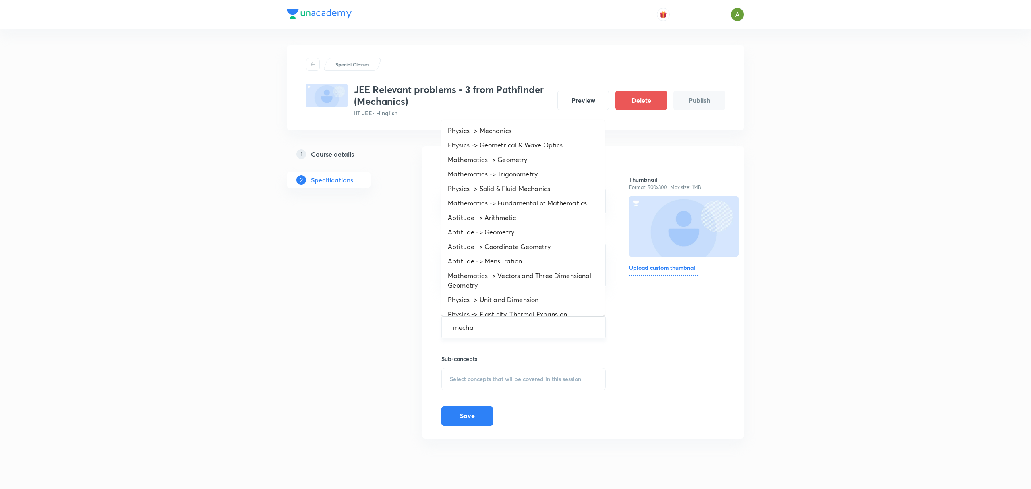
type input "mechan"
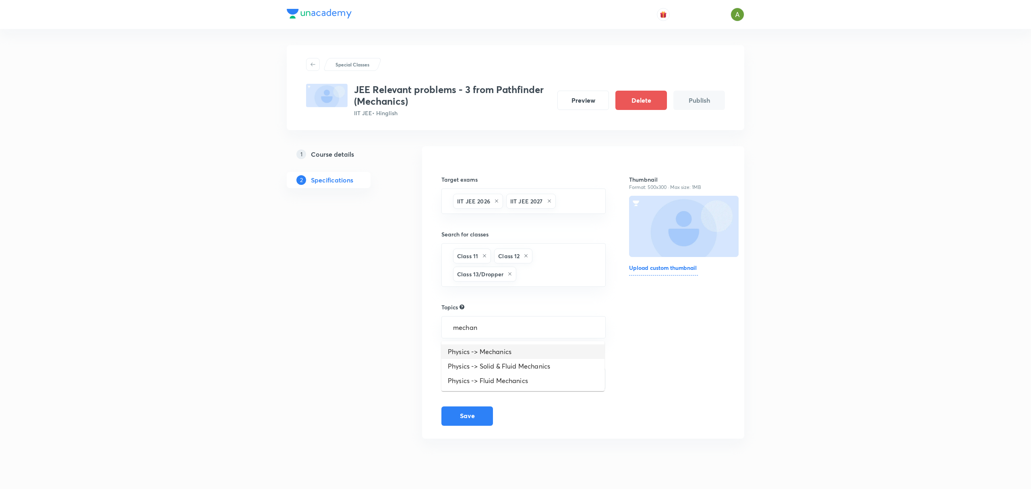
click at [483, 352] on li "Physics -> Mechanics" at bounding box center [522, 351] width 163 height 14
click at [485, 366] on div "Select concepts that wil be covered in this session" at bounding box center [523, 382] width 164 height 23
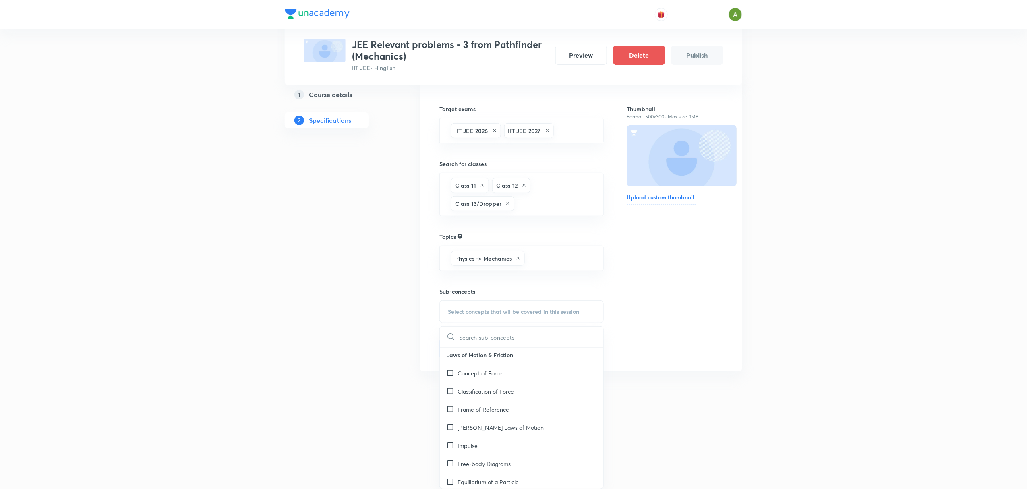
scroll to position [527, 0]
click at [480, 366] on div "[PERSON_NAME] Laws of Motion" at bounding box center [521, 427] width 163 height 18
checkbox input "true"
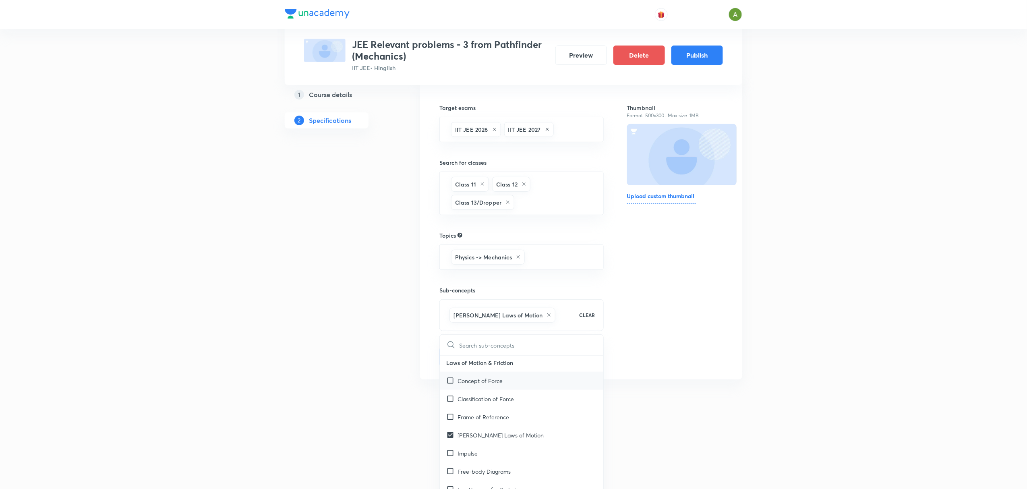
click at [524, 366] on div "Concept of Force" at bounding box center [521, 381] width 163 height 18
checkbox input "true"
click at [646, 336] on div "Thumbnail Format: 500x300 · Max size: 1MB Upload custom thumbnail" at bounding box center [675, 235] width 96 height 297
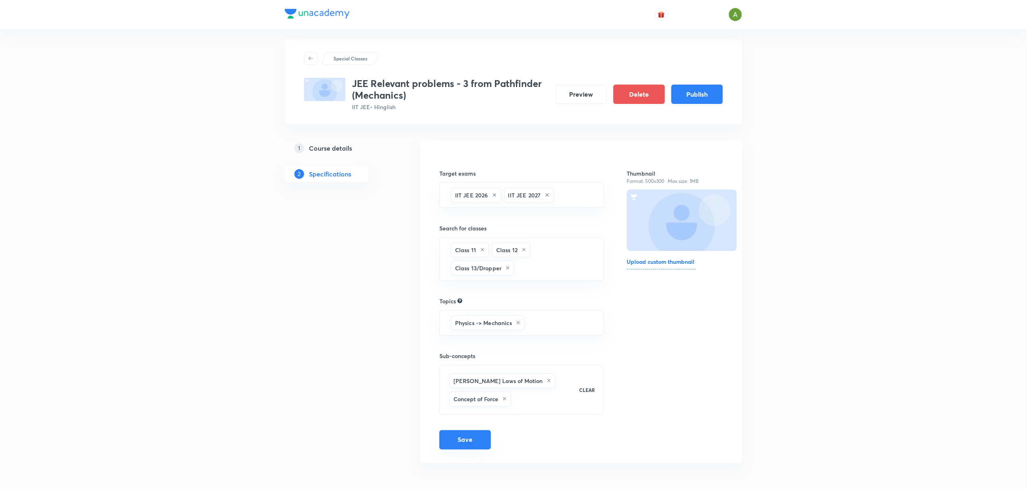
click at [464, 366] on button "Save" at bounding box center [465, 439] width 52 height 19
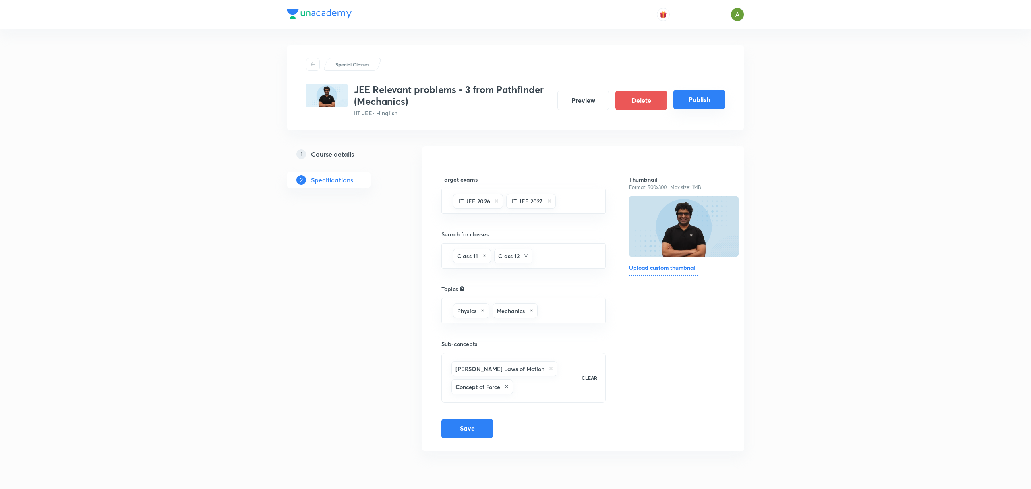
click at [683, 109] on button "Publish" at bounding box center [699, 99] width 52 height 19
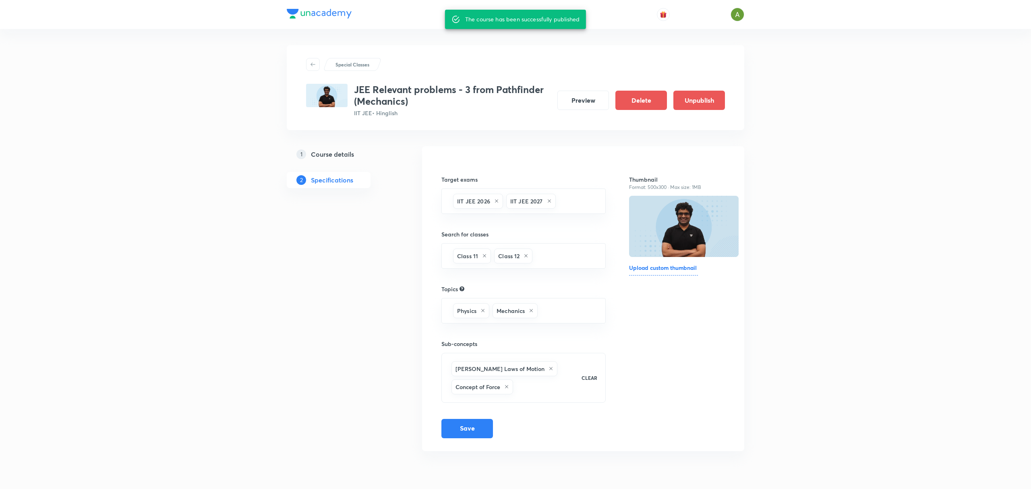
click at [506, 86] on h3 "JEE Relevant problems - 3 from Pathfinder (Mechanics)" at bounding box center [452, 95] width 197 height 23
copy h3 "JEE Relevant problems - 3 from Pathfinder (Mechanics)"
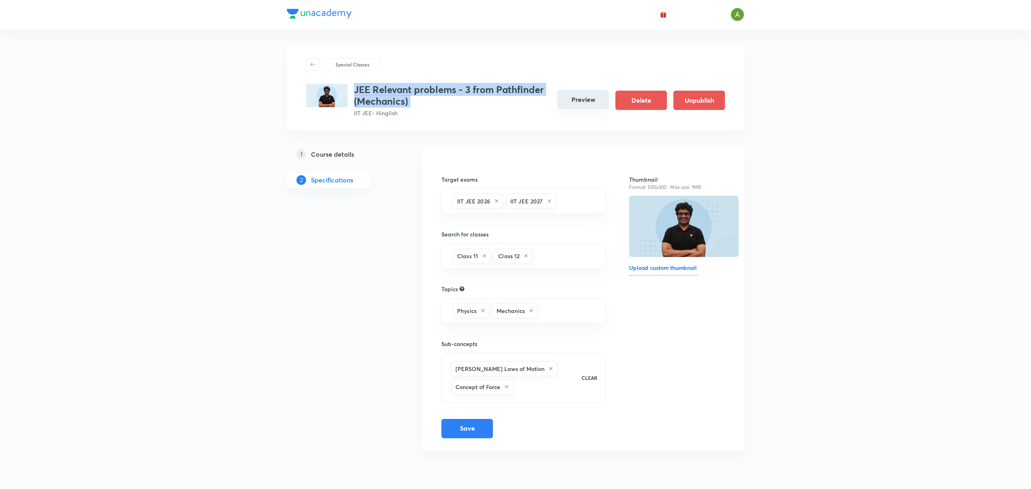
click at [585, 102] on button "Preview" at bounding box center [583, 99] width 52 height 19
